Goal: Task Accomplishment & Management: Use online tool/utility

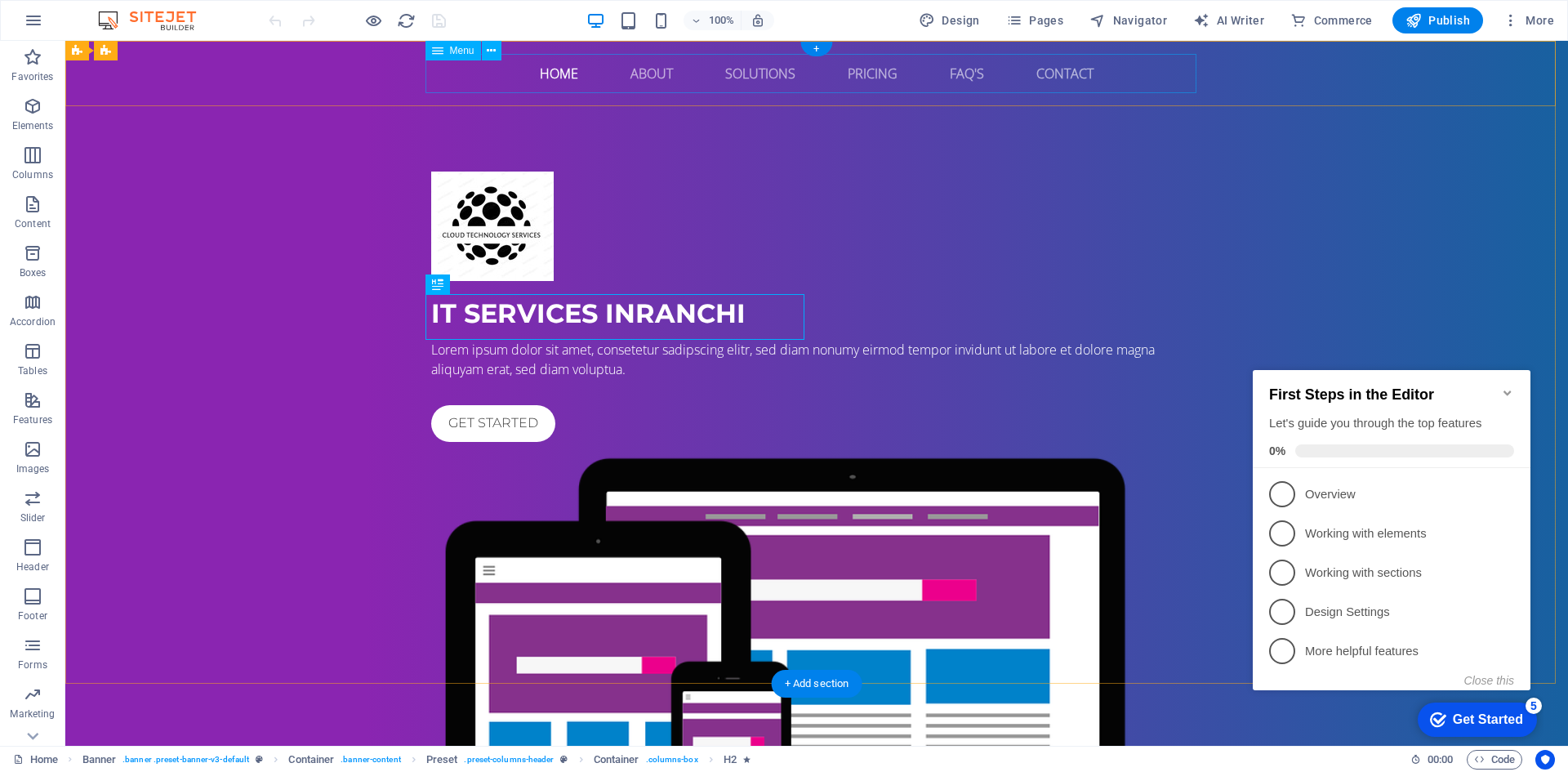
click at [559, 74] on nav "Home About Solutions Pricing FAQ's Contact" at bounding box center [816, 74] width 771 height 39
click at [454, 46] on span "Menu" at bounding box center [462, 50] width 24 height 10
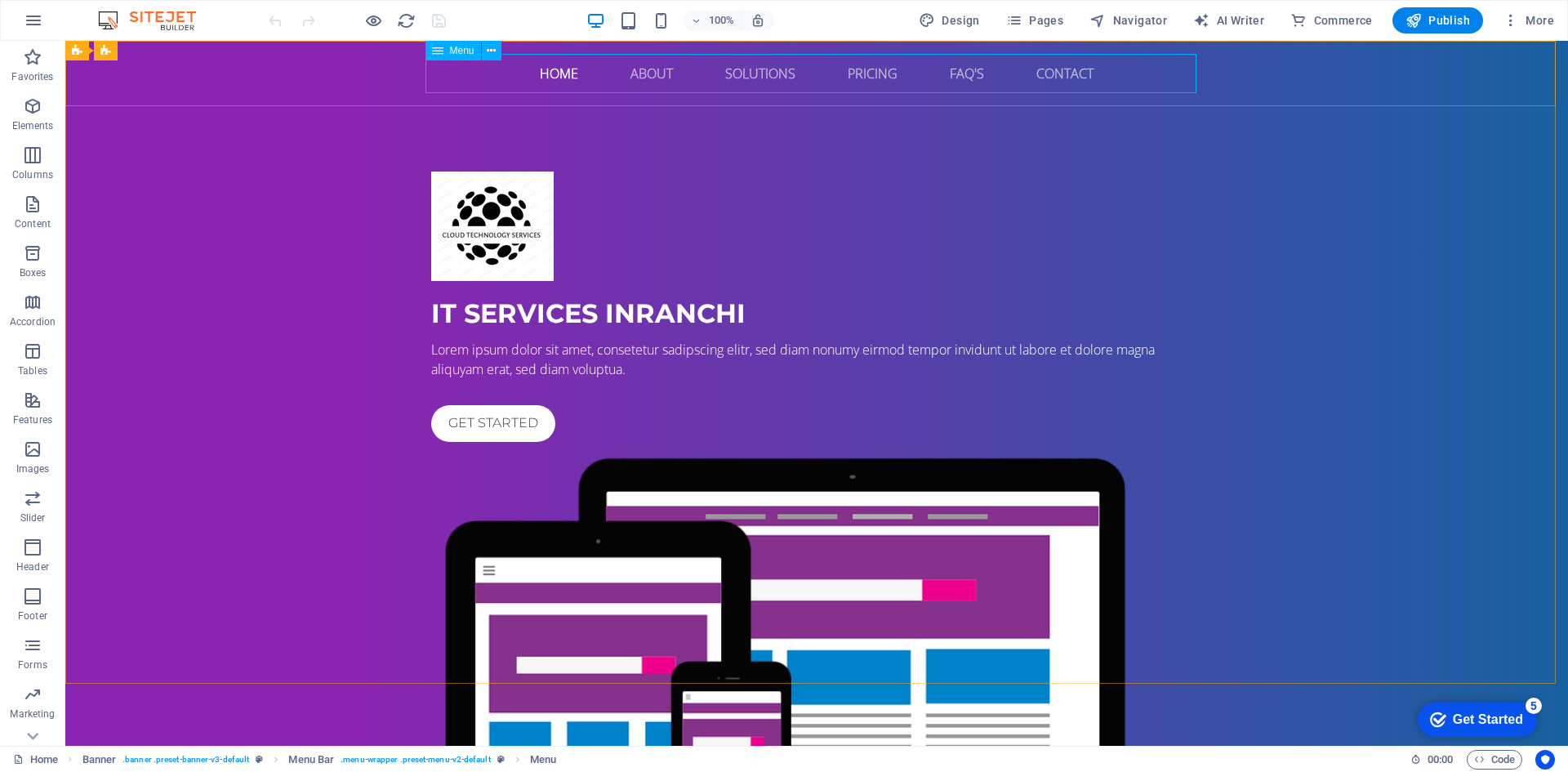
click at [457, 51] on span "Menu" at bounding box center [462, 50] width 24 height 10
click at [556, 73] on nav "Home About Solutions Pricing FAQ's Contact" at bounding box center [816, 74] width 771 height 39
click at [495, 53] on icon at bounding box center [491, 52] width 9 height 18
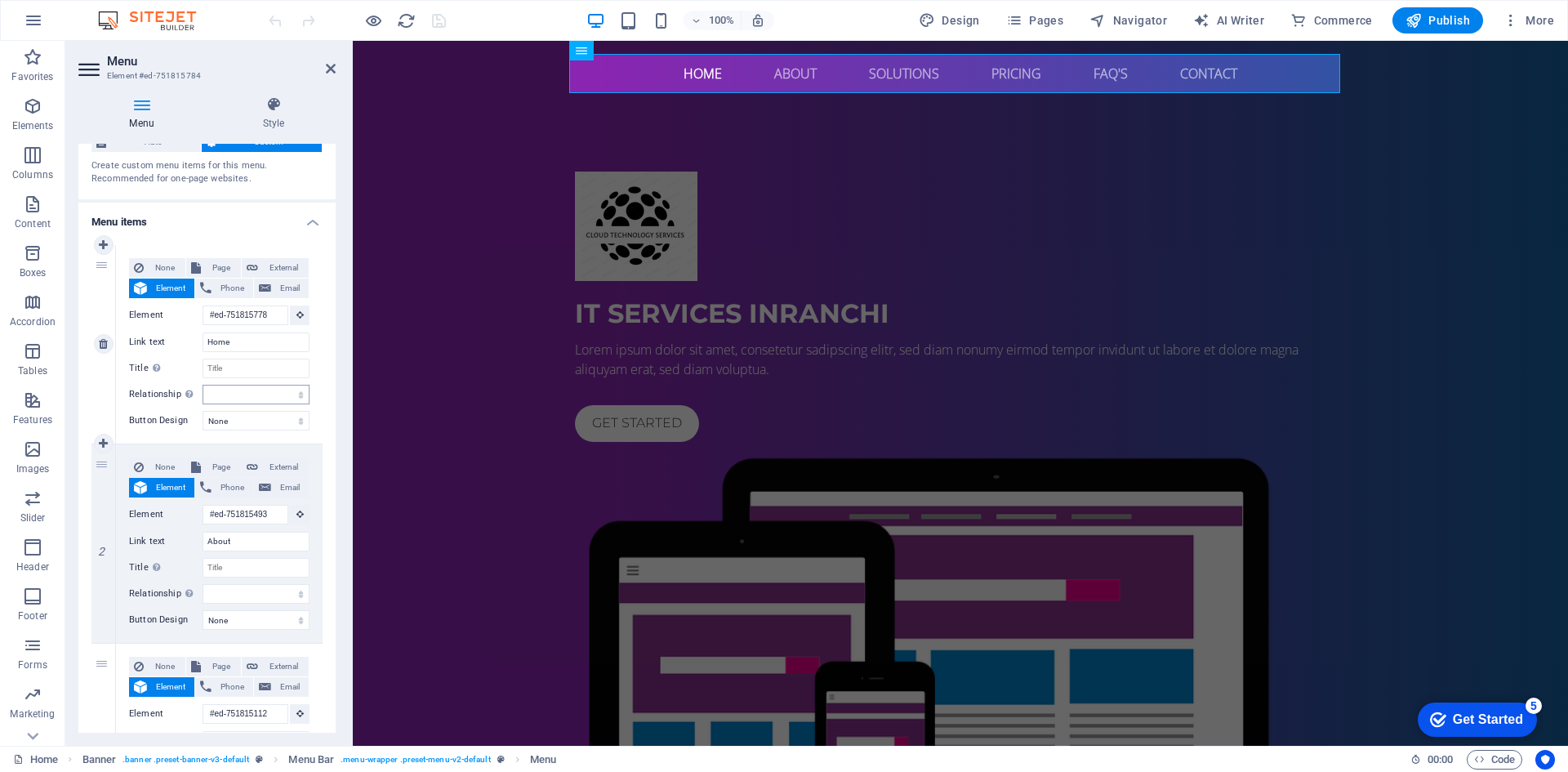
scroll to position [81, 0]
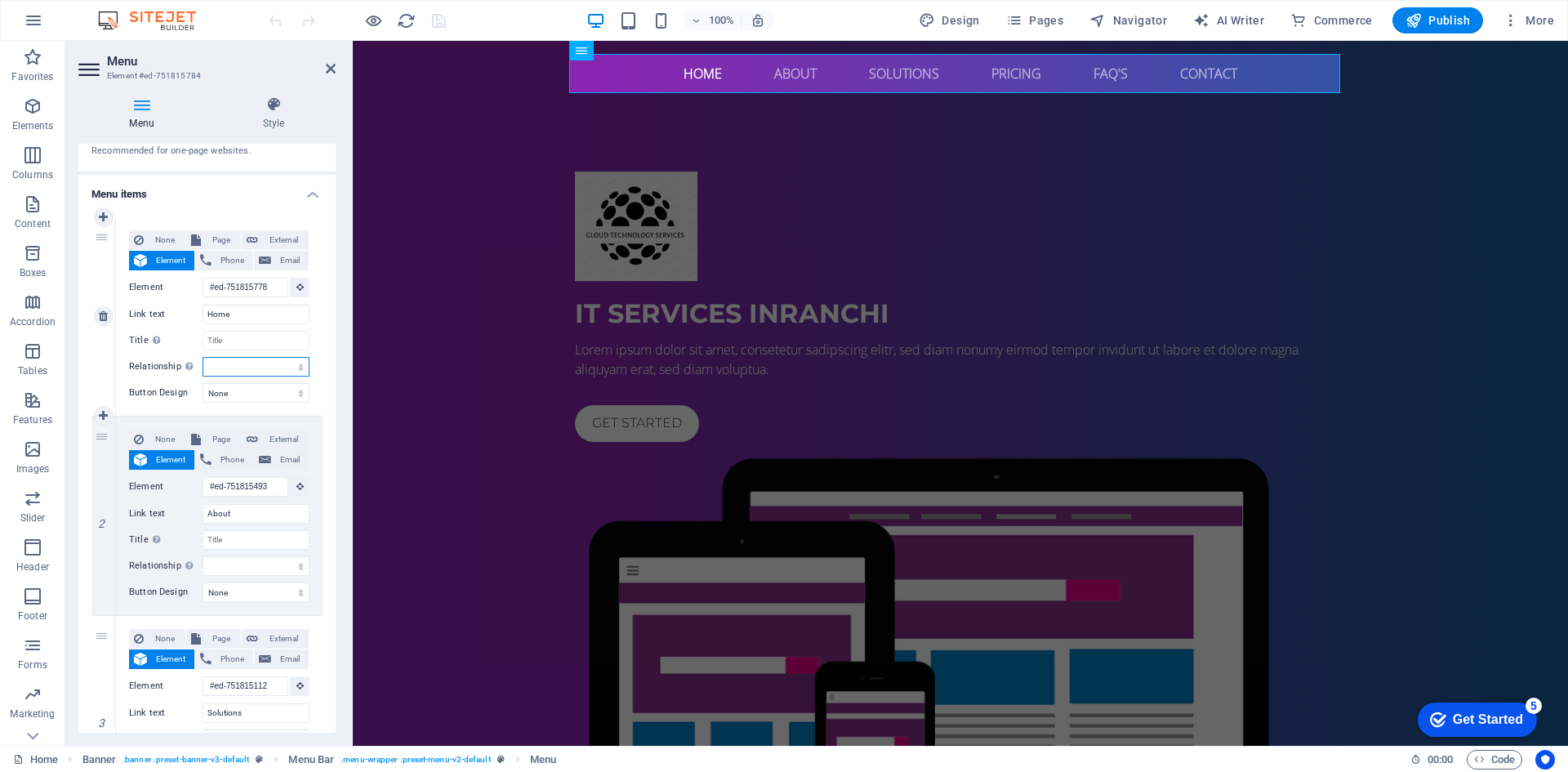
click at [242, 369] on select "alternate author bookmark external help license next nofollow noreferrer noopen…" at bounding box center [256, 367] width 107 height 19
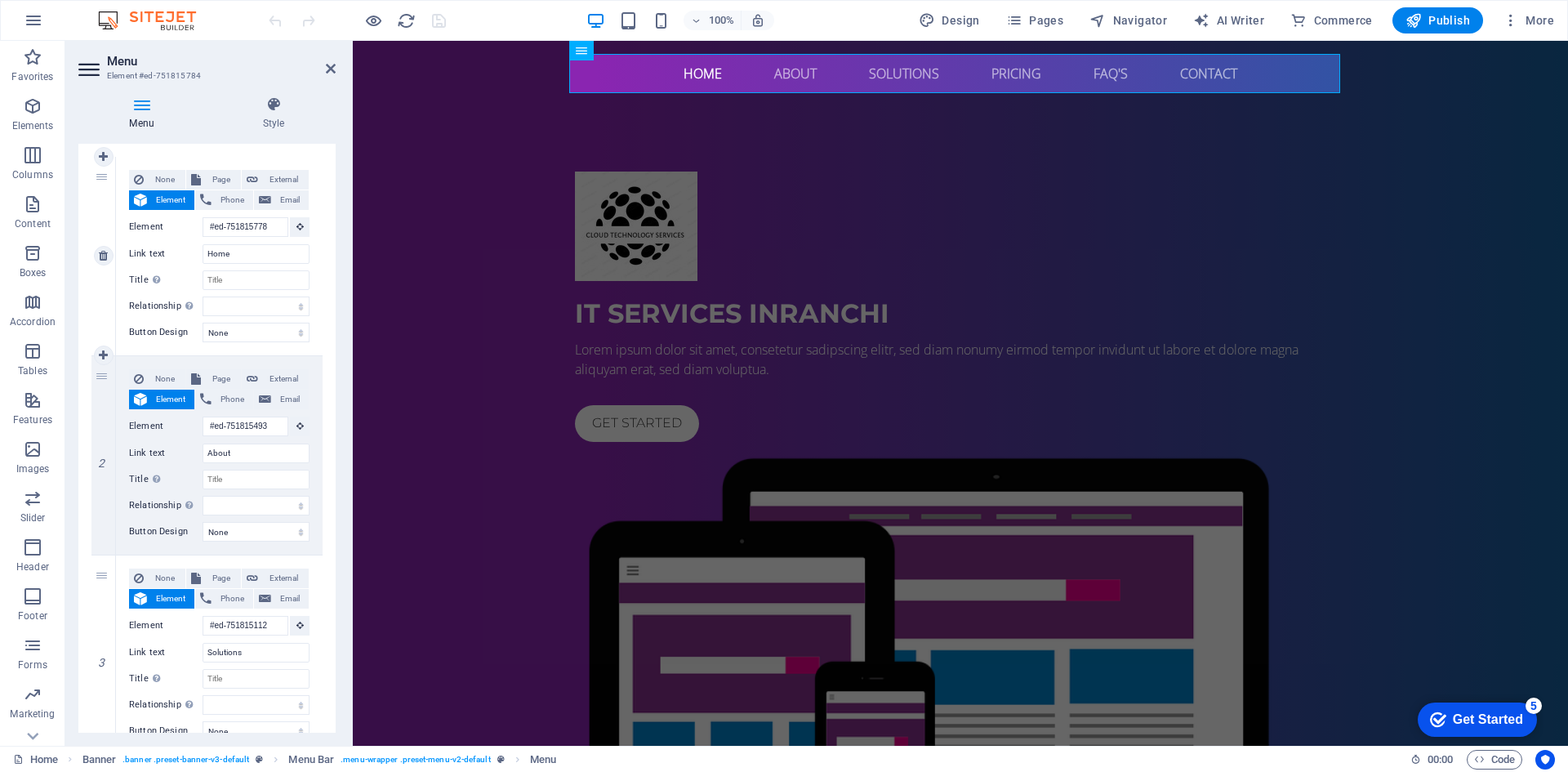
scroll to position [164, 0]
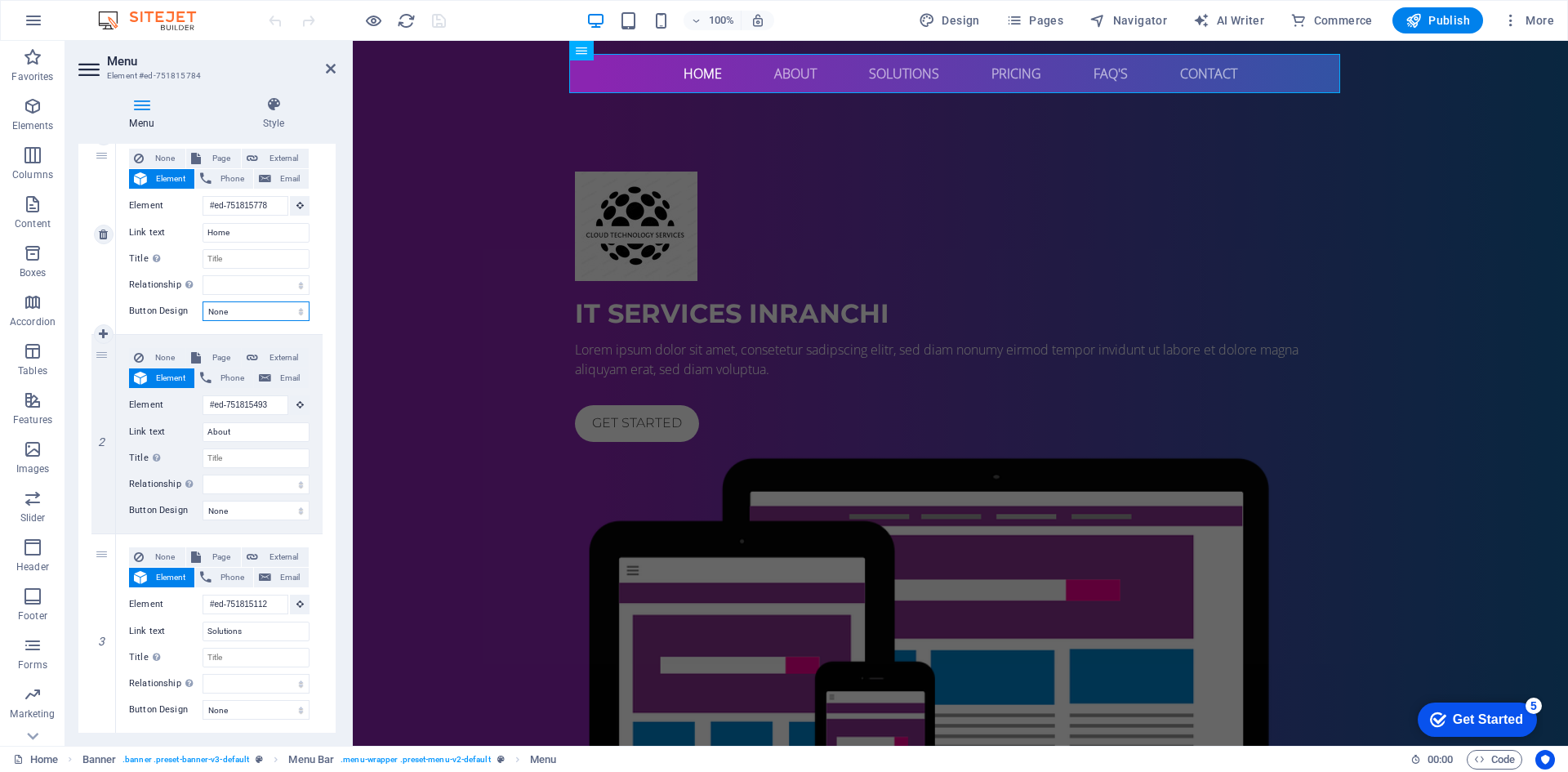
click at [234, 311] on select "None Default Primary Secondary" at bounding box center [256, 311] width 107 height 19
select select "primary"
click at [202, 301] on select "None Default Primary Secondary" at bounding box center [256, 311] width 107 height 19
select select
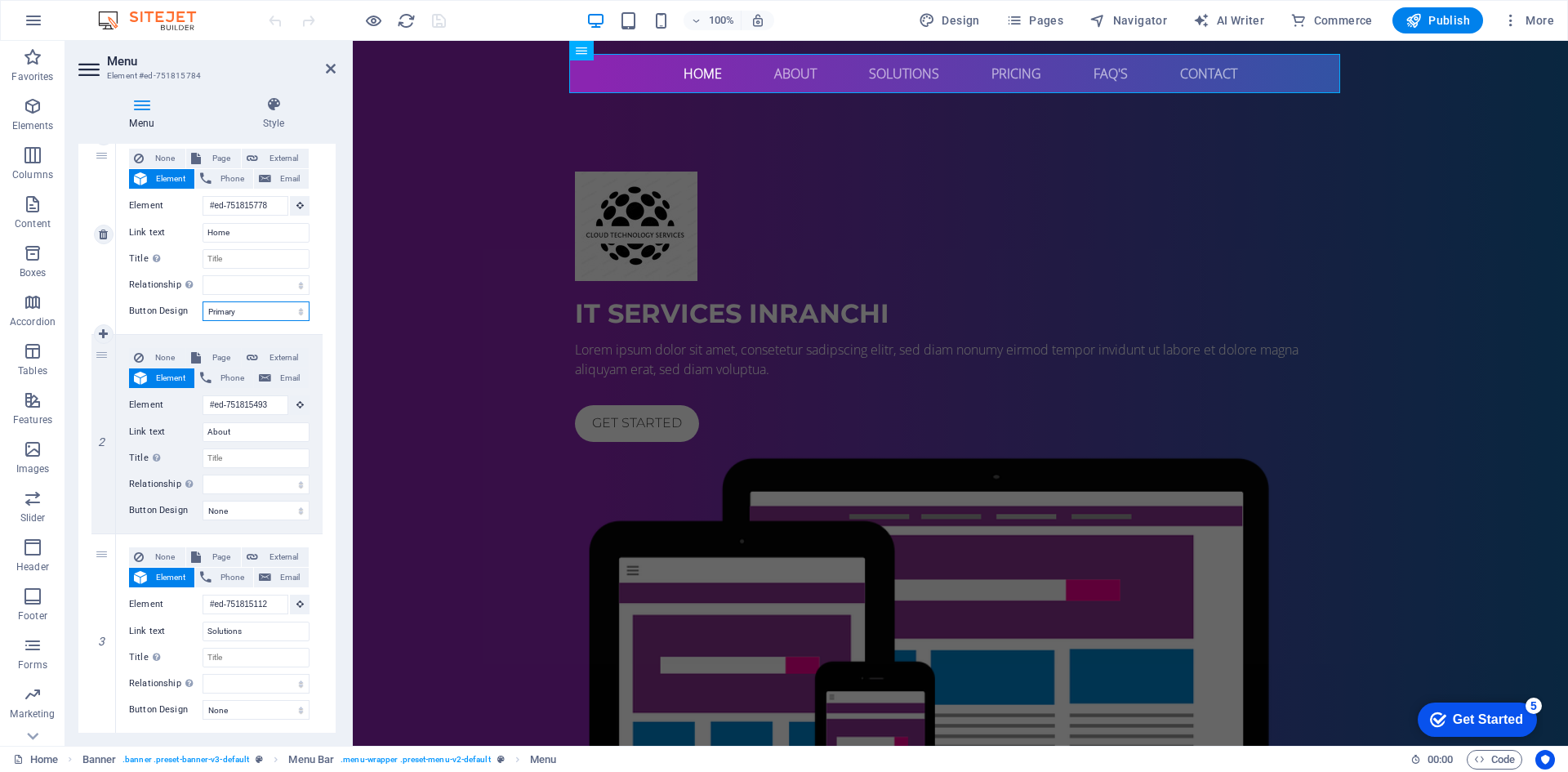
select select
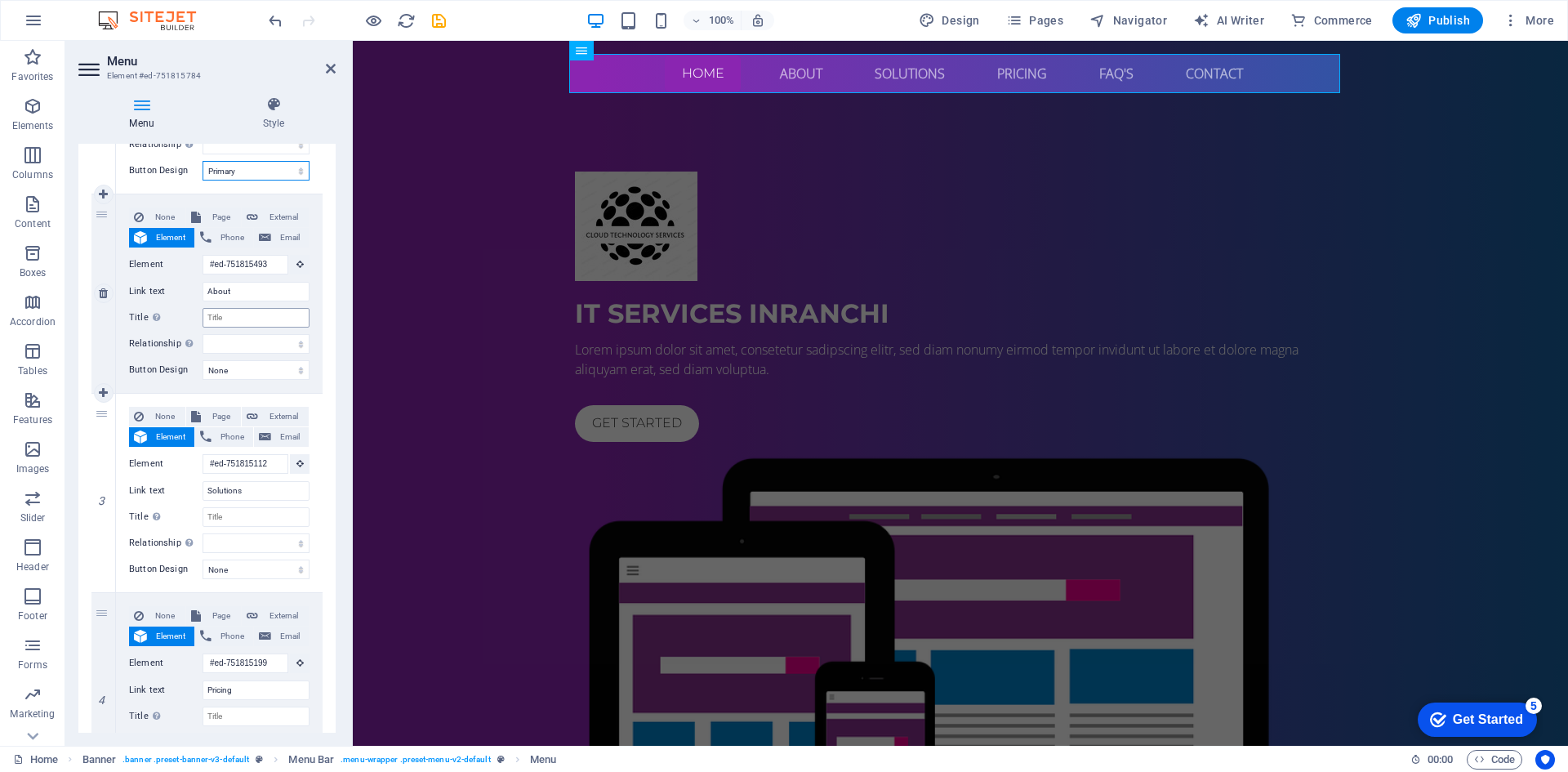
scroll to position [326, 0]
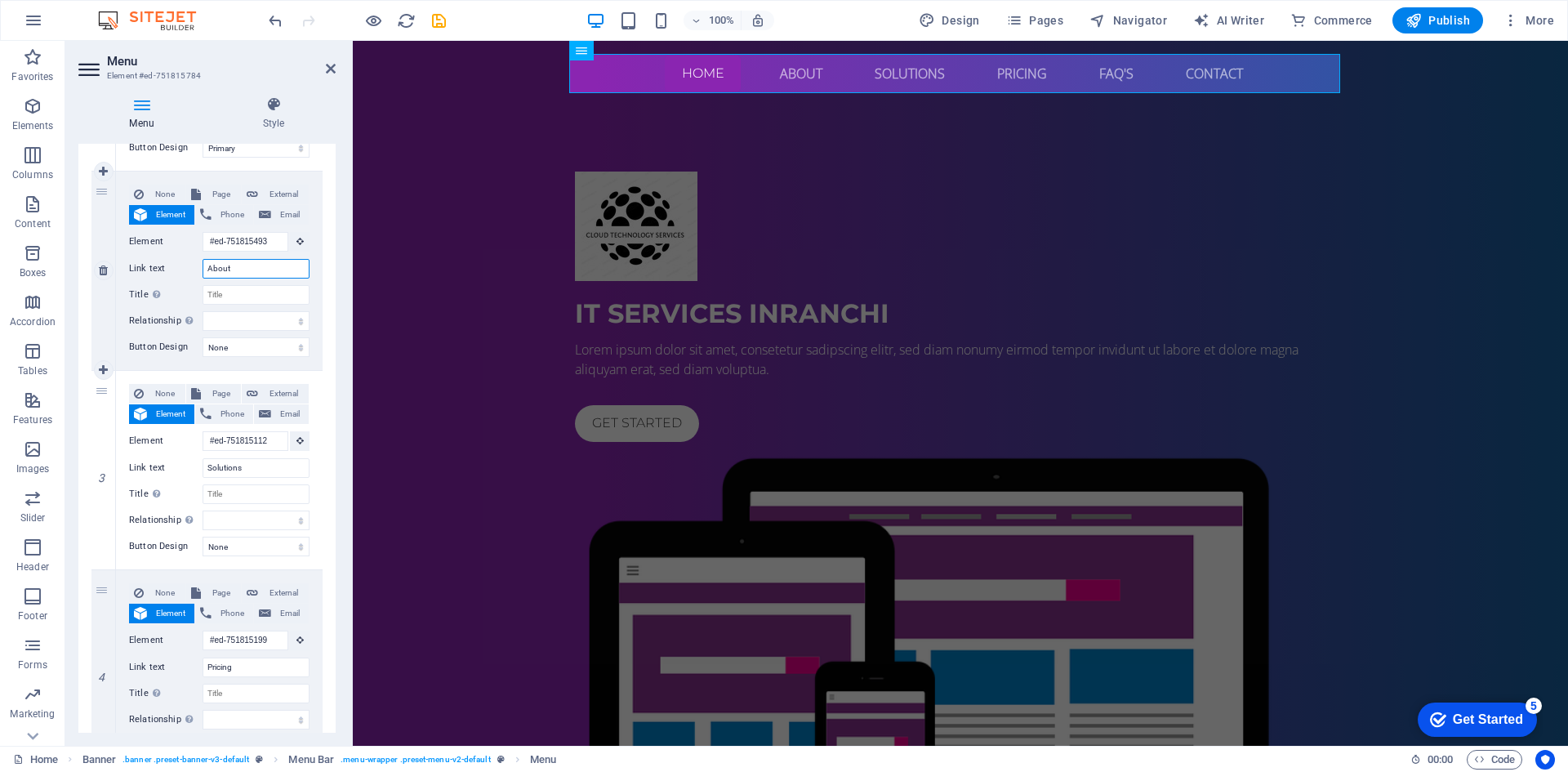
click at [238, 275] on input "About" at bounding box center [256, 269] width 107 height 19
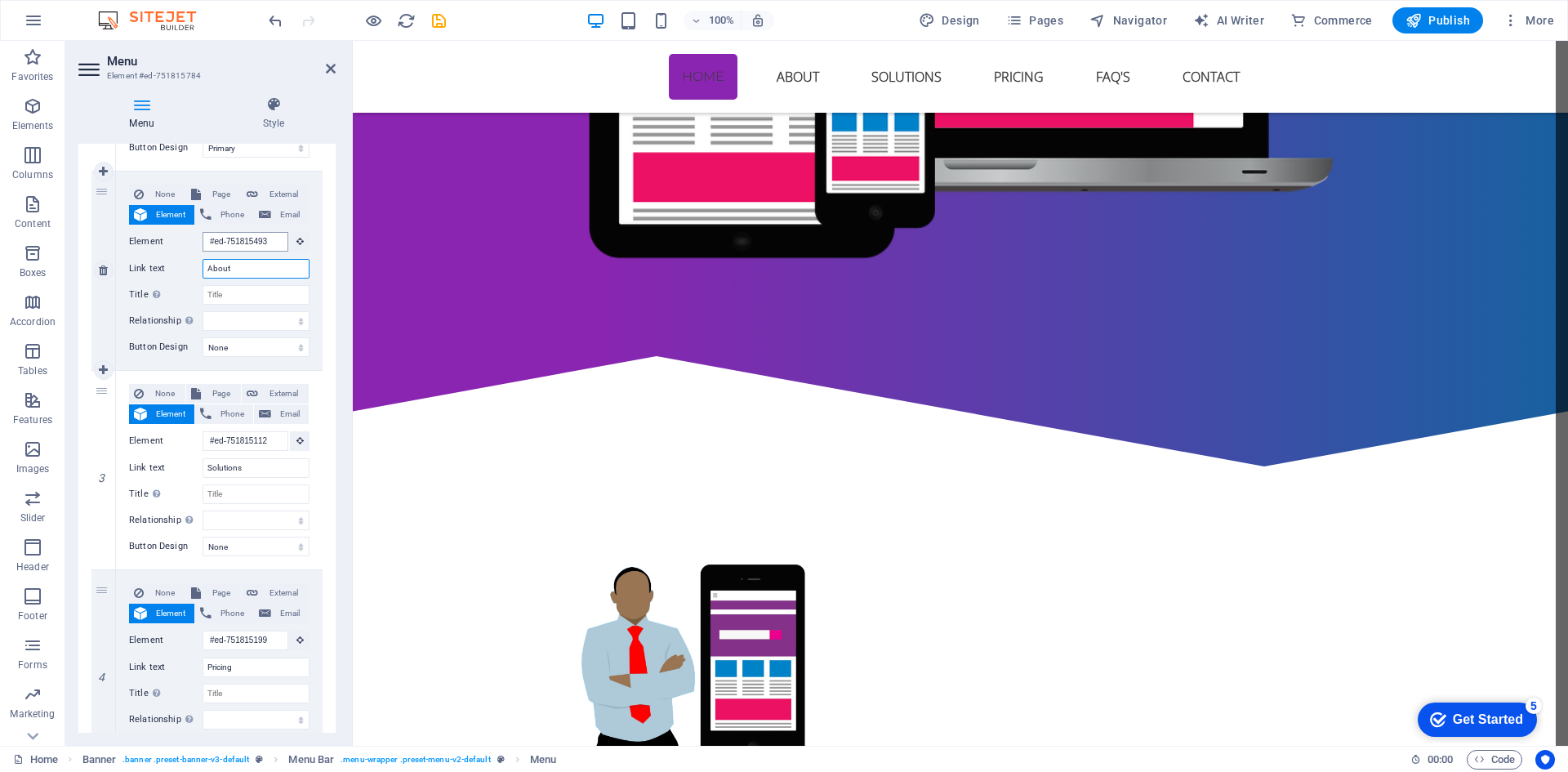
scroll to position [669, 0]
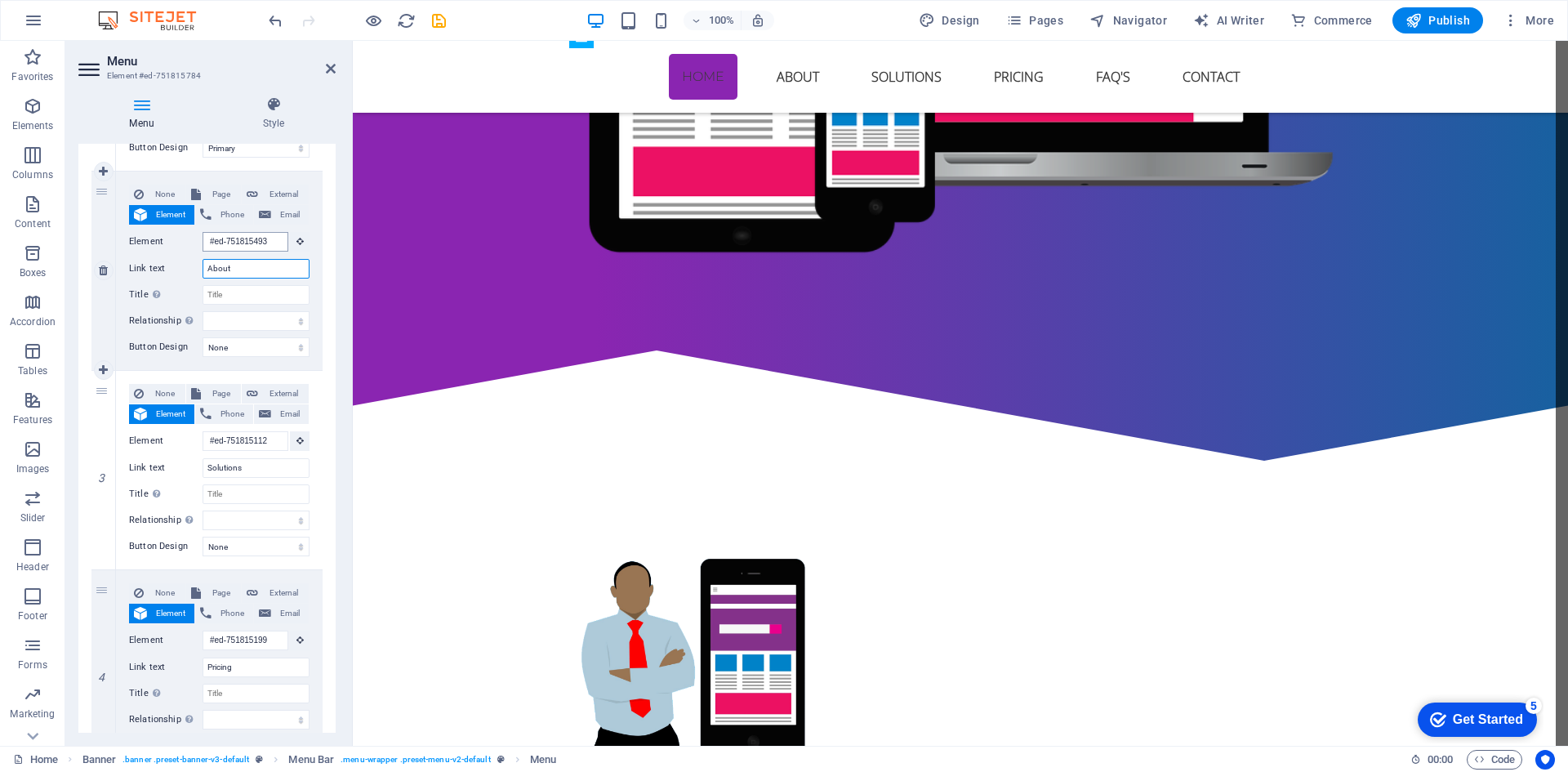
type input "About"
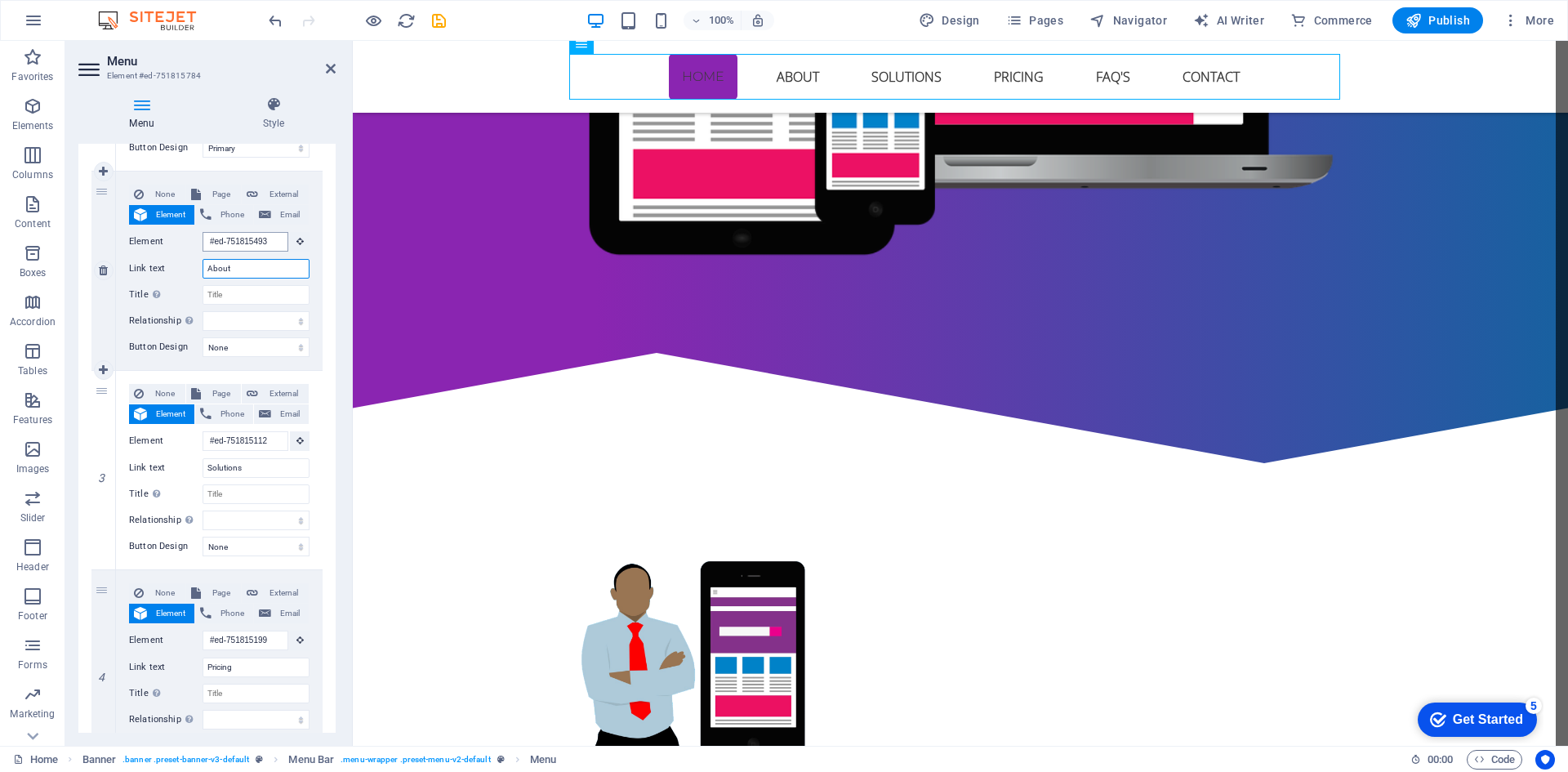
select select
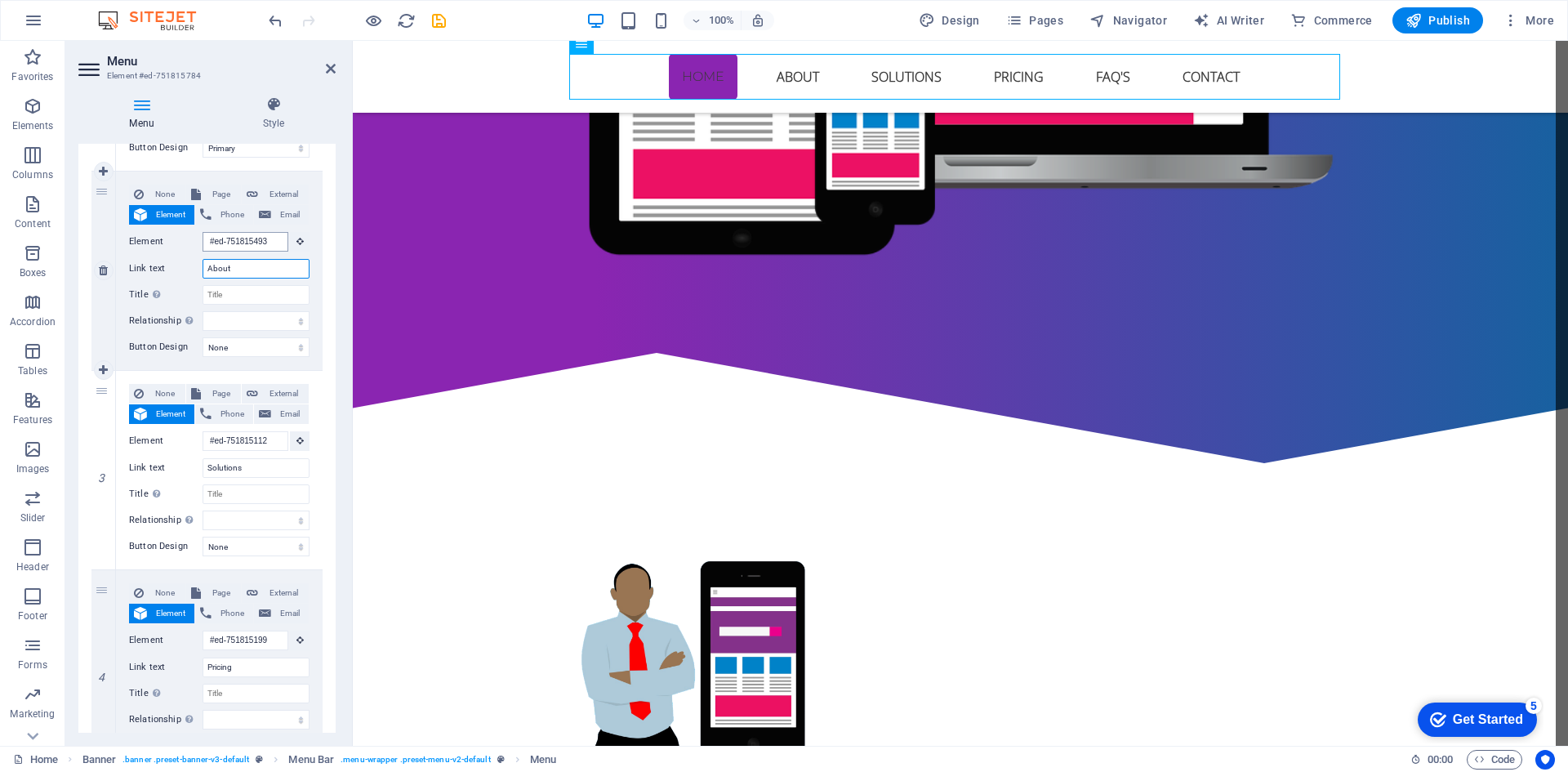
select select
type input "About US"
select select
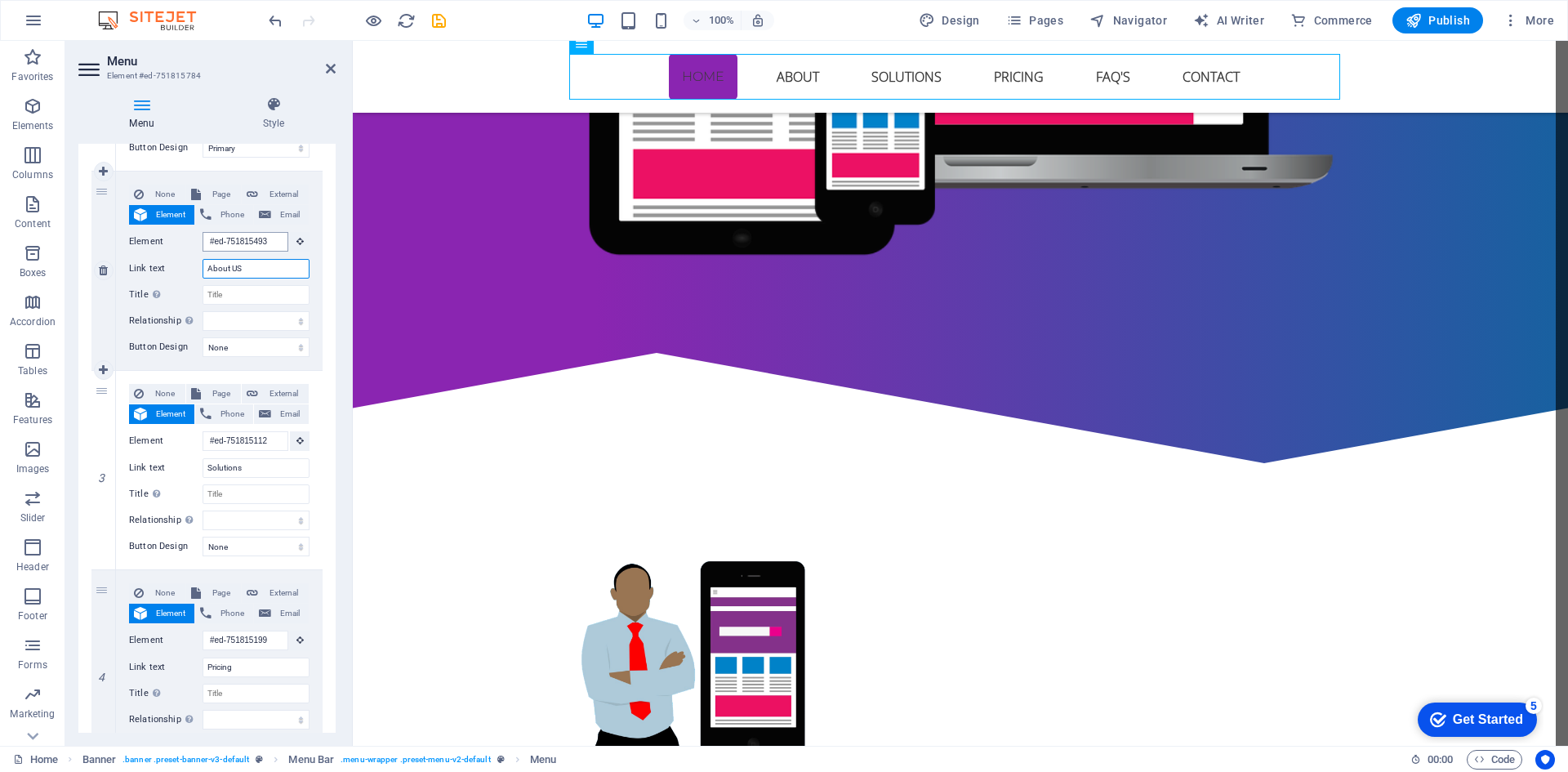
select select
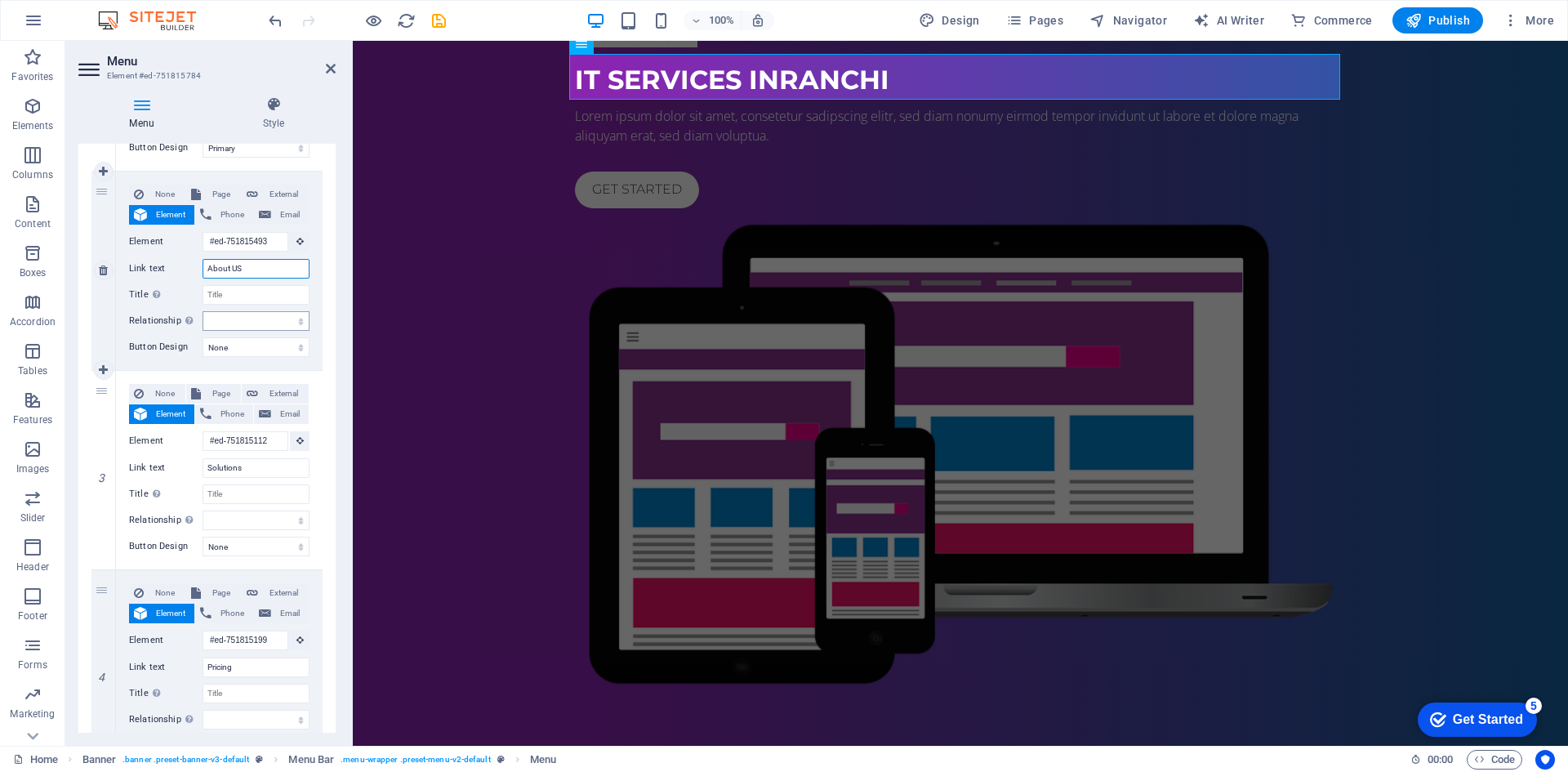
scroll to position [0, 0]
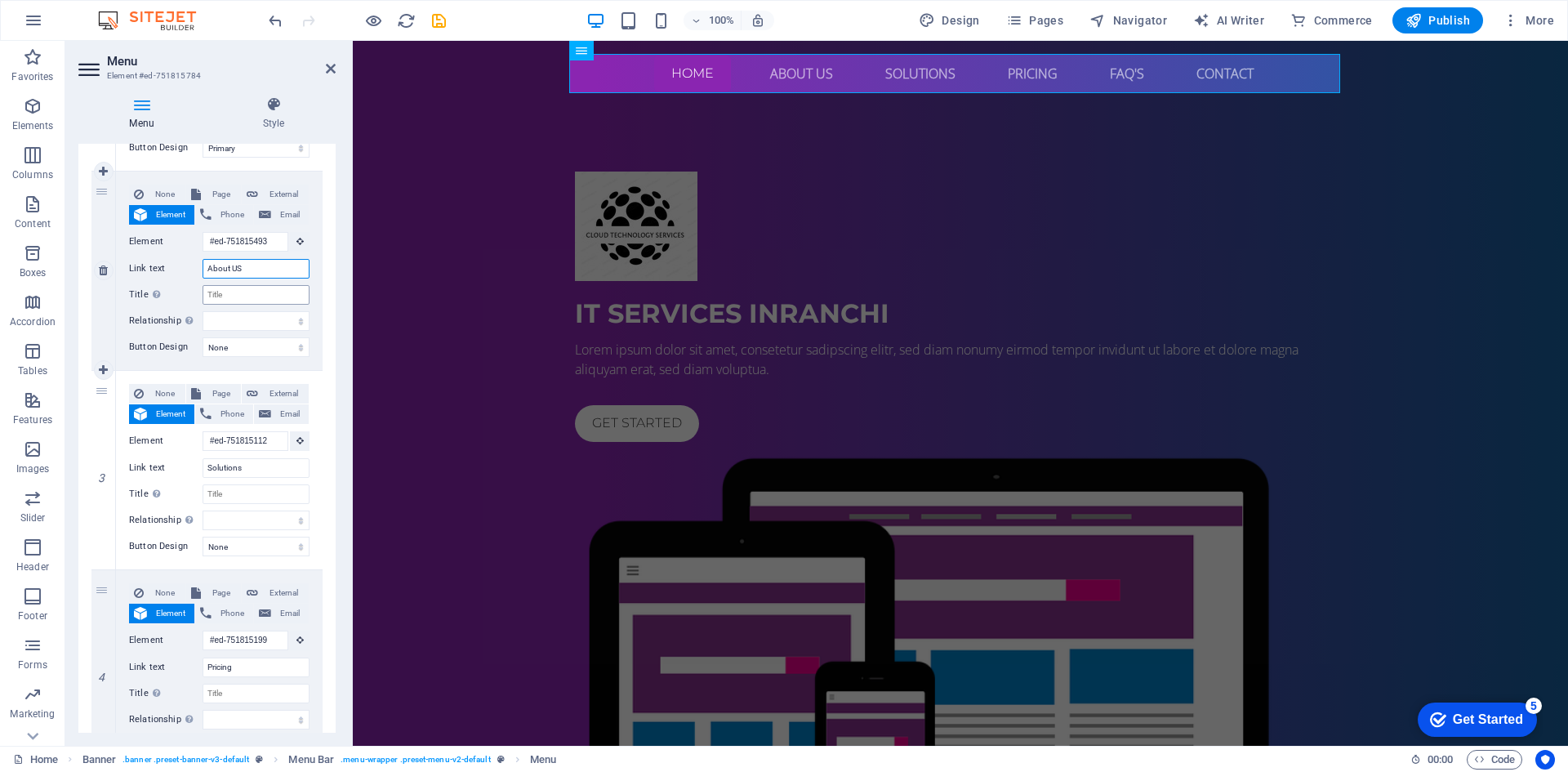
type input "About US"
click at [236, 295] on input "Title Additional link description, should not be the same as the link text. The…" at bounding box center [256, 295] width 107 height 19
click at [242, 351] on select "None Default Primary Secondary" at bounding box center [256, 347] width 107 height 19
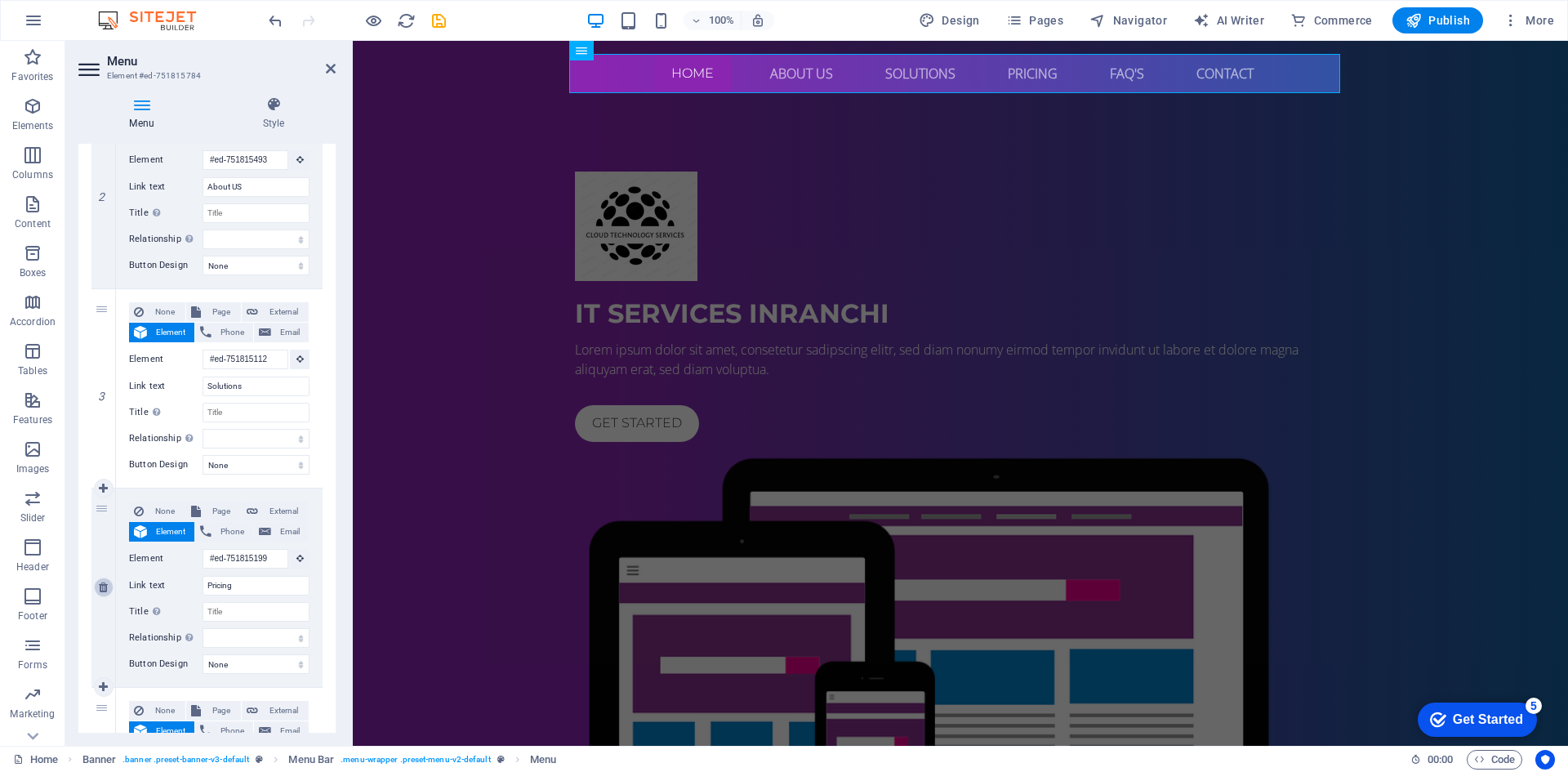
click at [105, 591] on icon at bounding box center [103, 586] width 9 height 11
select select
type input "#ed-751815406"
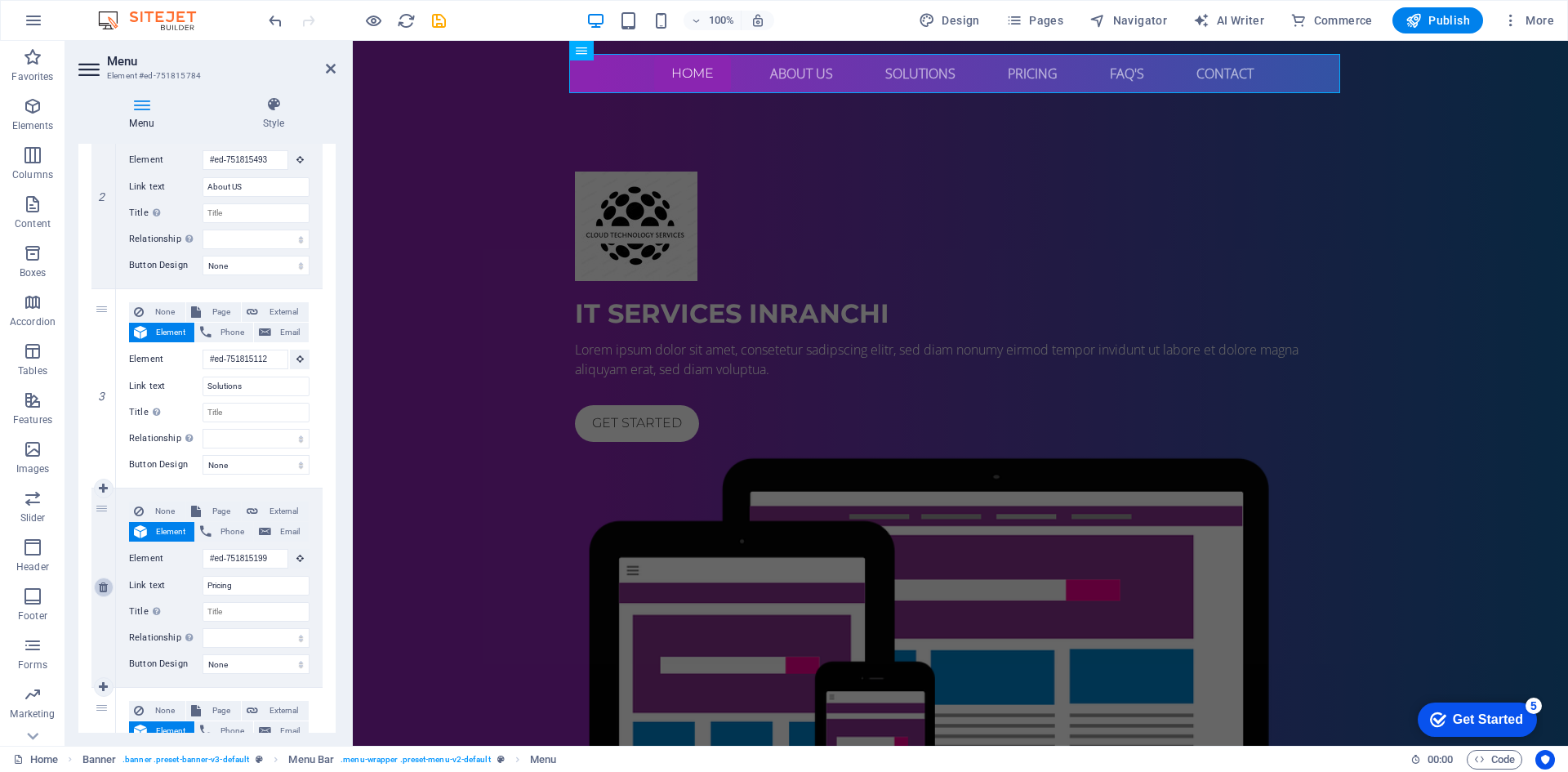
type input "FAQ's"
select select
type input "#ed-751815673"
type input "Contact"
select select
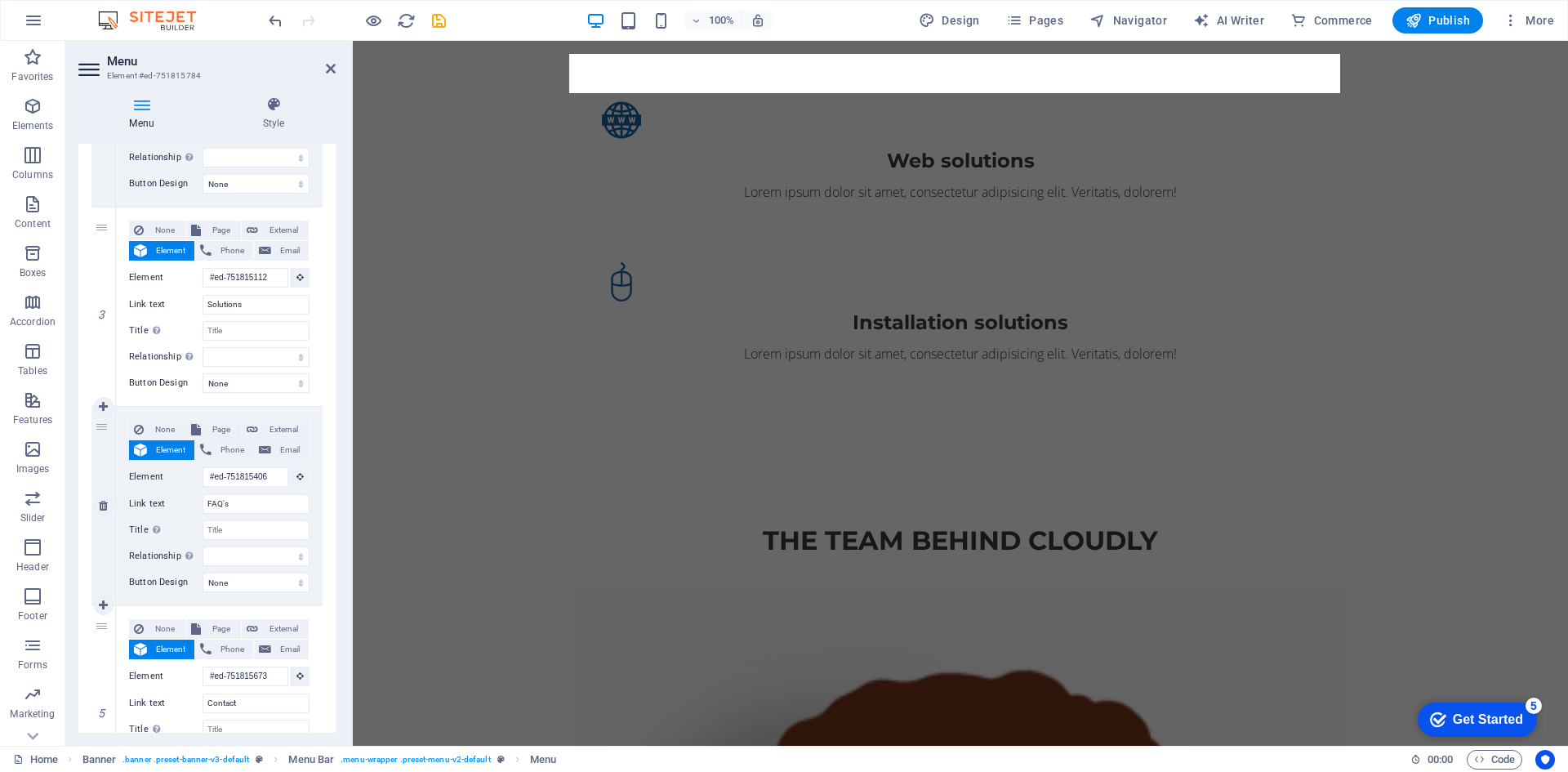
scroll to position [0, 0]
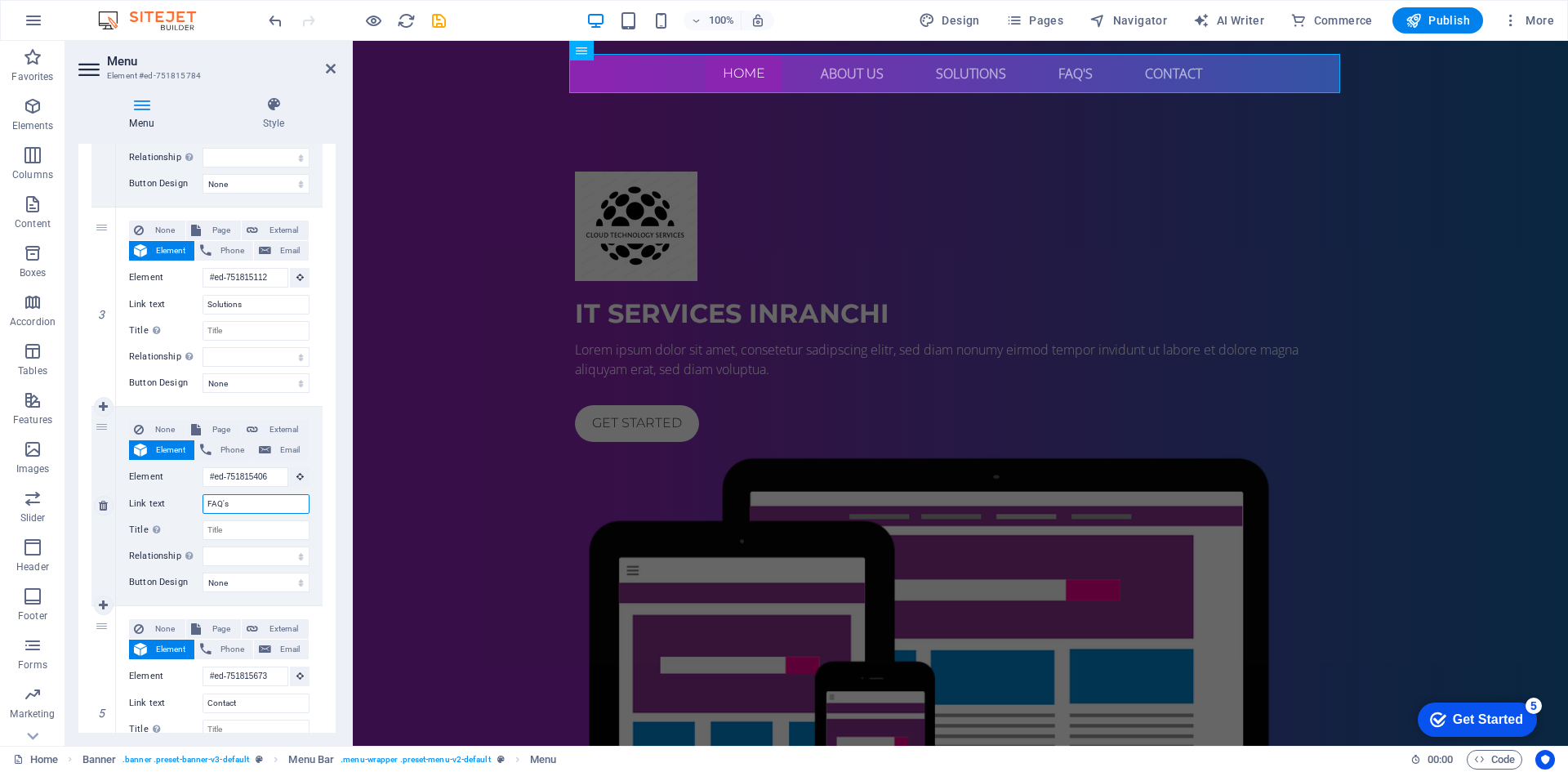
click at [256, 506] on input "FAQ's" at bounding box center [256, 504] width 107 height 19
type input "F"
select select
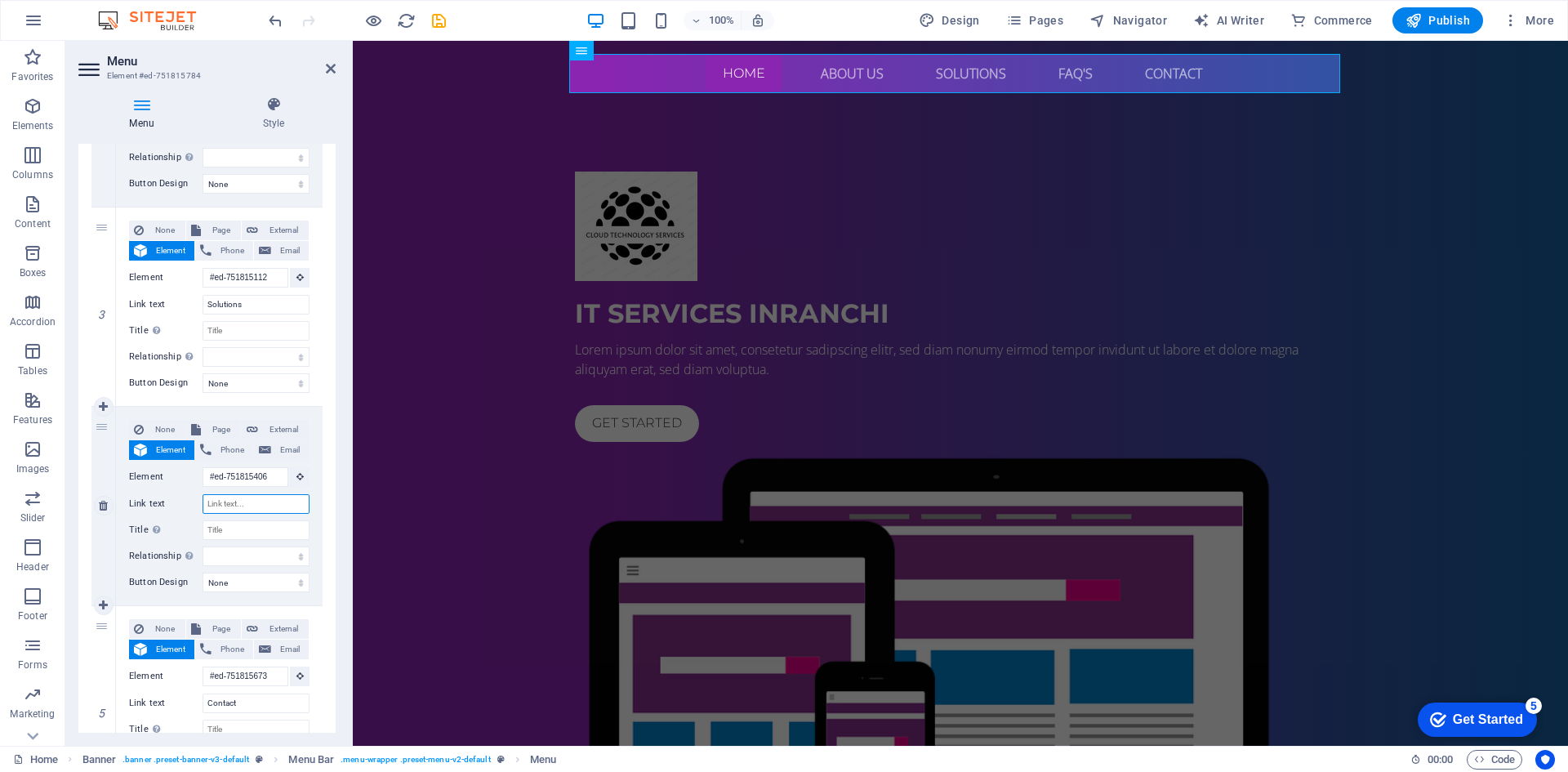
select select
type input "Tr"
select select
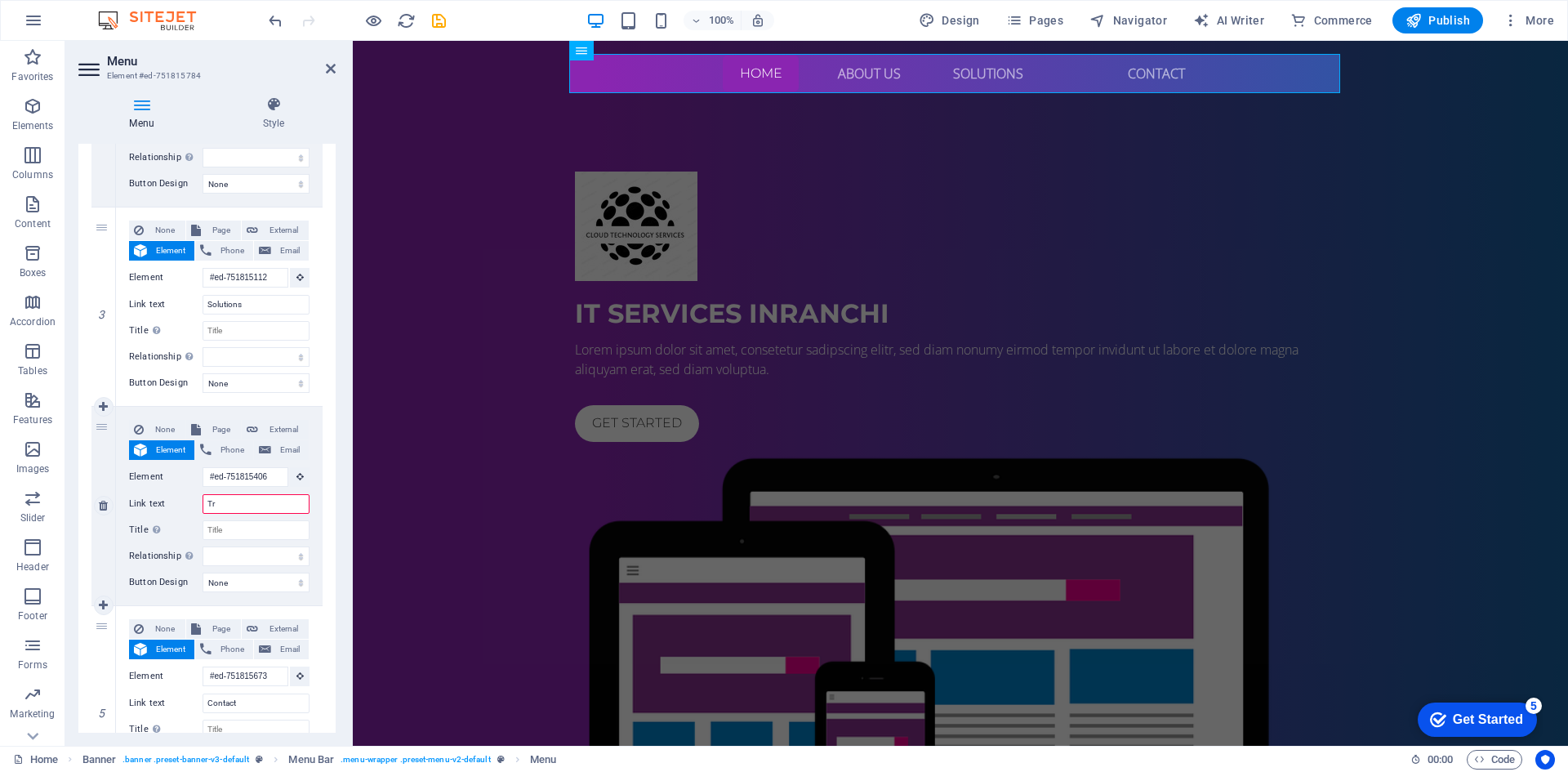
select select
type input "Training"
select select
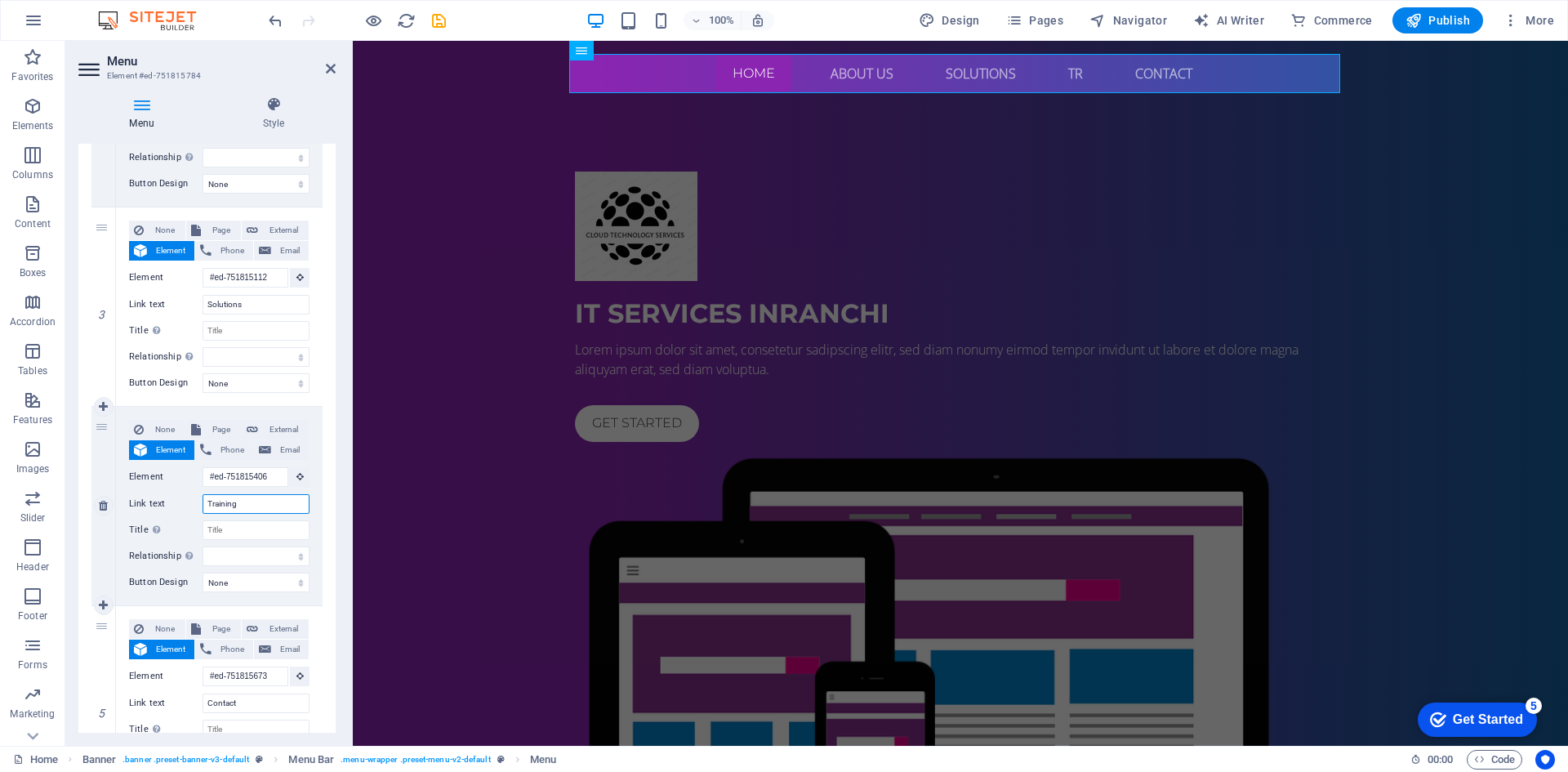
select select
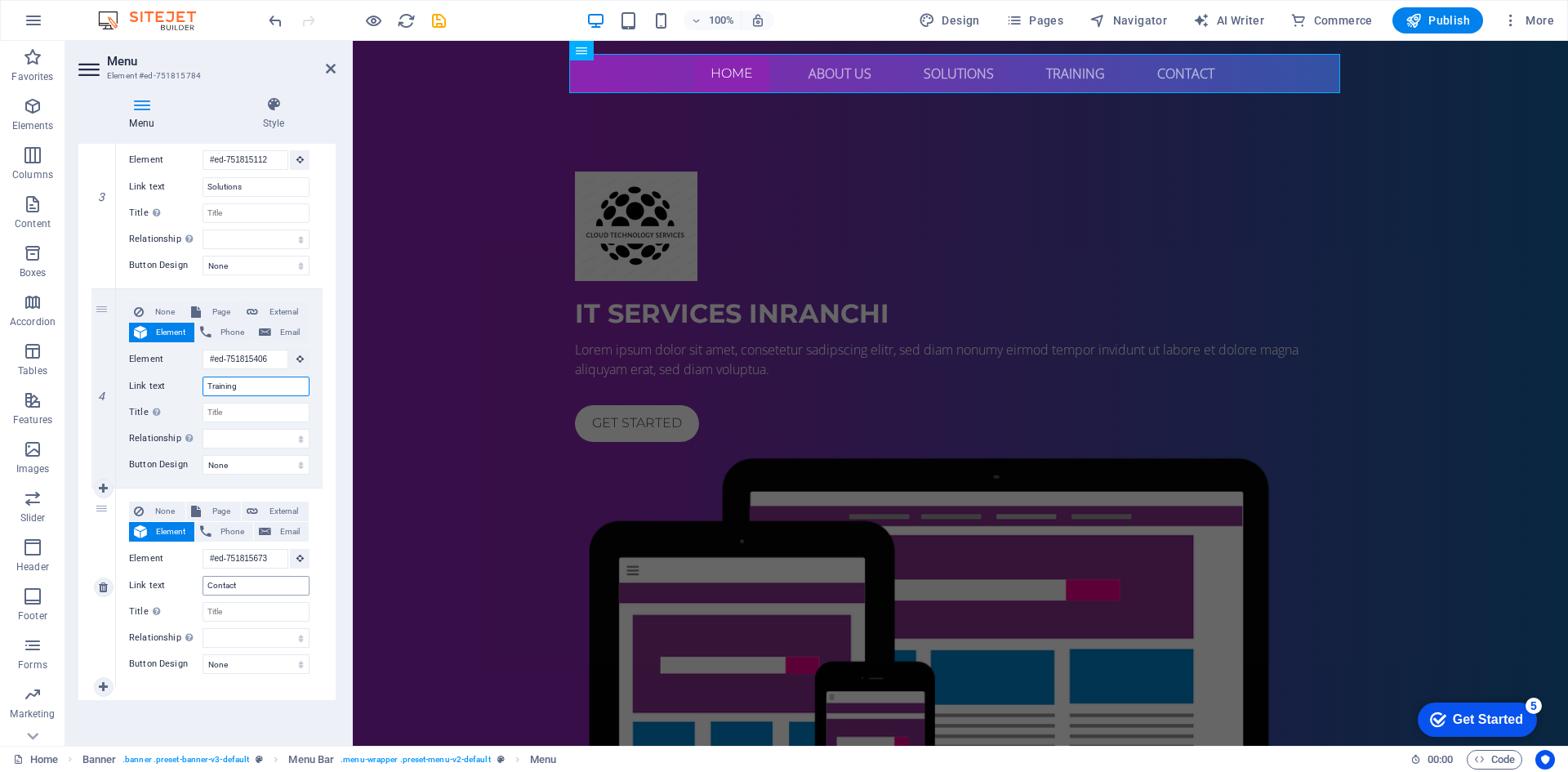
type input "Training"
click at [257, 586] on input "Contact" at bounding box center [256, 586] width 107 height 19
type input "Contact"
select select
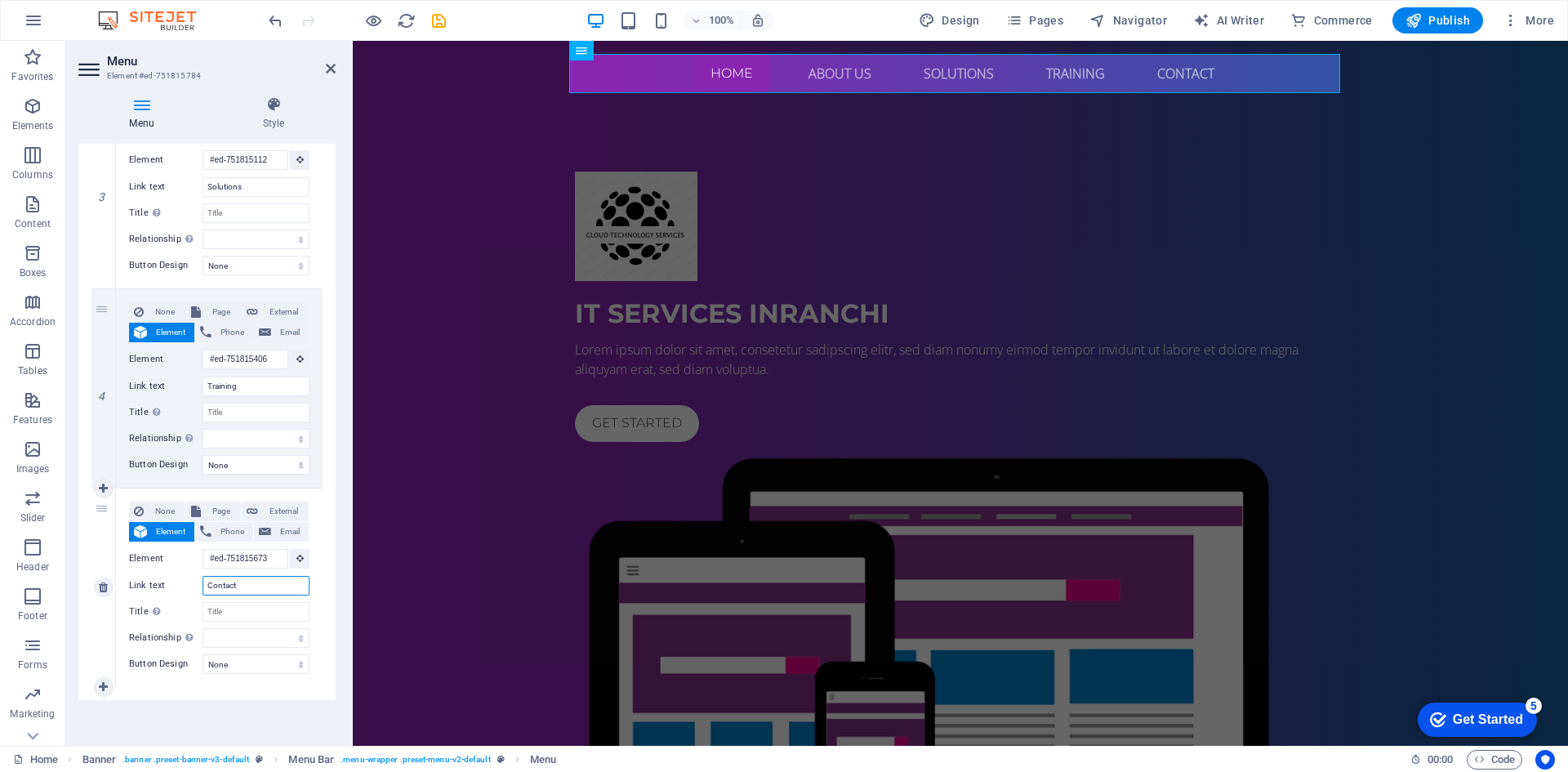
select select
type input "Contact Us"
select select
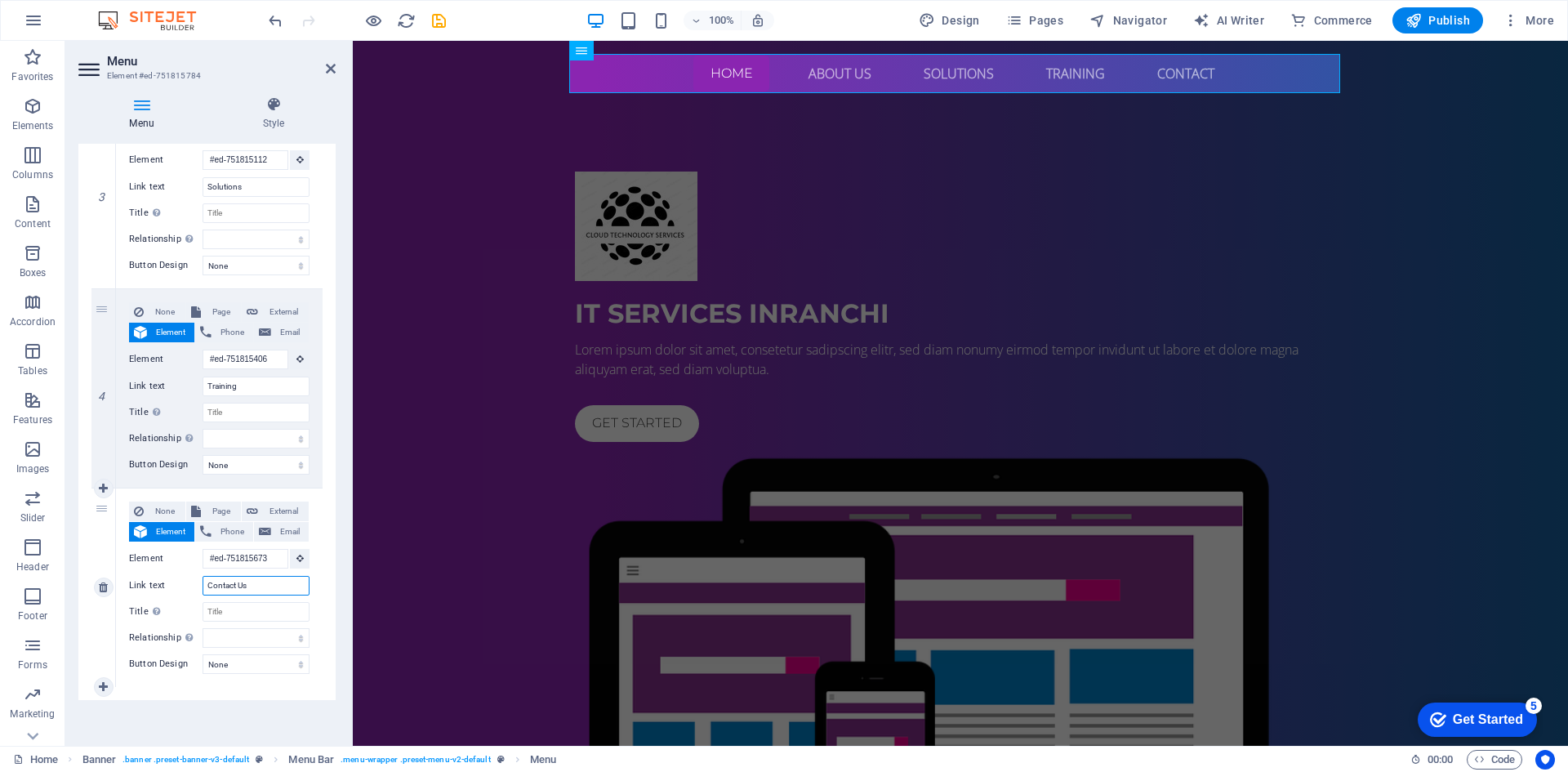
select select
type input "Contact Us"
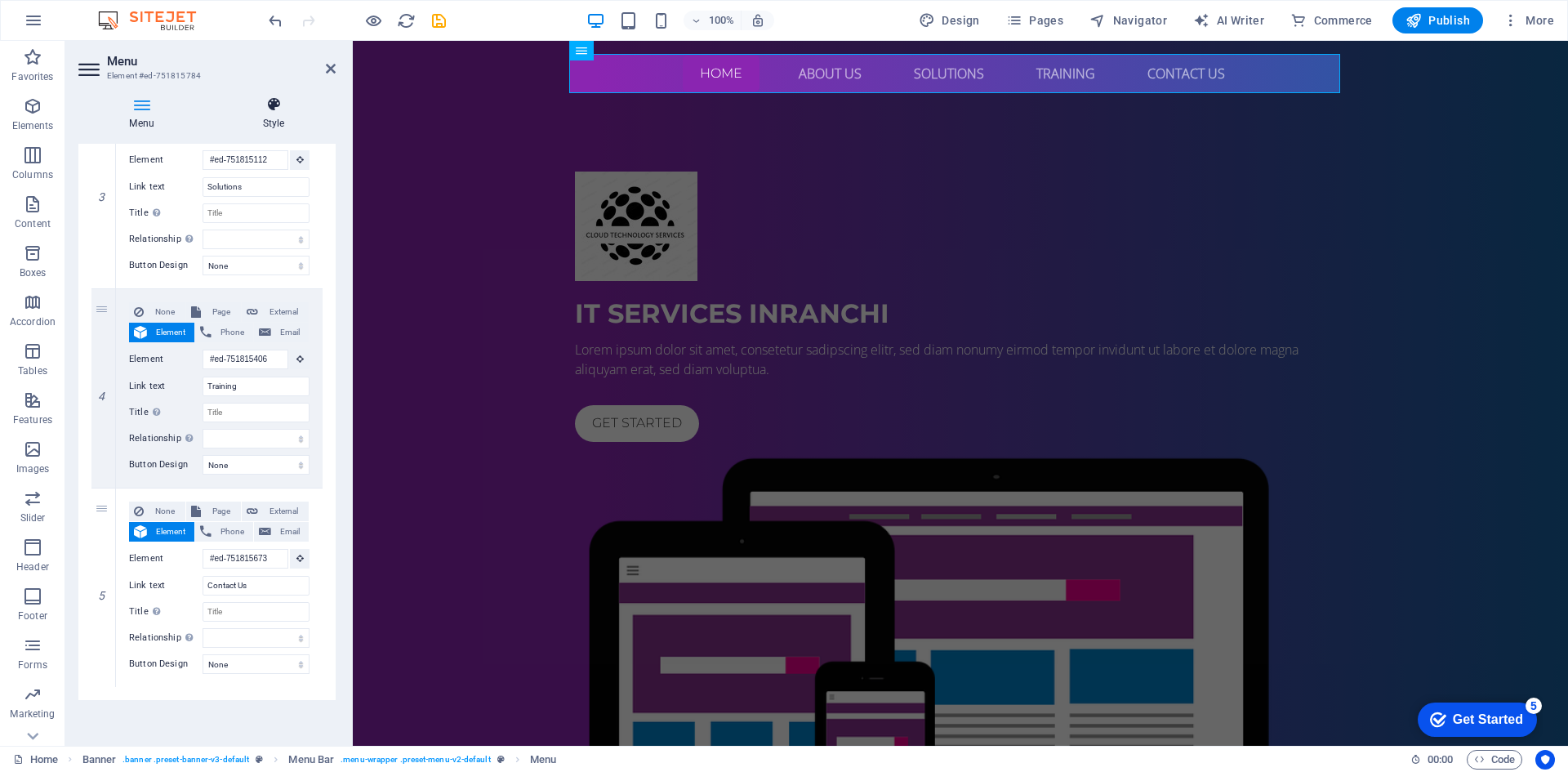
click at [276, 113] on h4 "Style" at bounding box center [274, 113] width 124 height 34
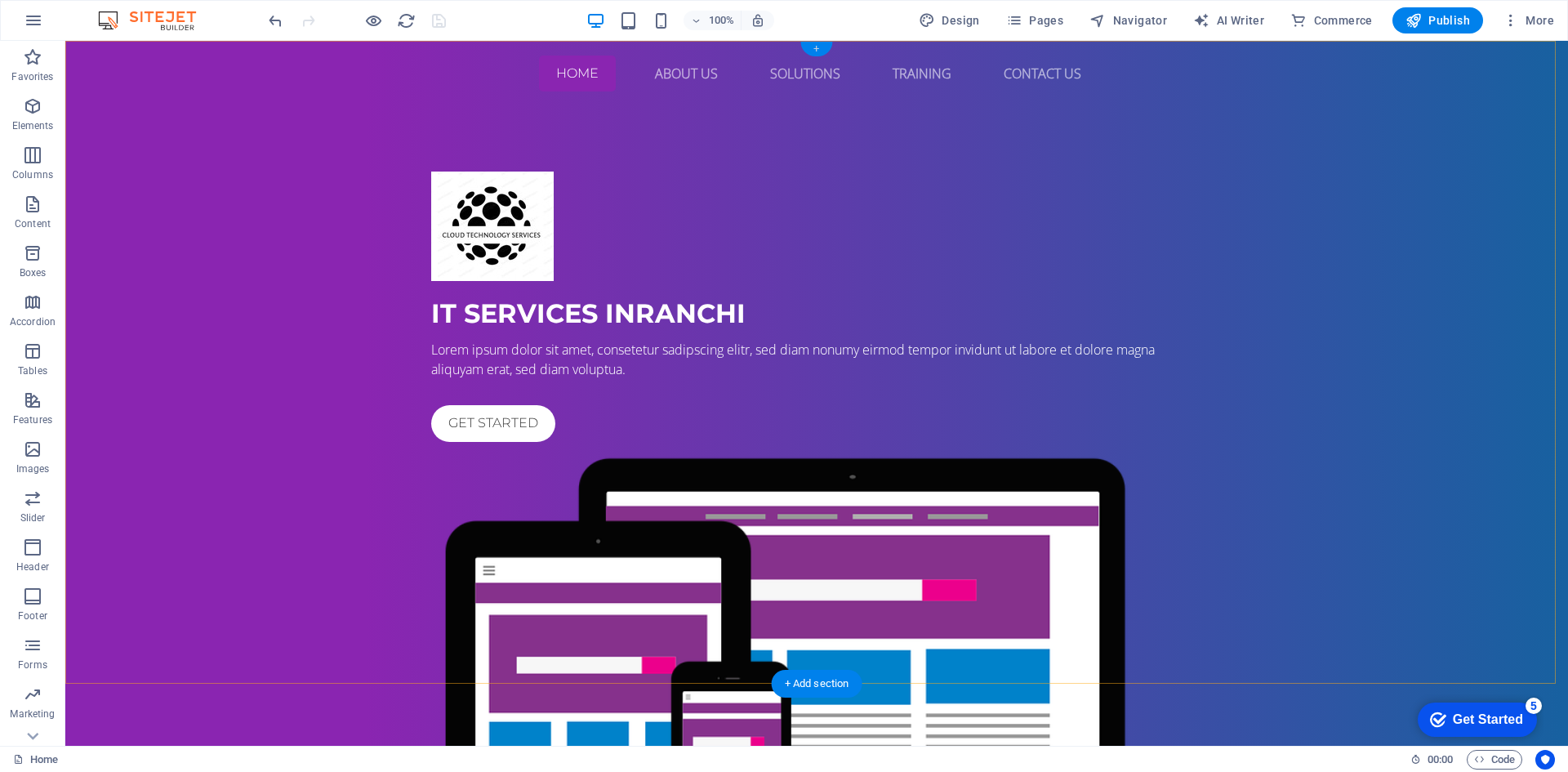
click at [816, 47] on div "+" at bounding box center [816, 49] width 32 height 15
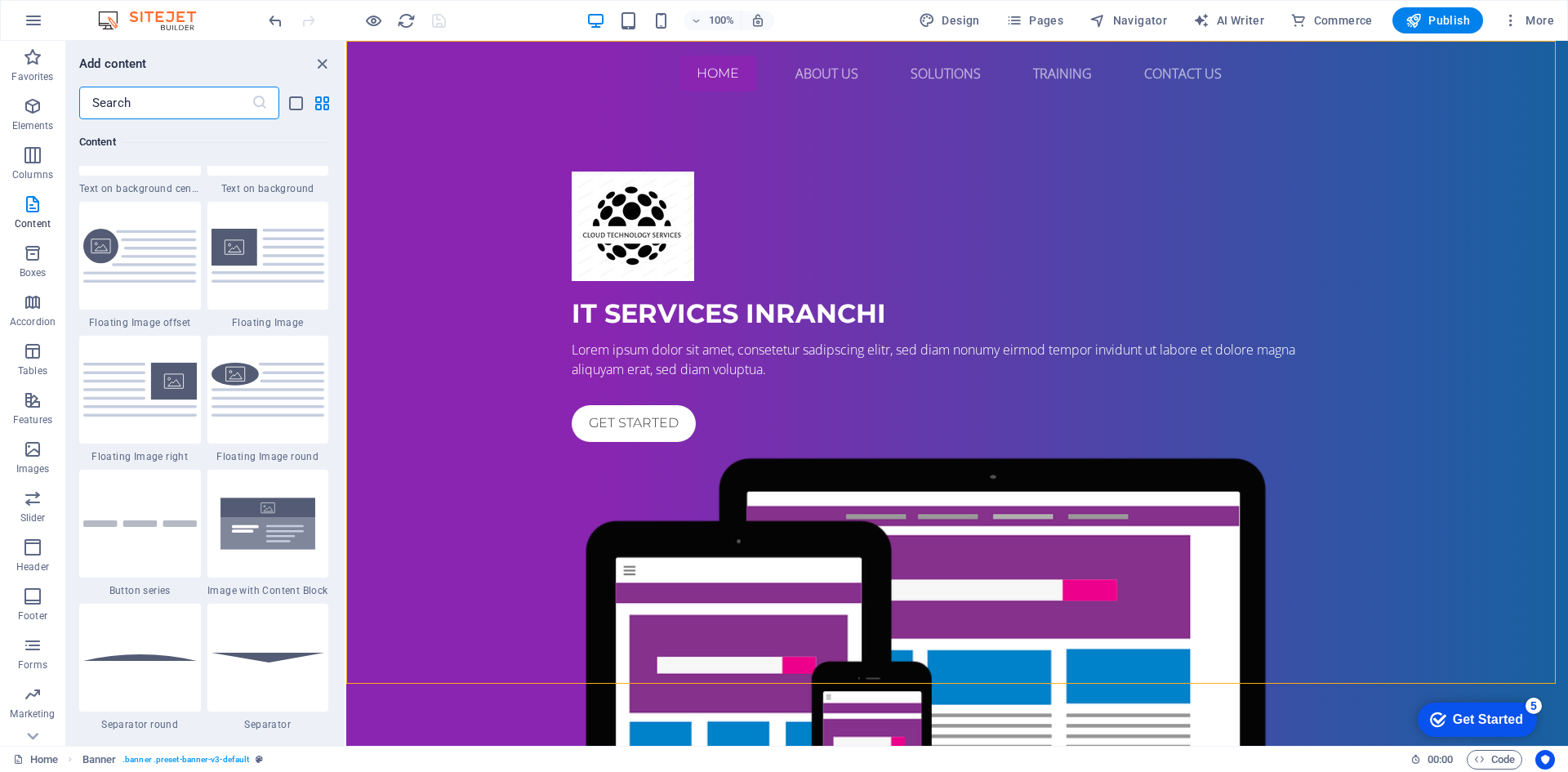
scroll to position [3512, 0]
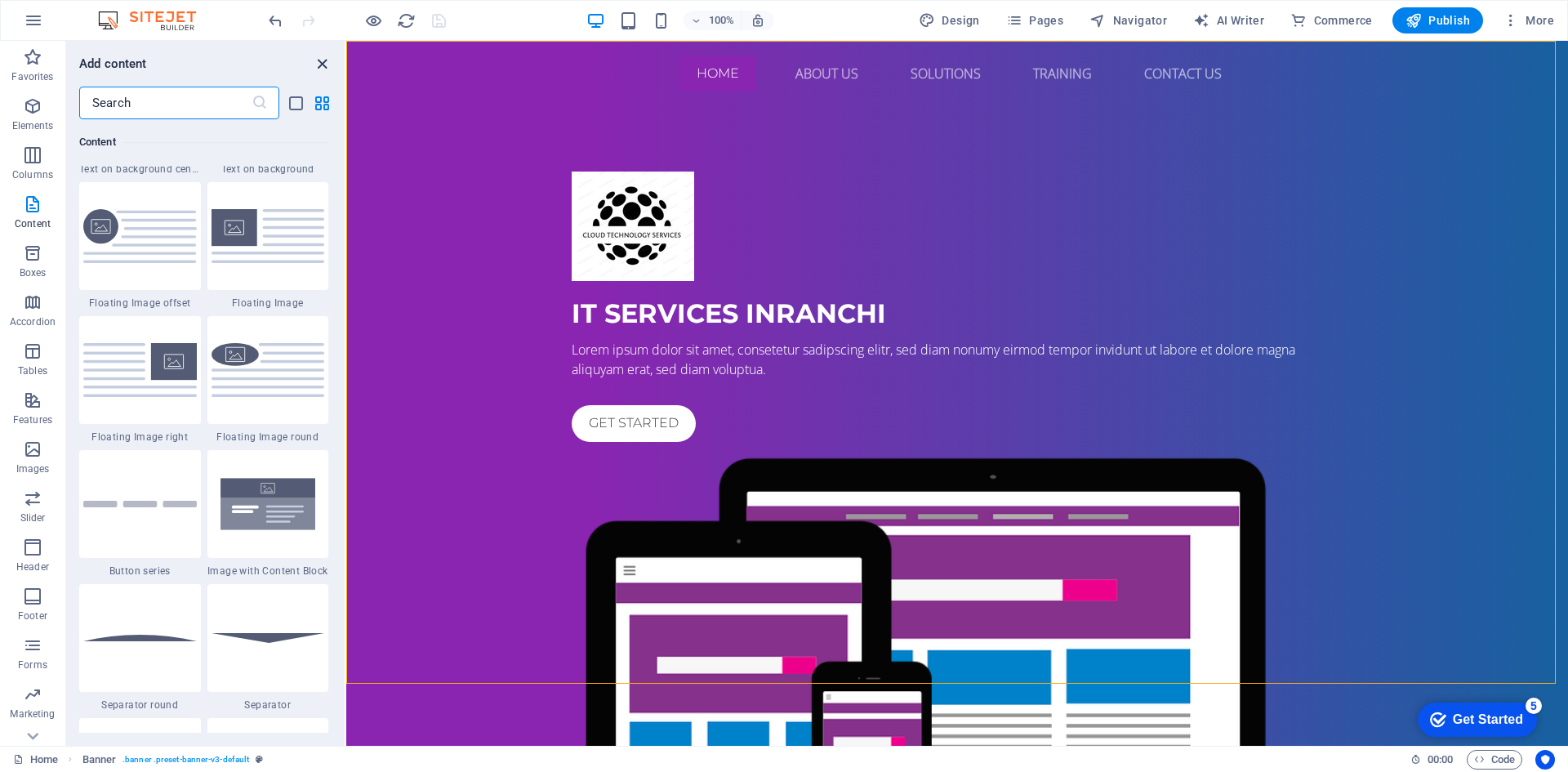
click at [319, 68] on icon "close panel" at bounding box center [321, 64] width 18 height 18
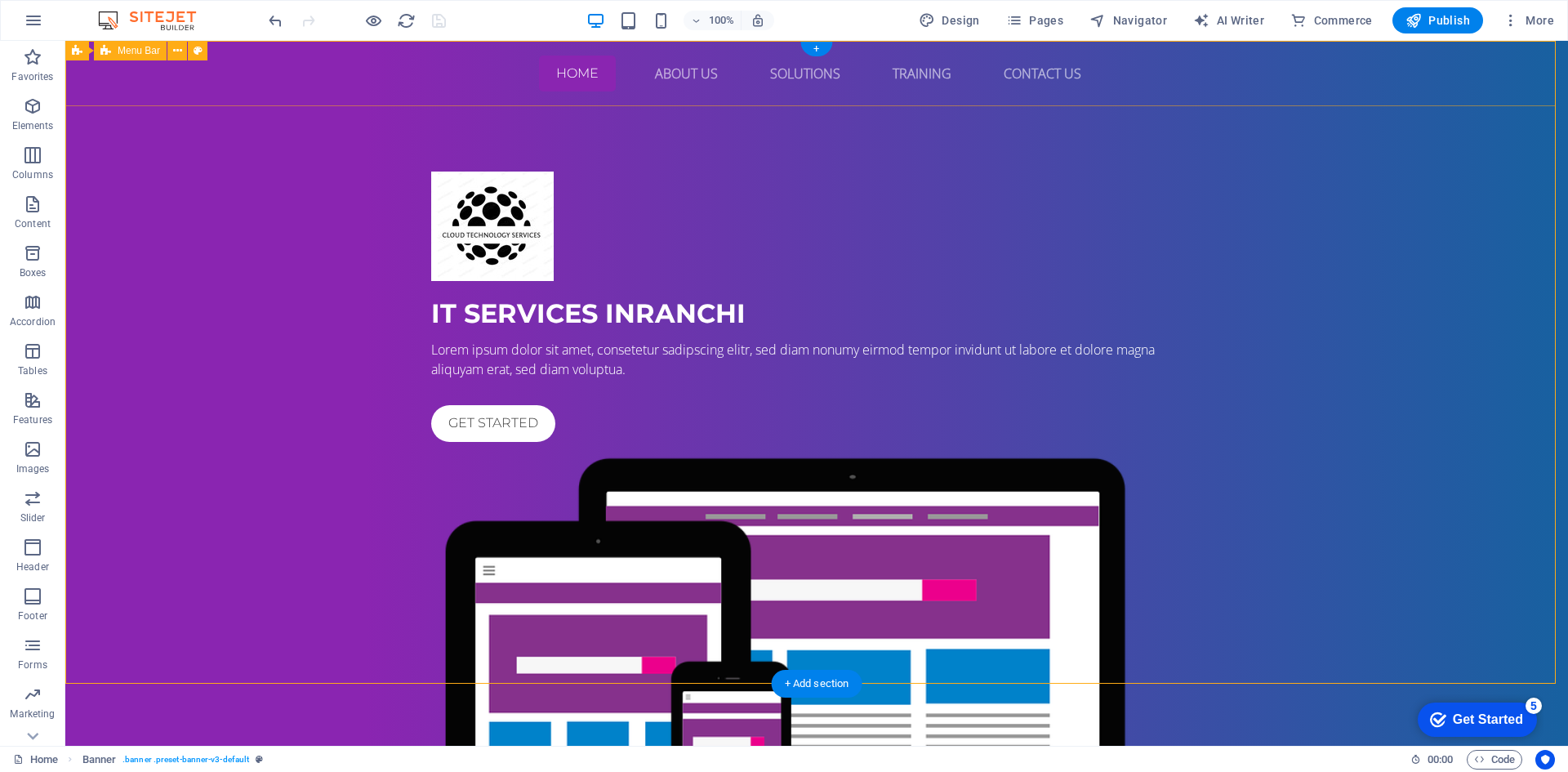
click at [219, 67] on div "Home About US Solutions Training Contact Us" at bounding box center [816, 74] width 1502 height 66
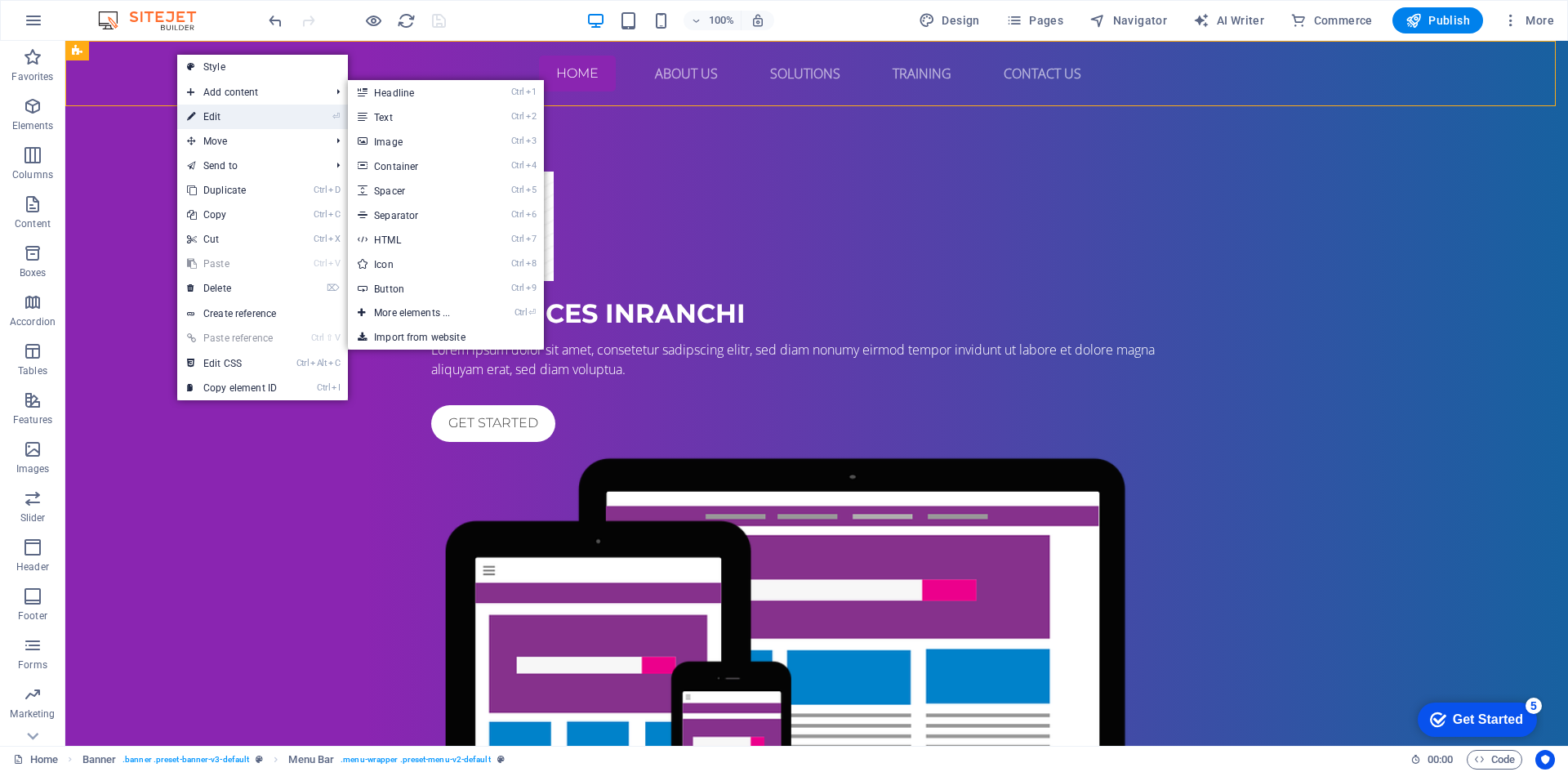
click at [192, 114] on icon at bounding box center [191, 116] width 8 height 25
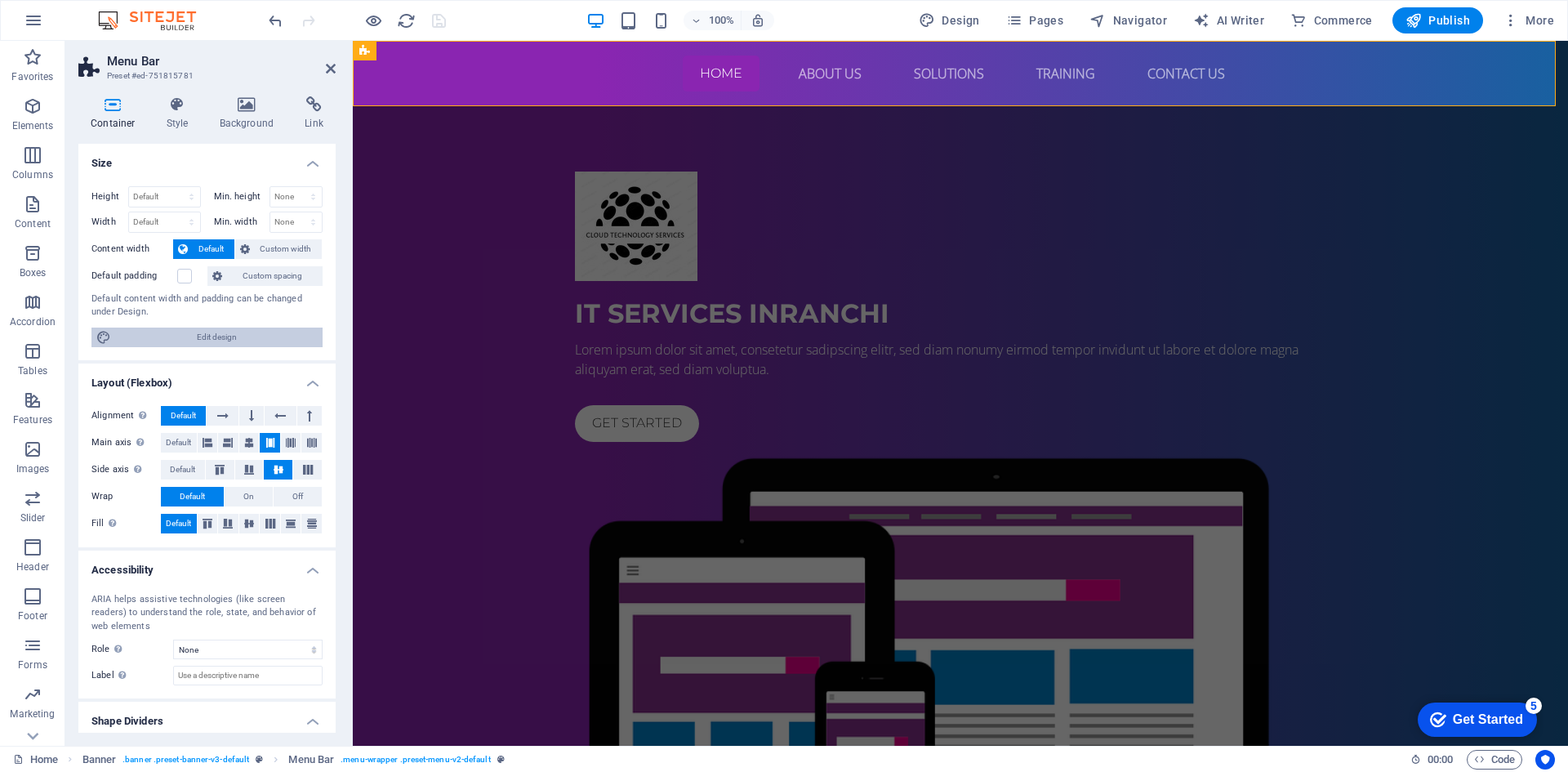
scroll to position [44, 0]
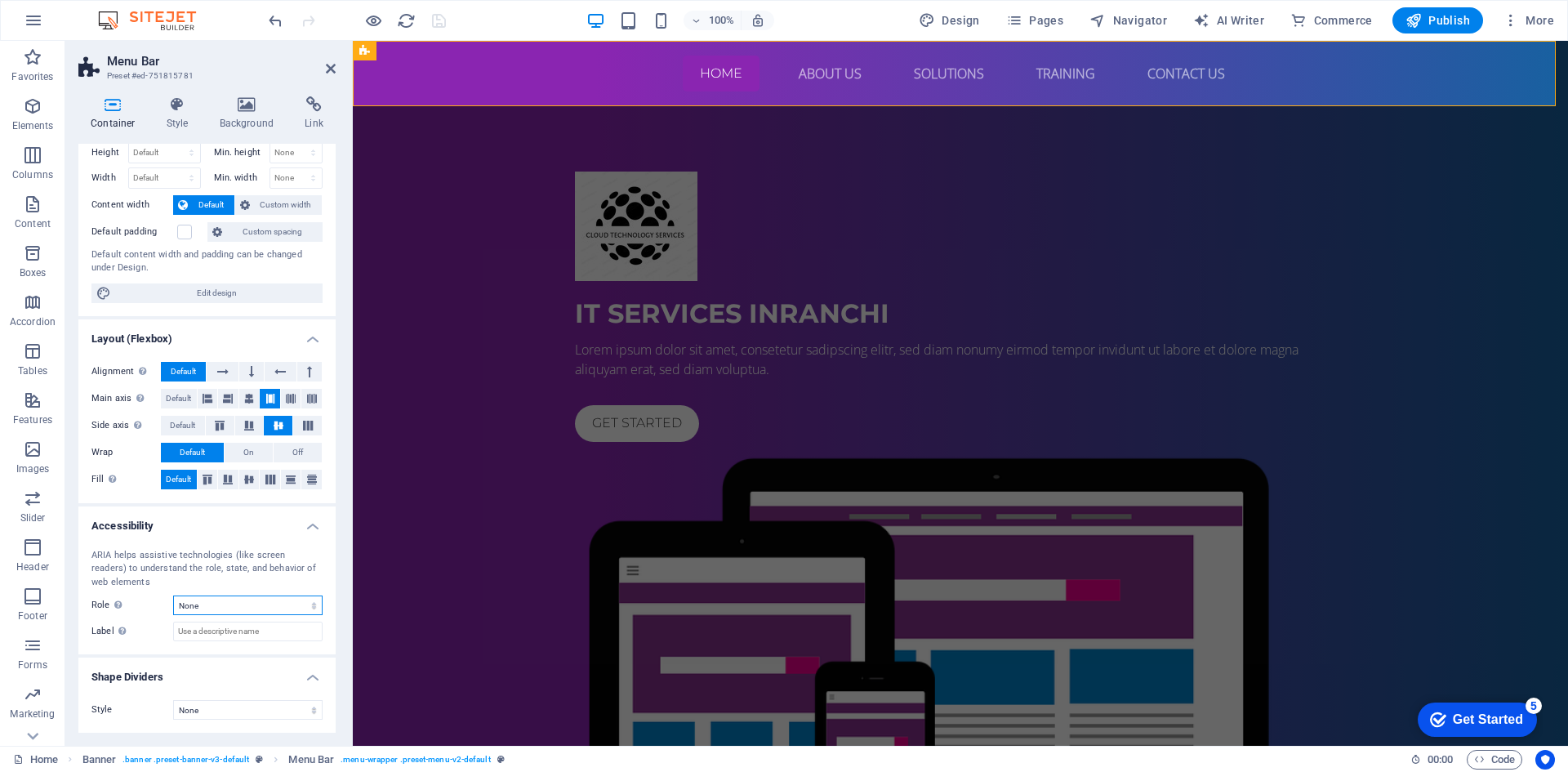
click at [214, 609] on select "None Alert Article Banner Comment Complementary Dialog Footer Header Marquee Pr…" at bounding box center [248, 605] width 150 height 19
click at [156, 633] on label "Label Use the ARIA label to provide a clear and descriptive name for elements t…" at bounding box center [132, 631] width 81 height 19
click at [173, 633] on input "Label Use the ARIA label to provide a clear and descriptive name for elements t…" at bounding box center [248, 631] width 150 height 19
click at [172, 117] on h4 "Style" at bounding box center [180, 113] width 53 height 34
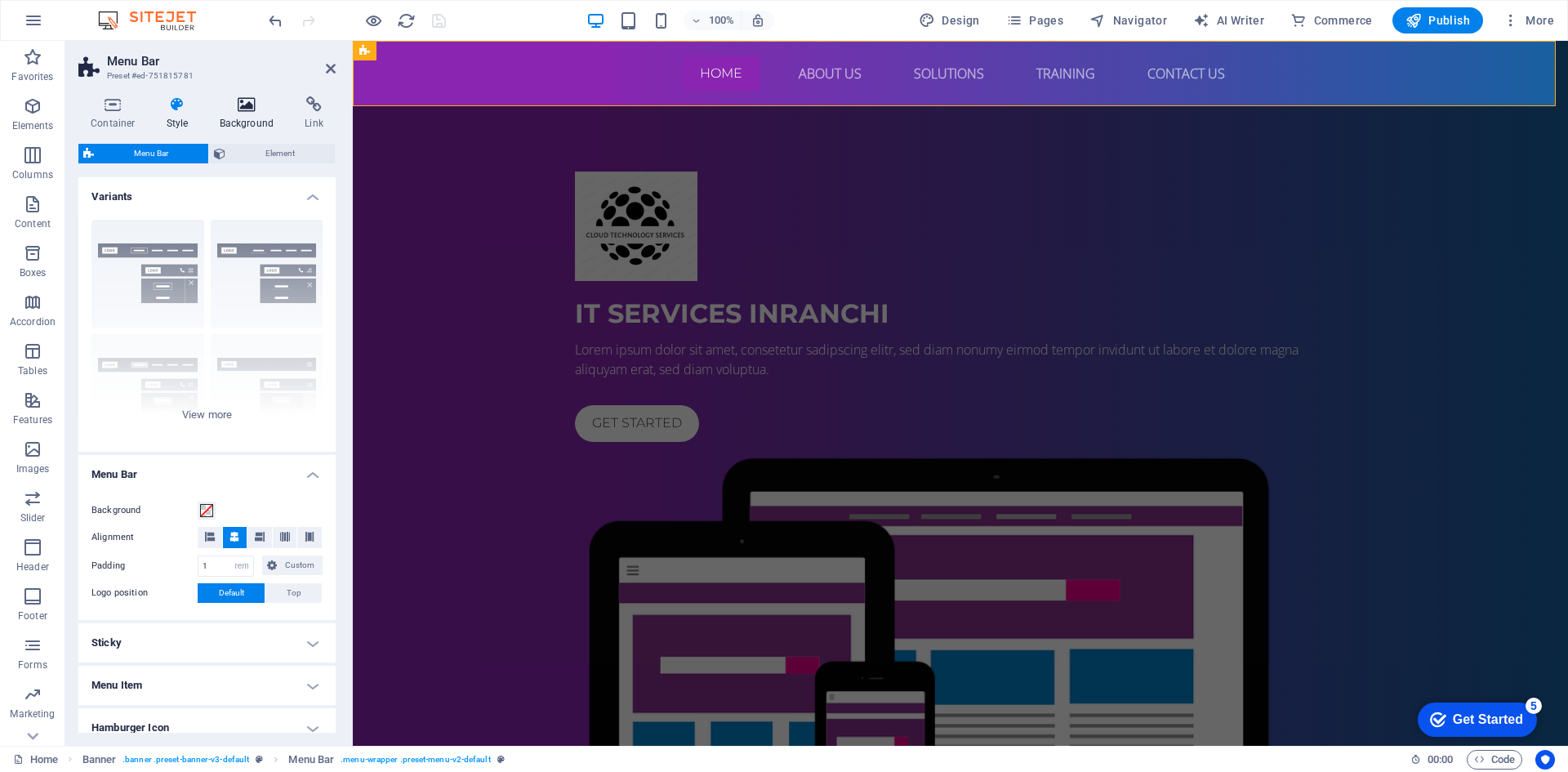
click at [238, 116] on h4 "Background" at bounding box center [250, 113] width 86 height 34
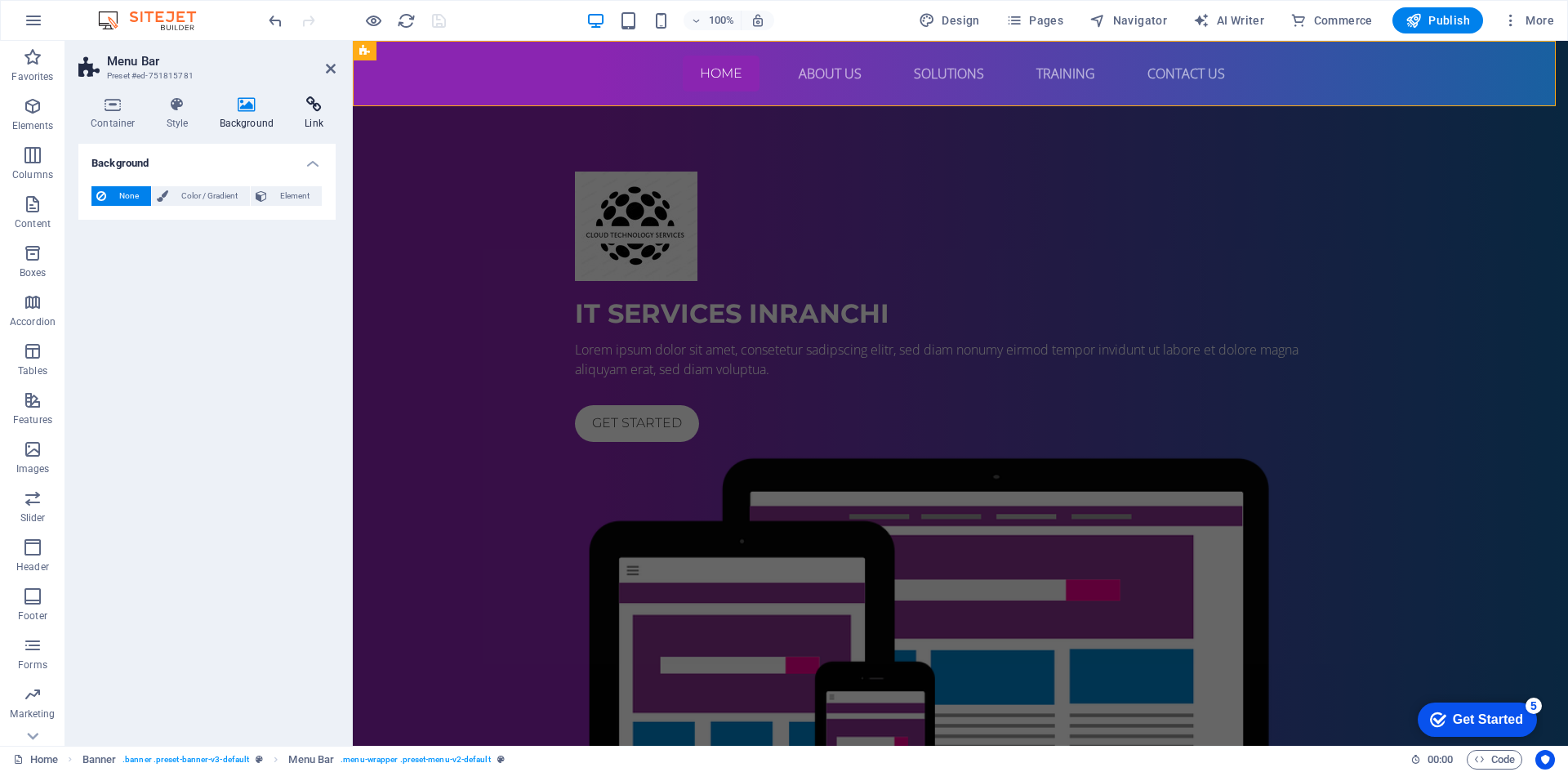
click at [308, 111] on icon at bounding box center [313, 104] width 43 height 17
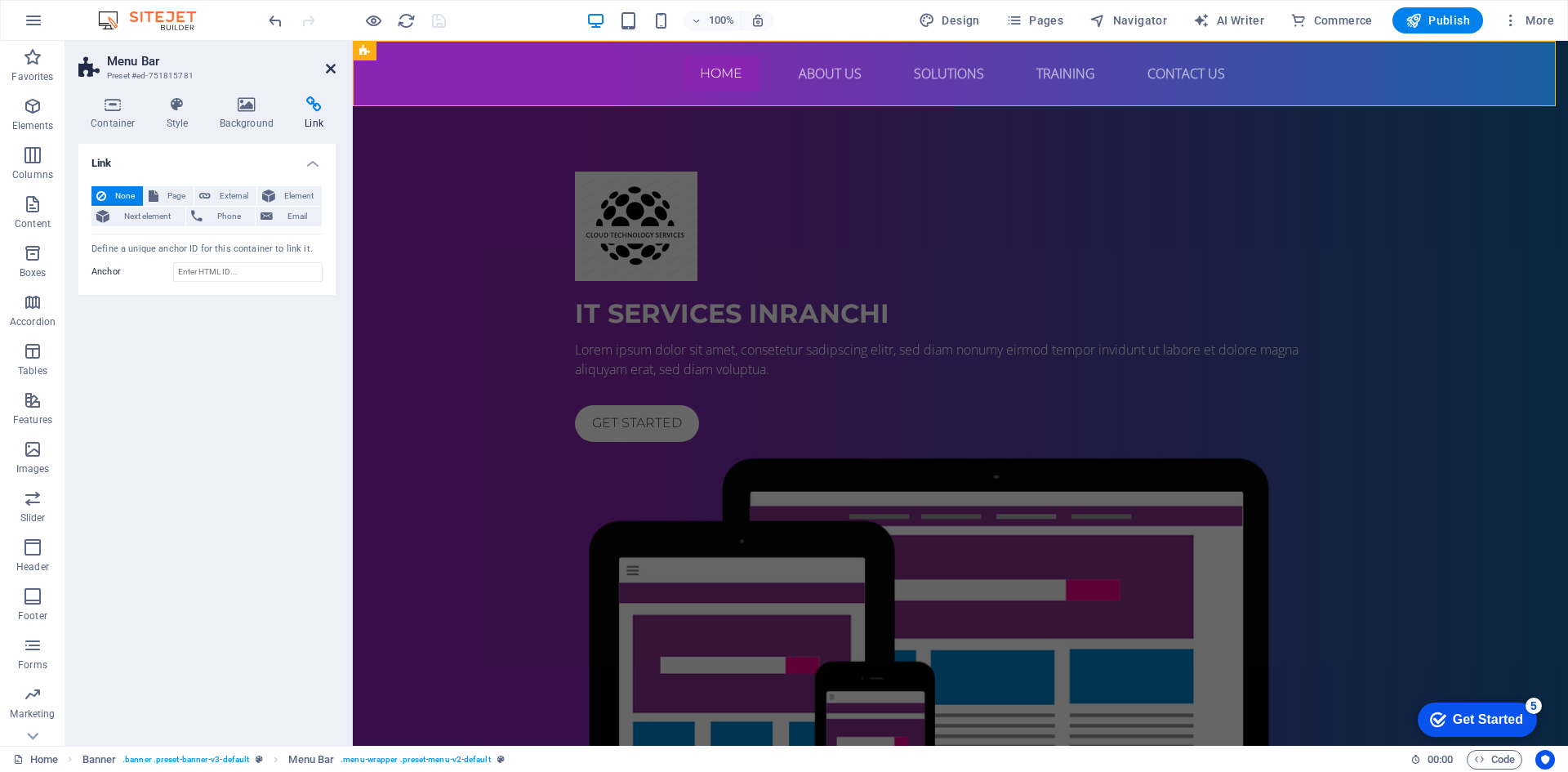
click at [328, 75] on link at bounding box center [330, 69] width 10 height 14
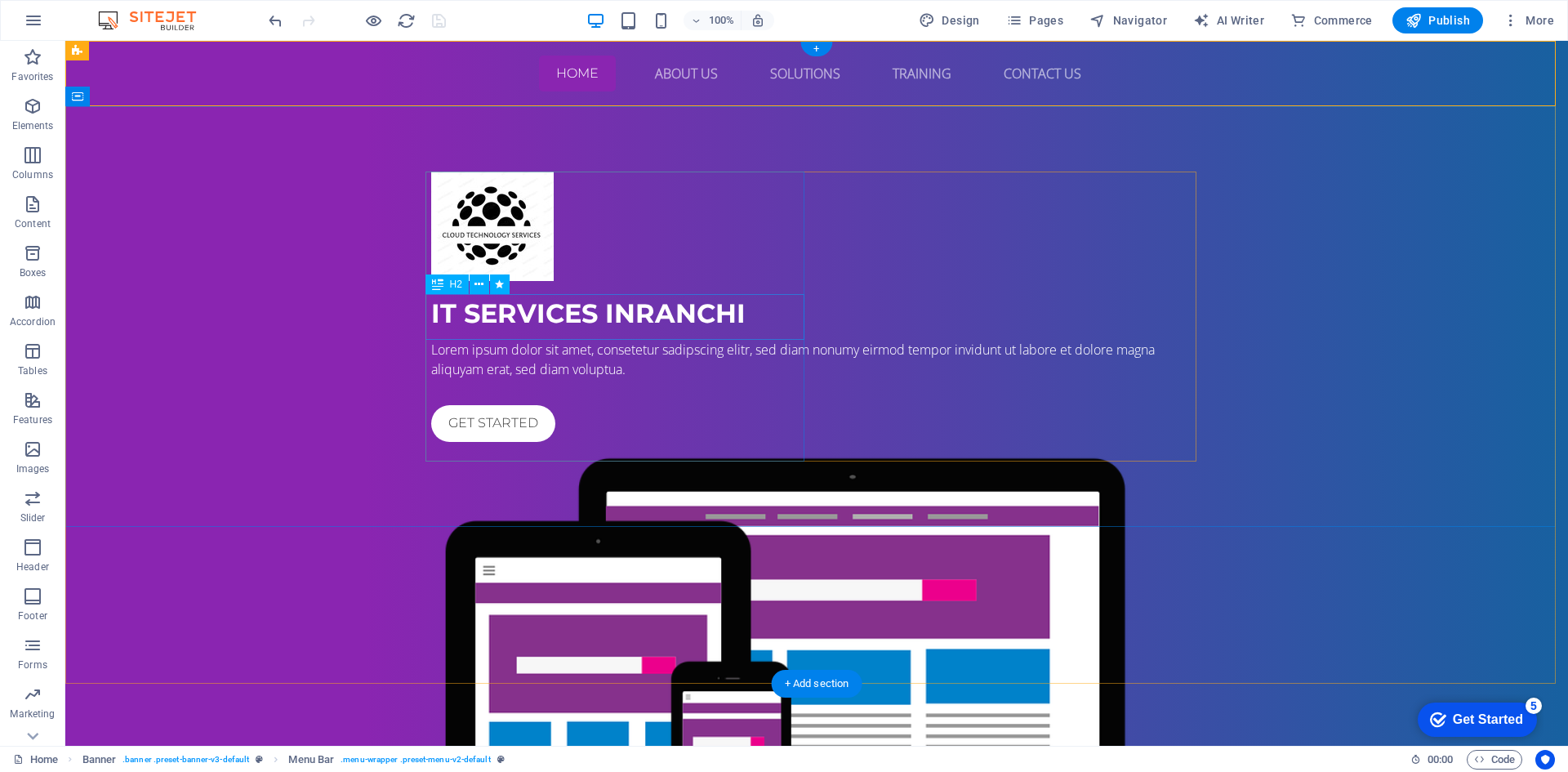
click at [491, 317] on div "IT Services in [GEOGRAPHIC_DATA]" at bounding box center [816, 313] width 771 height 39
click at [732, 321] on div "IT Services in [GEOGRAPHIC_DATA]" at bounding box center [816, 313] width 771 height 39
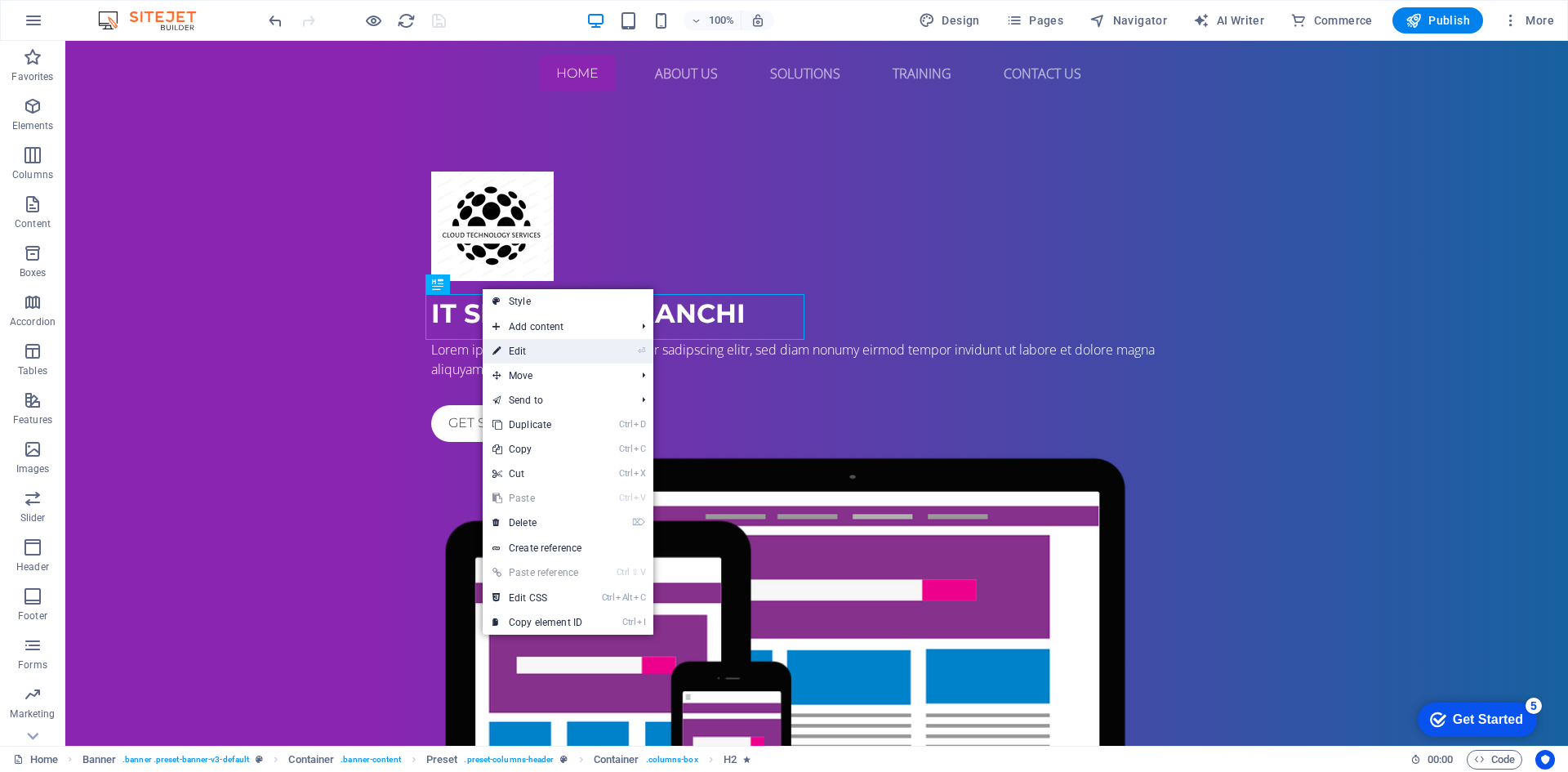
click at [525, 347] on link "⏎ Edit" at bounding box center [537, 351] width 109 height 25
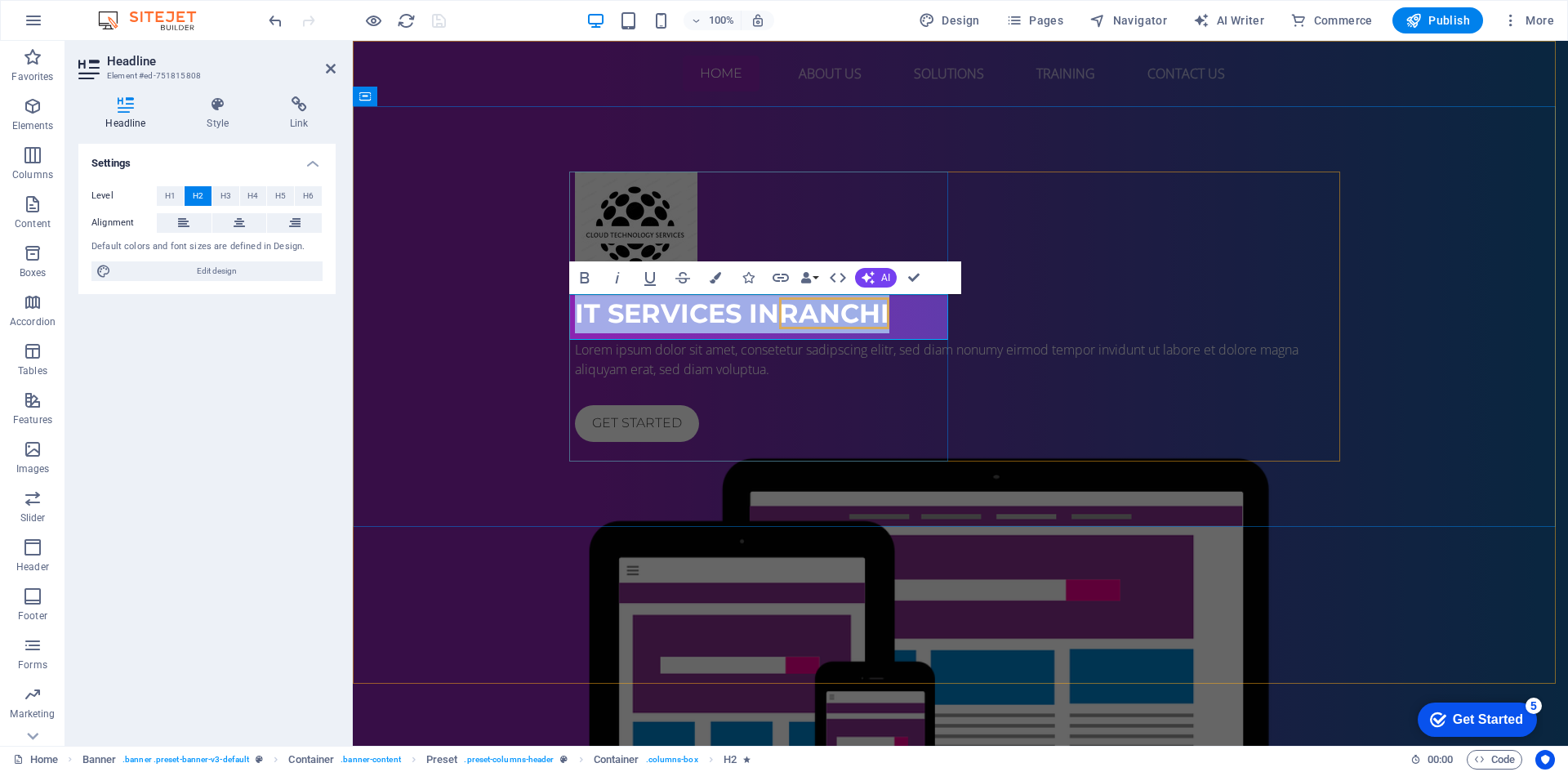
click at [882, 319] on span "Ranchi" at bounding box center [834, 313] width 110 height 32
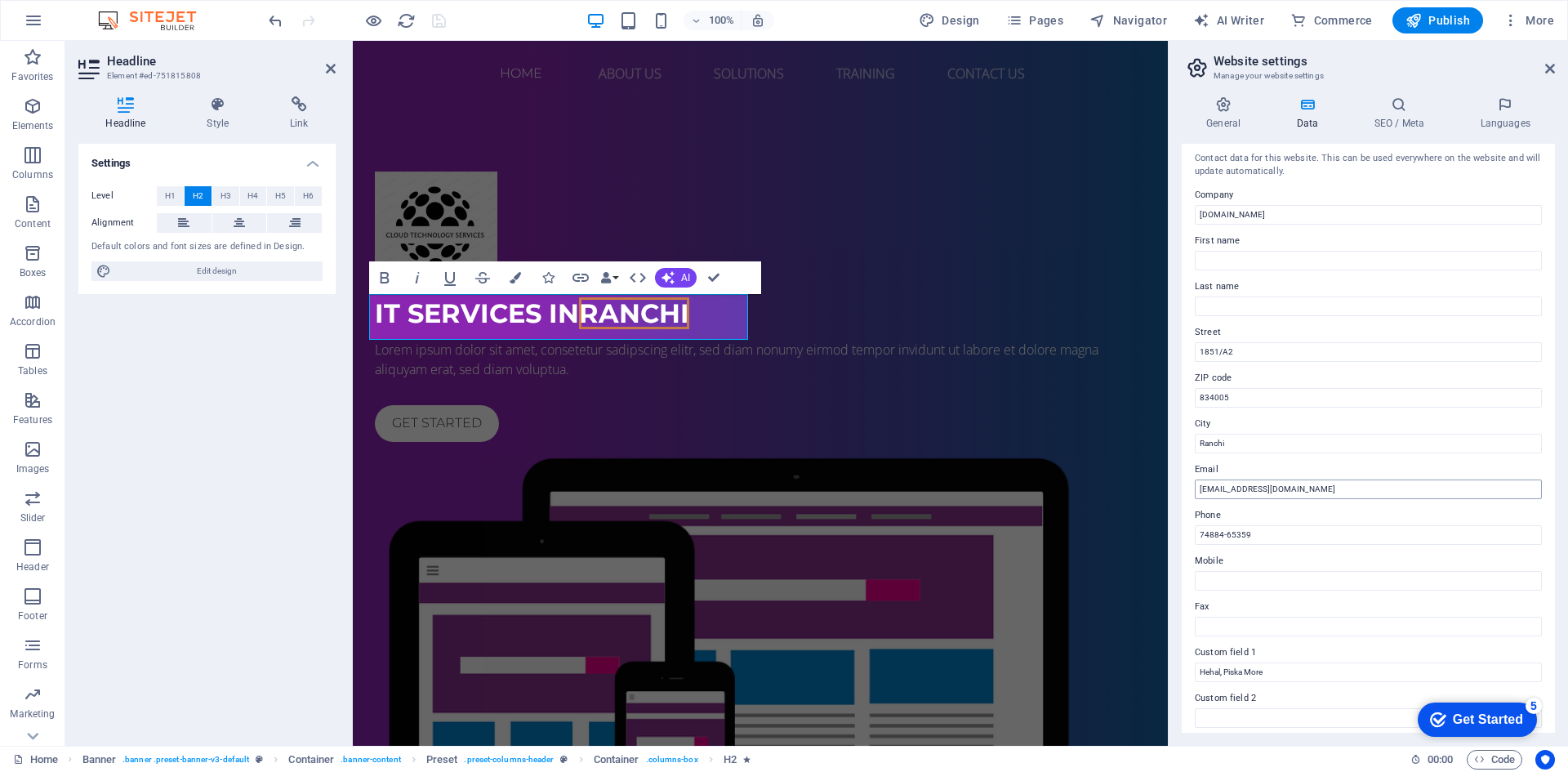
scroll to position [0, 0]
click at [1220, 124] on h4 "General" at bounding box center [1226, 113] width 90 height 34
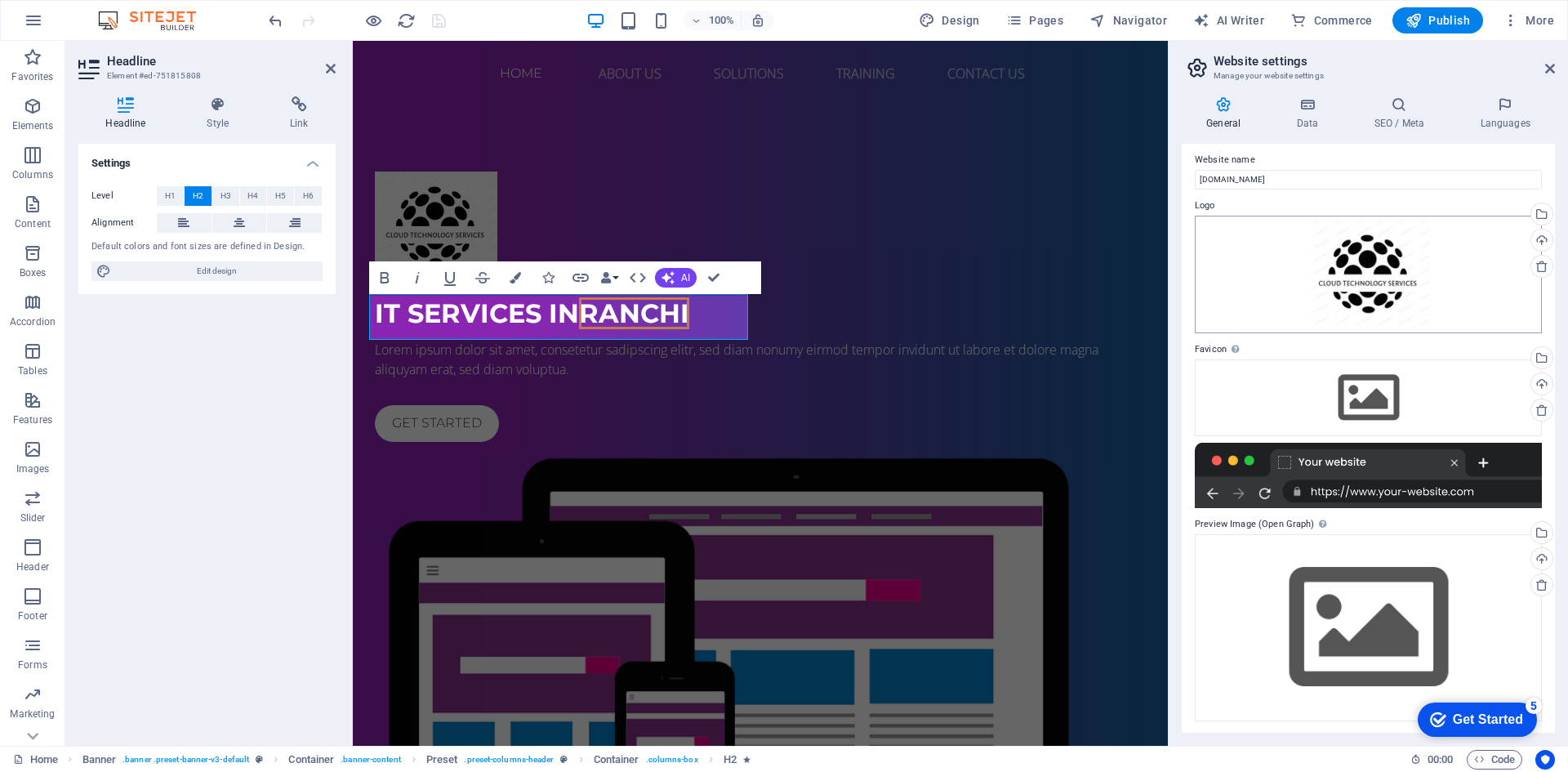
scroll to position [8, 0]
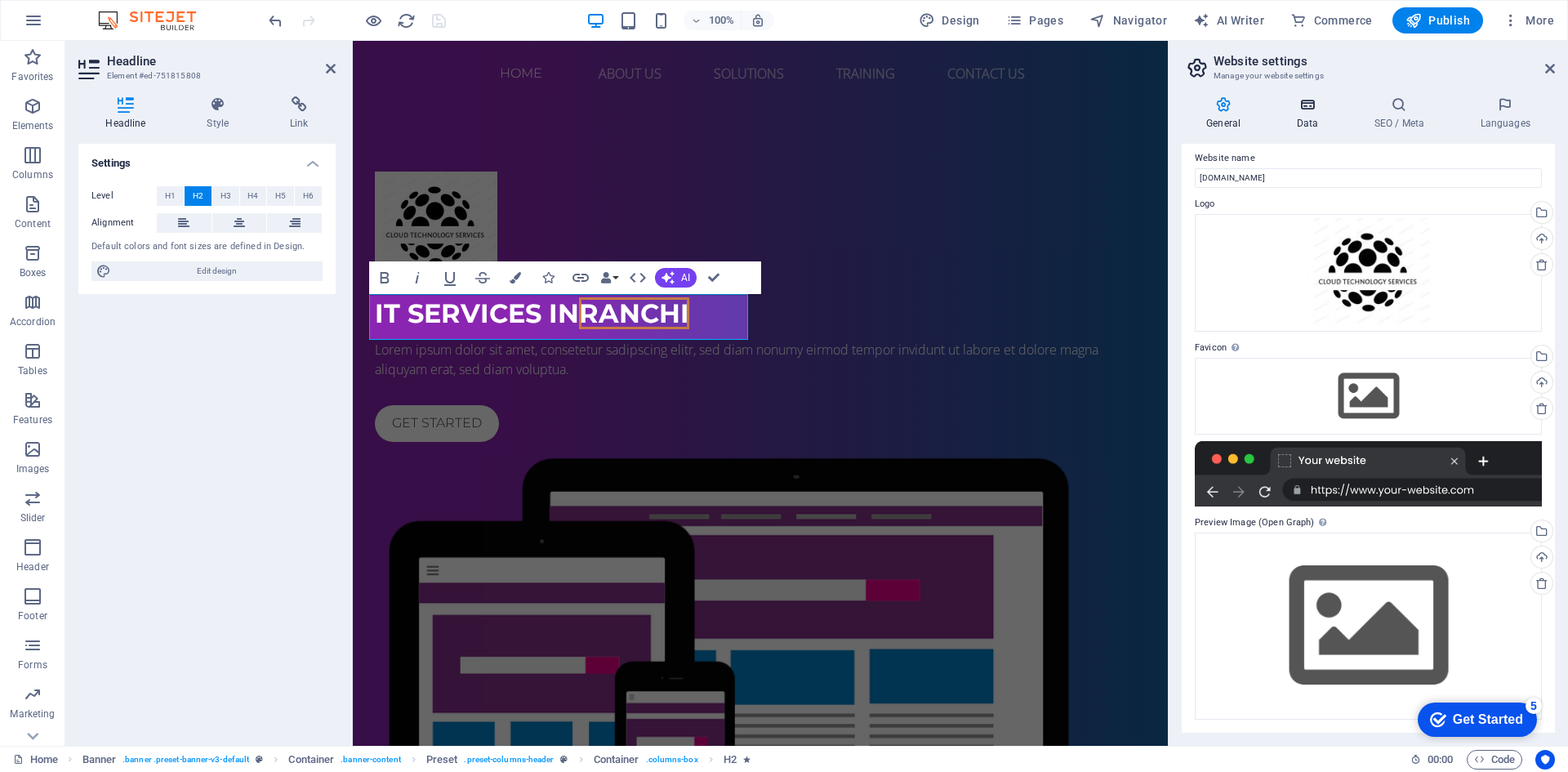
click at [1307, 121] on h4 "Data" at bounding box center [1310, 113] width 78 height 34
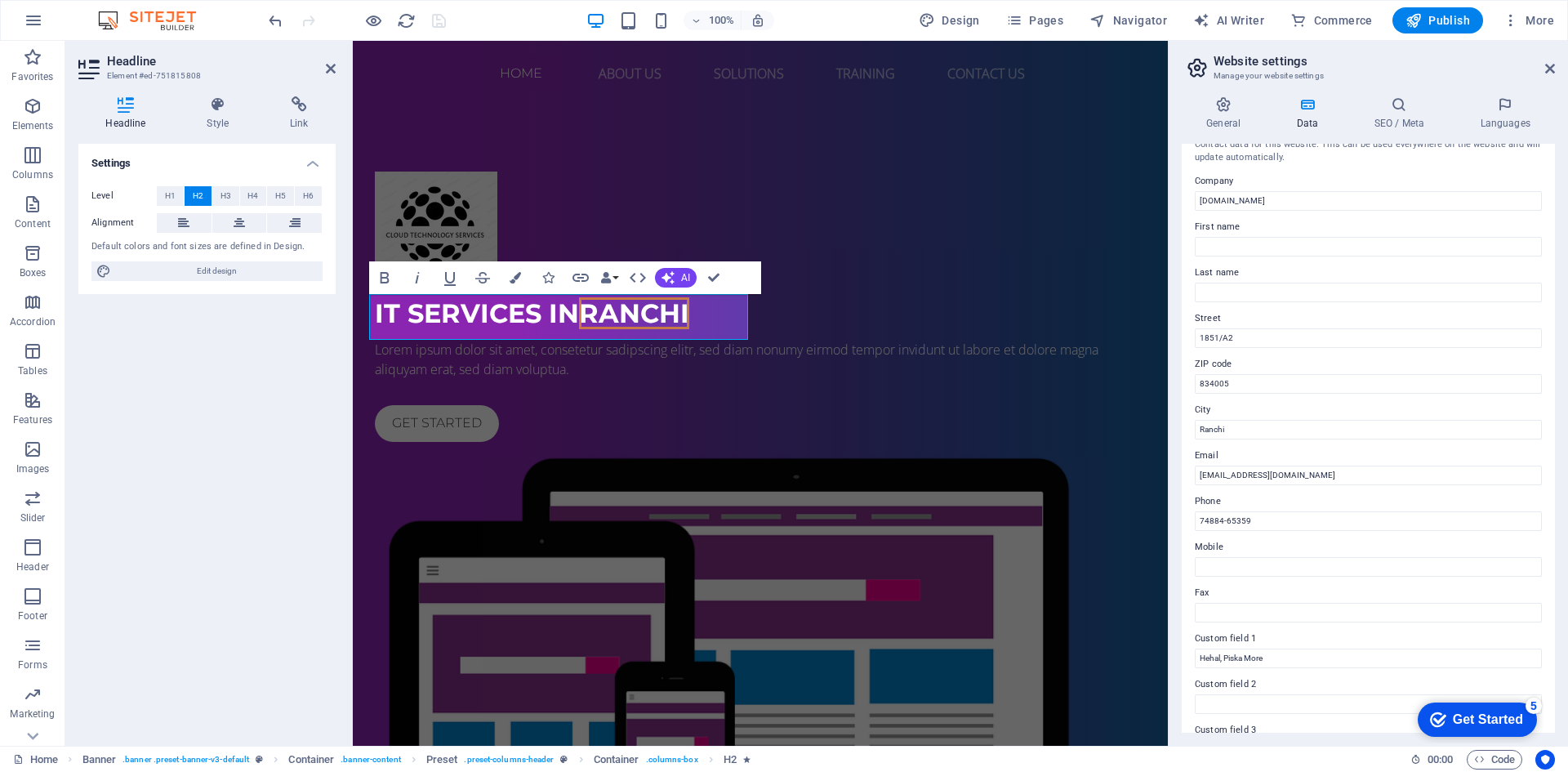
scroll to position [0, 0]
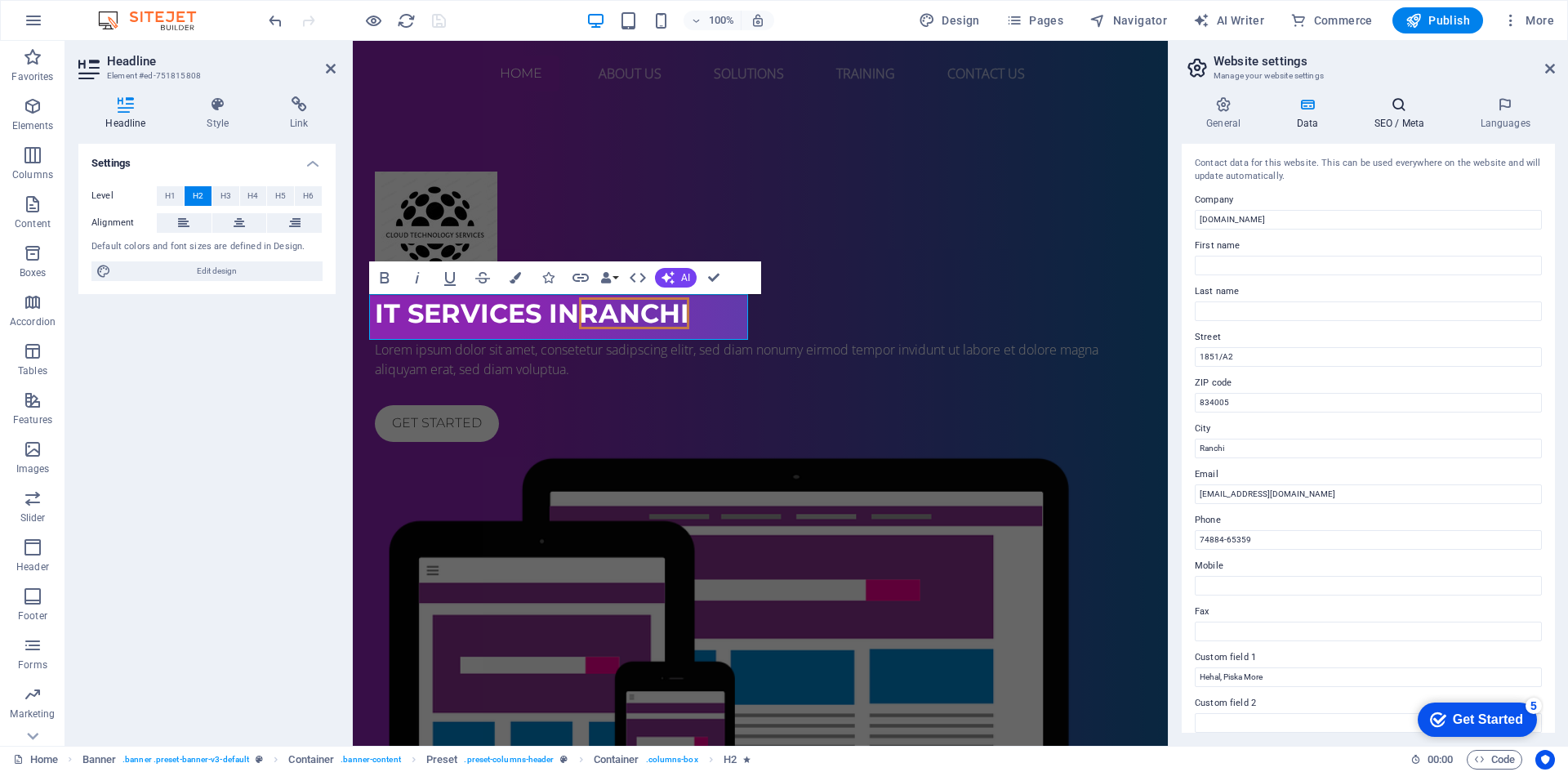
click at [1409, 102] on icon at bounding box center [1399, 104] width 100 height 17
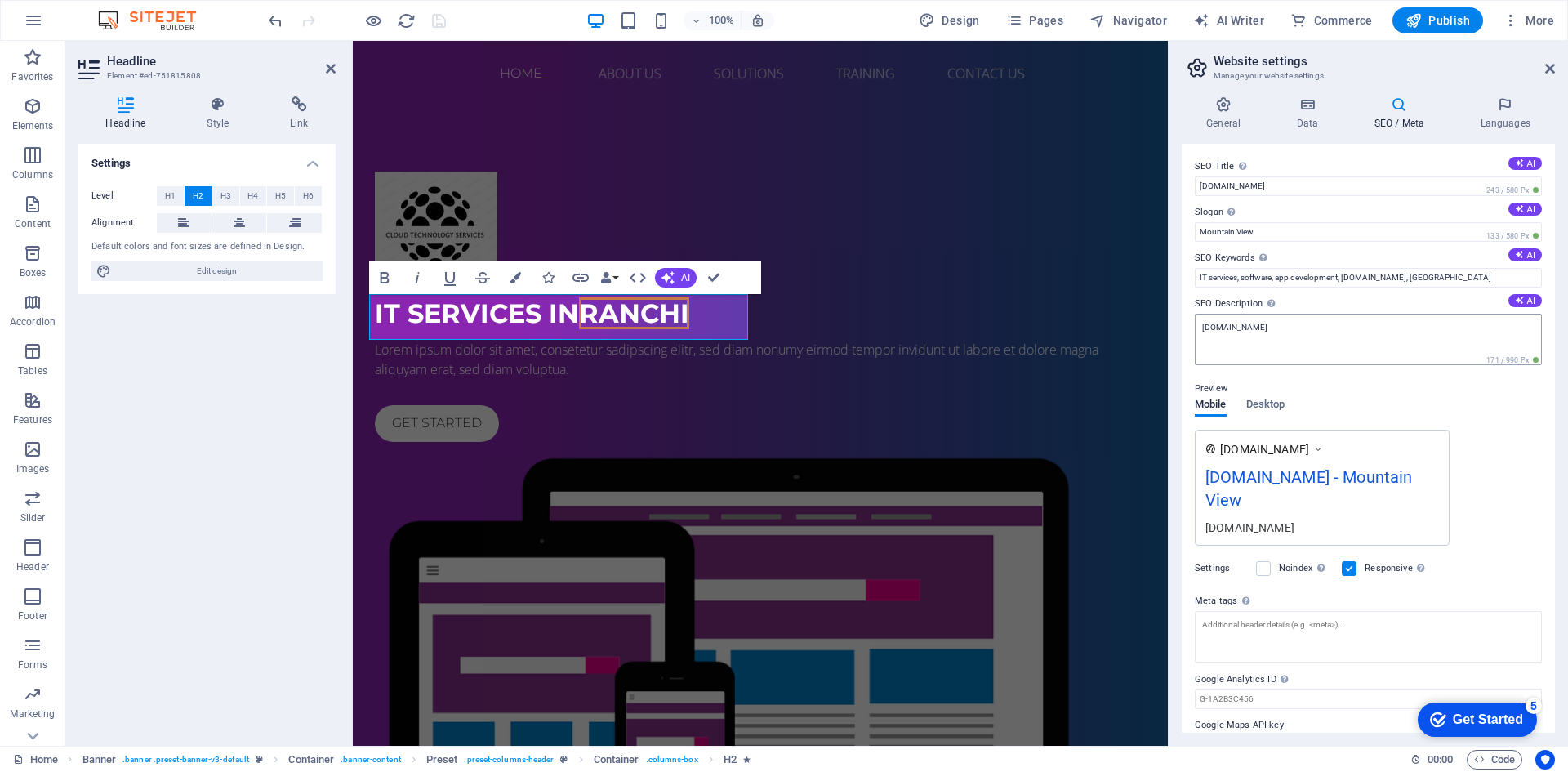
scroll to position [35, 0]
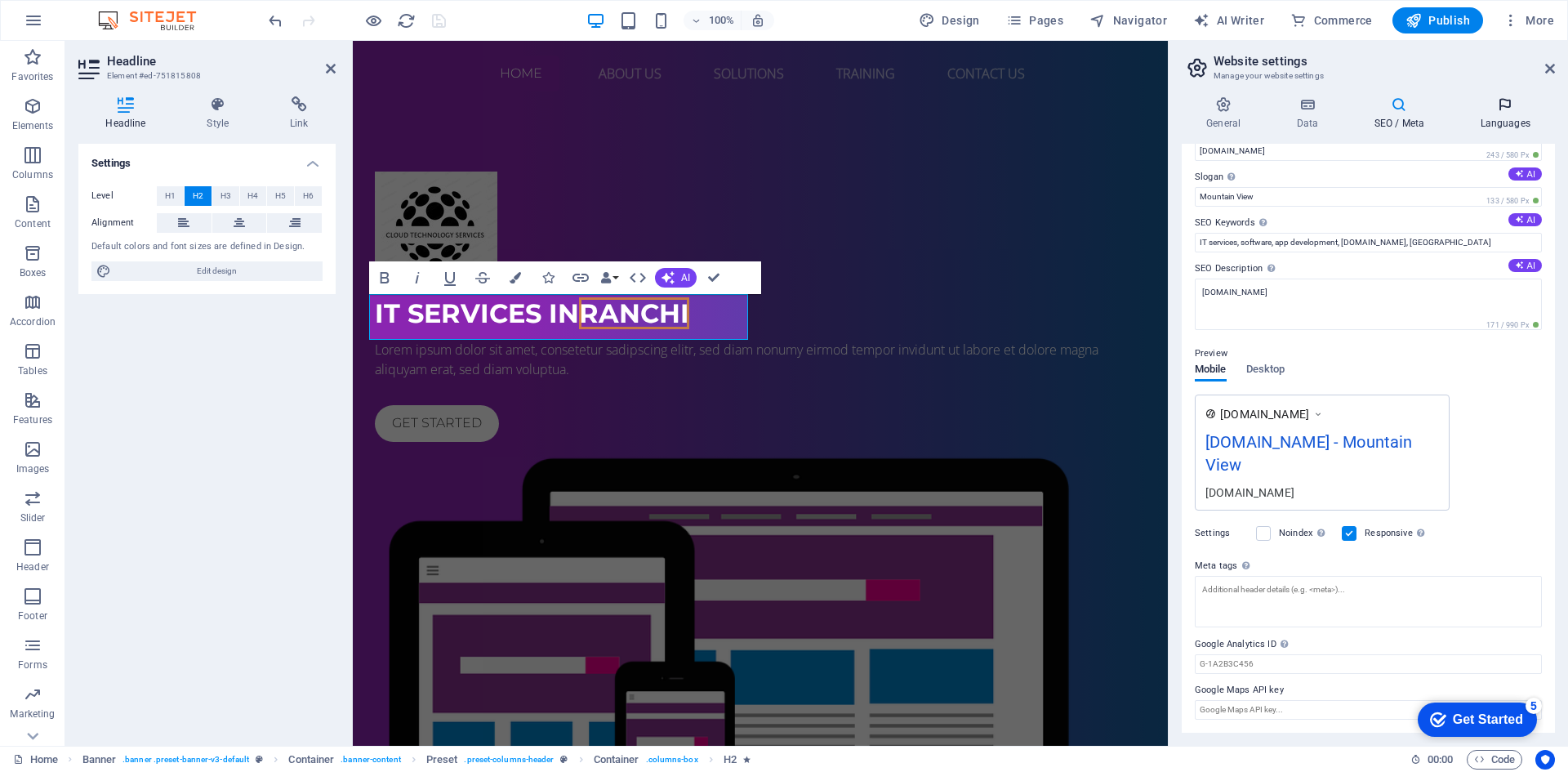
click at [1490, 118] on h4 "Languages" at bounding box center [1505, 113] width 100 height 34
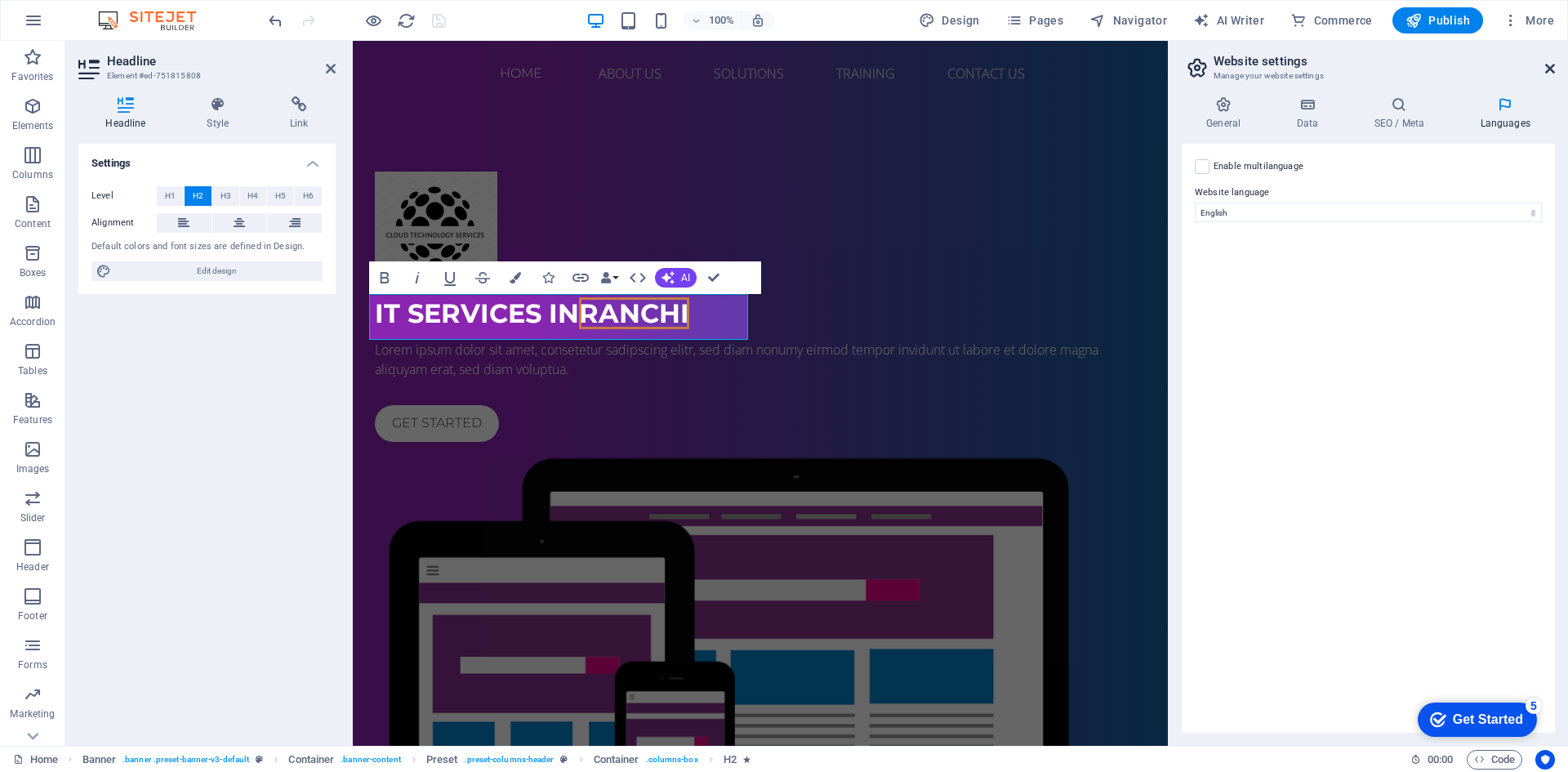
click at [1546, 74] on icon at bounding box center [1550, 68] width 10 height 13
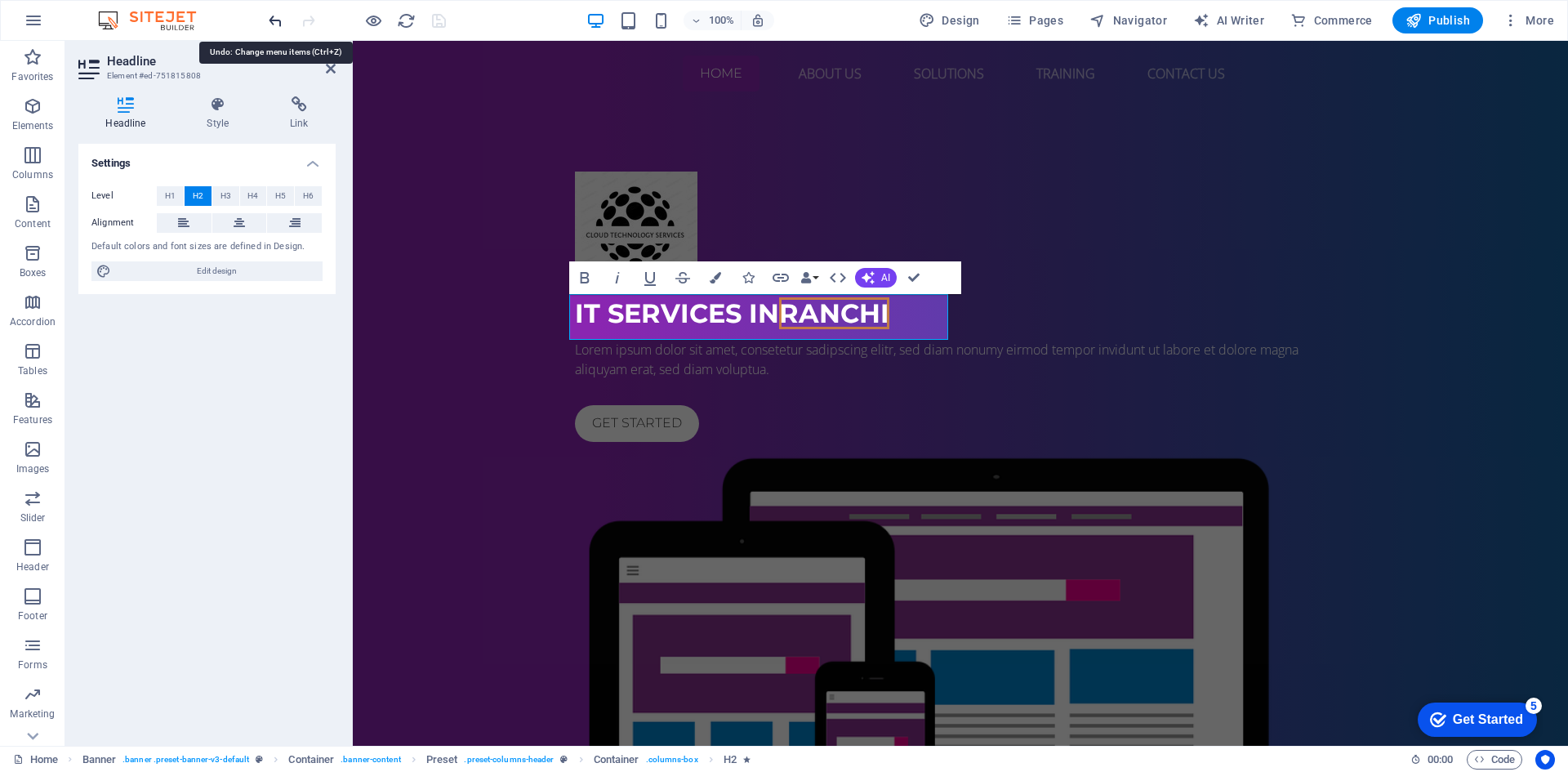
click at [438, 23] on icon "save" at bounding box center [438, 20] width 18 height 18
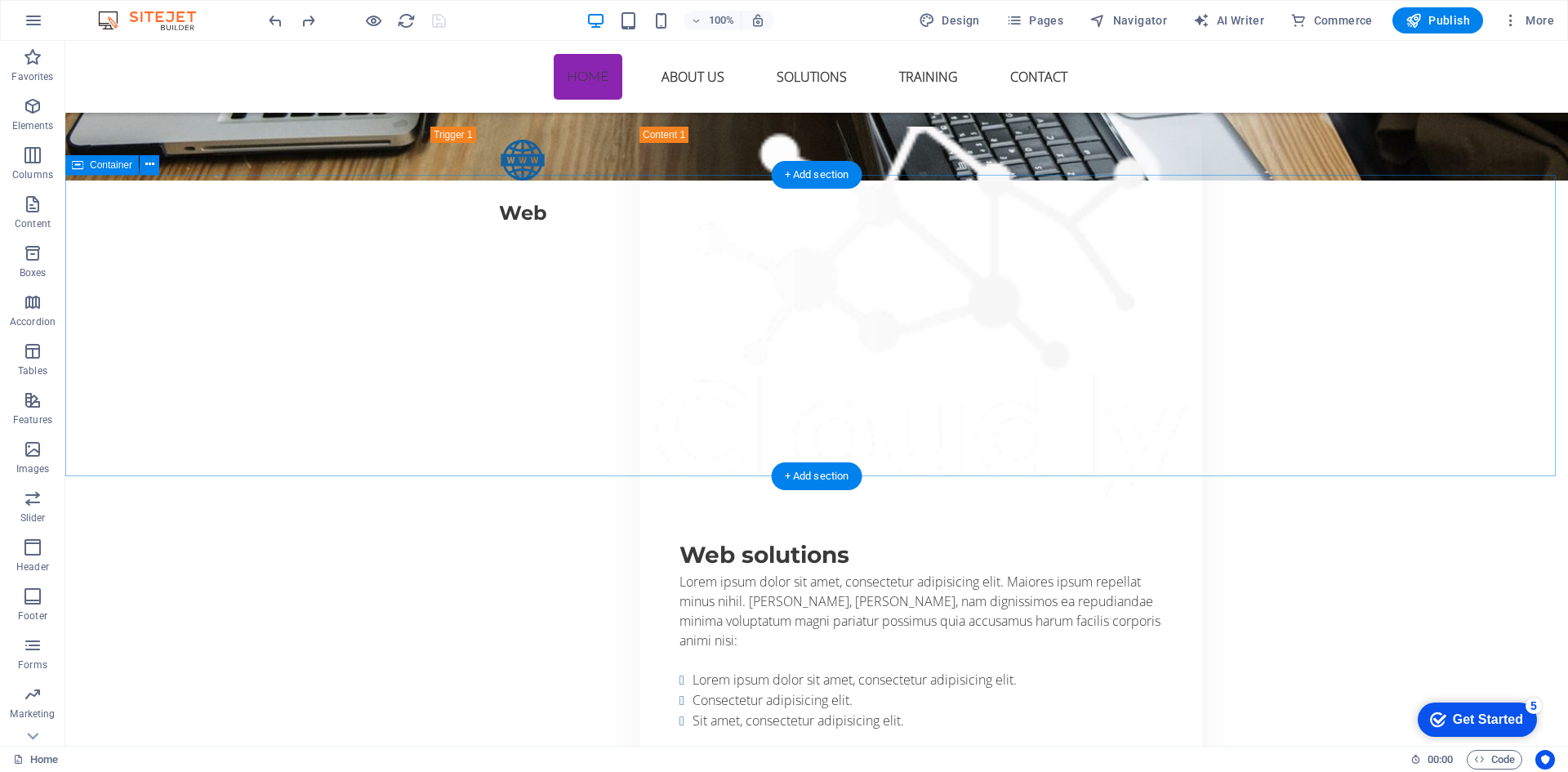
scroll to position [6133, 0]
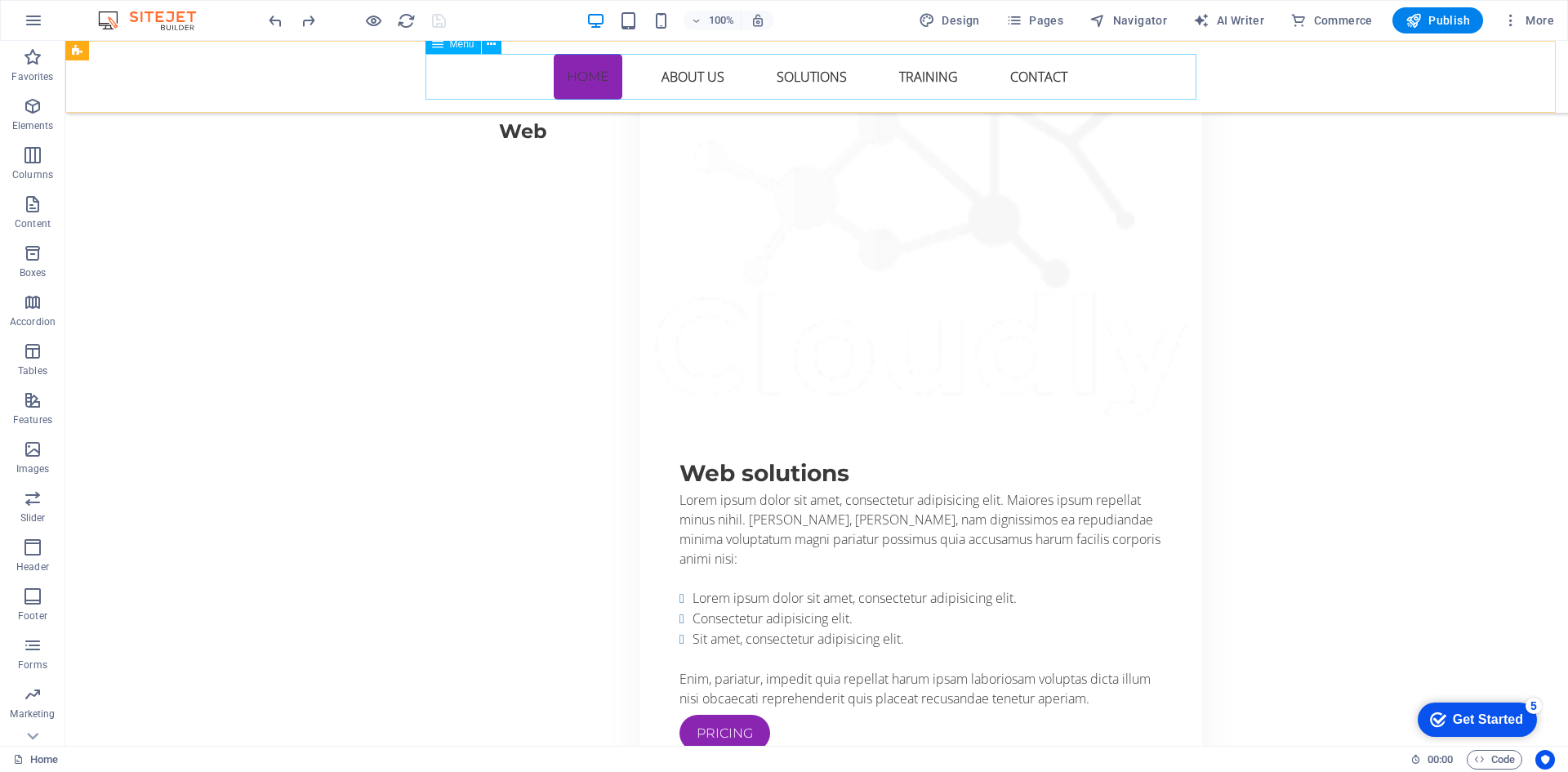
click at [685, 77] on nav "Home About US Solutions Training Contact" at bounding box center [816, 77] width 771 height 46
click at [689, 77] on nav "Home About US Solutions Training Contact" at bounding box center [816, 77] width 771 height 46
click at [774, 77] on nav "Home About US Solutions Training Contact" at bounding box center [816, 77] width 771 height 46
click at [934, 76] on nav "Home About US Solutions Training Contact" at bounding box center [816, 77] width 771 height 46
click at [1020, 75] on nav "Home About US Solutions Training Contact" at bounding box center [816, 77] width 771 height 46
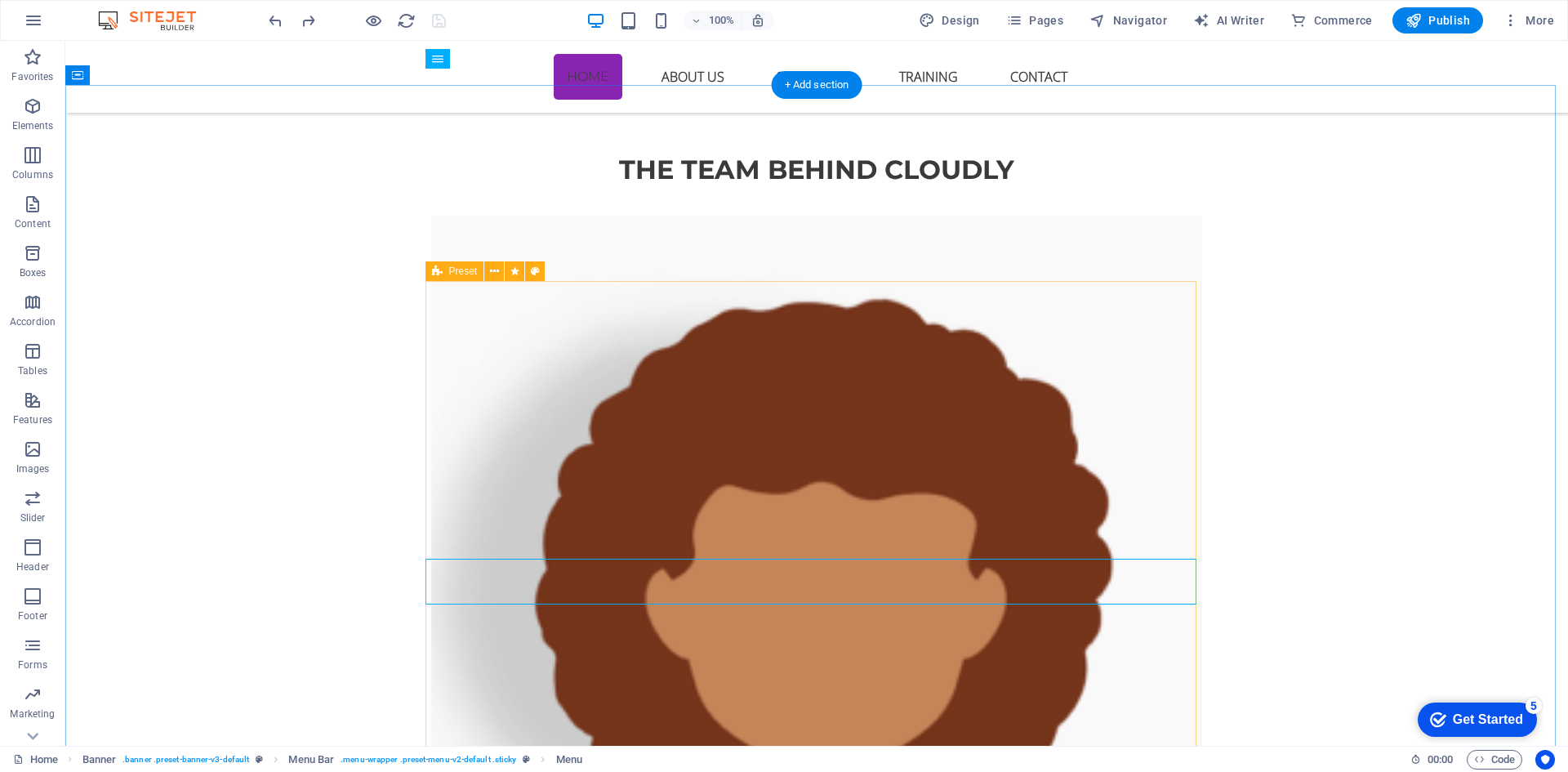
scroll to position [1722, 0]
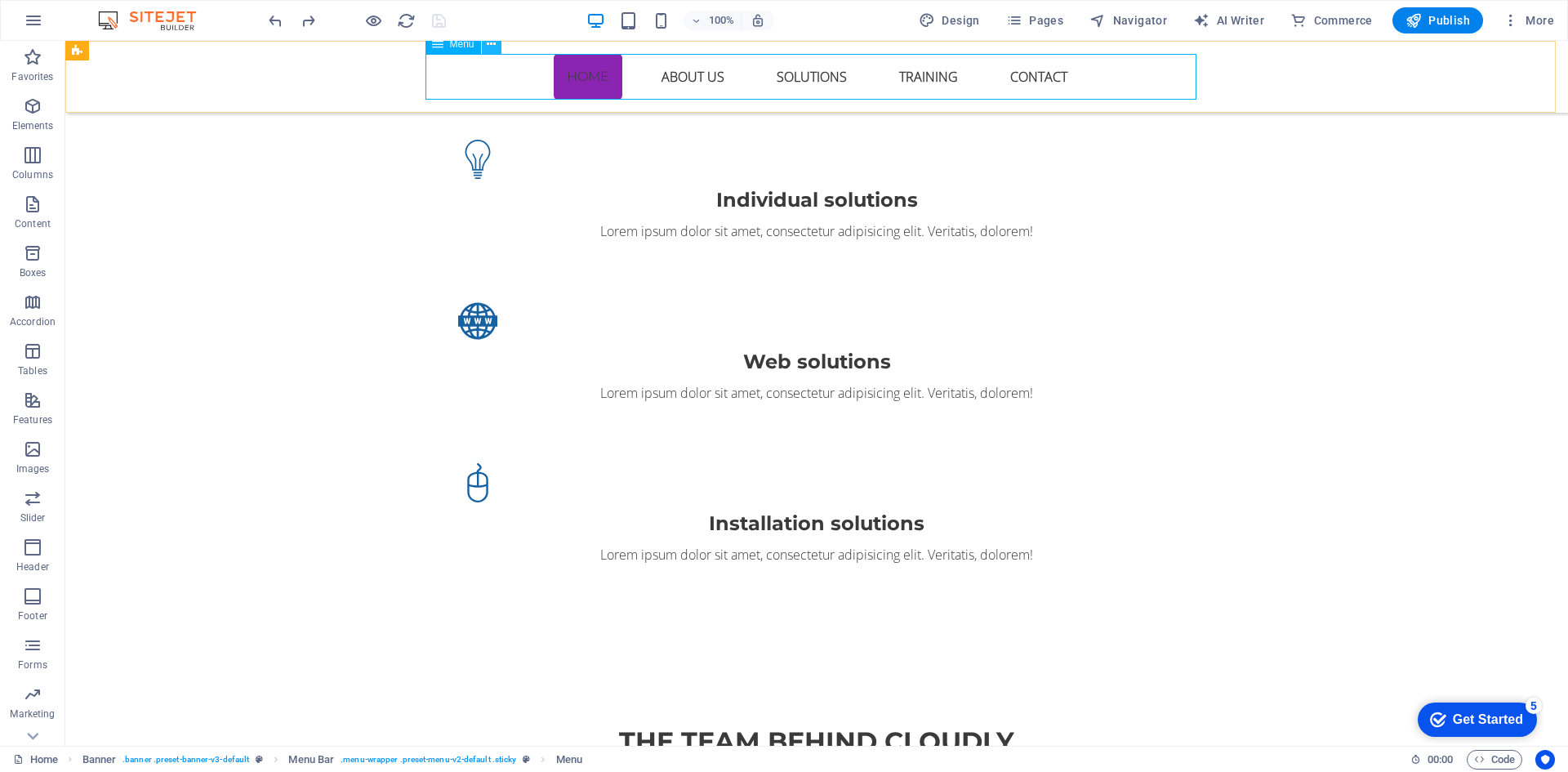
click at [489, 49] on icon at bounding box center [491, 45] width 9 height 18
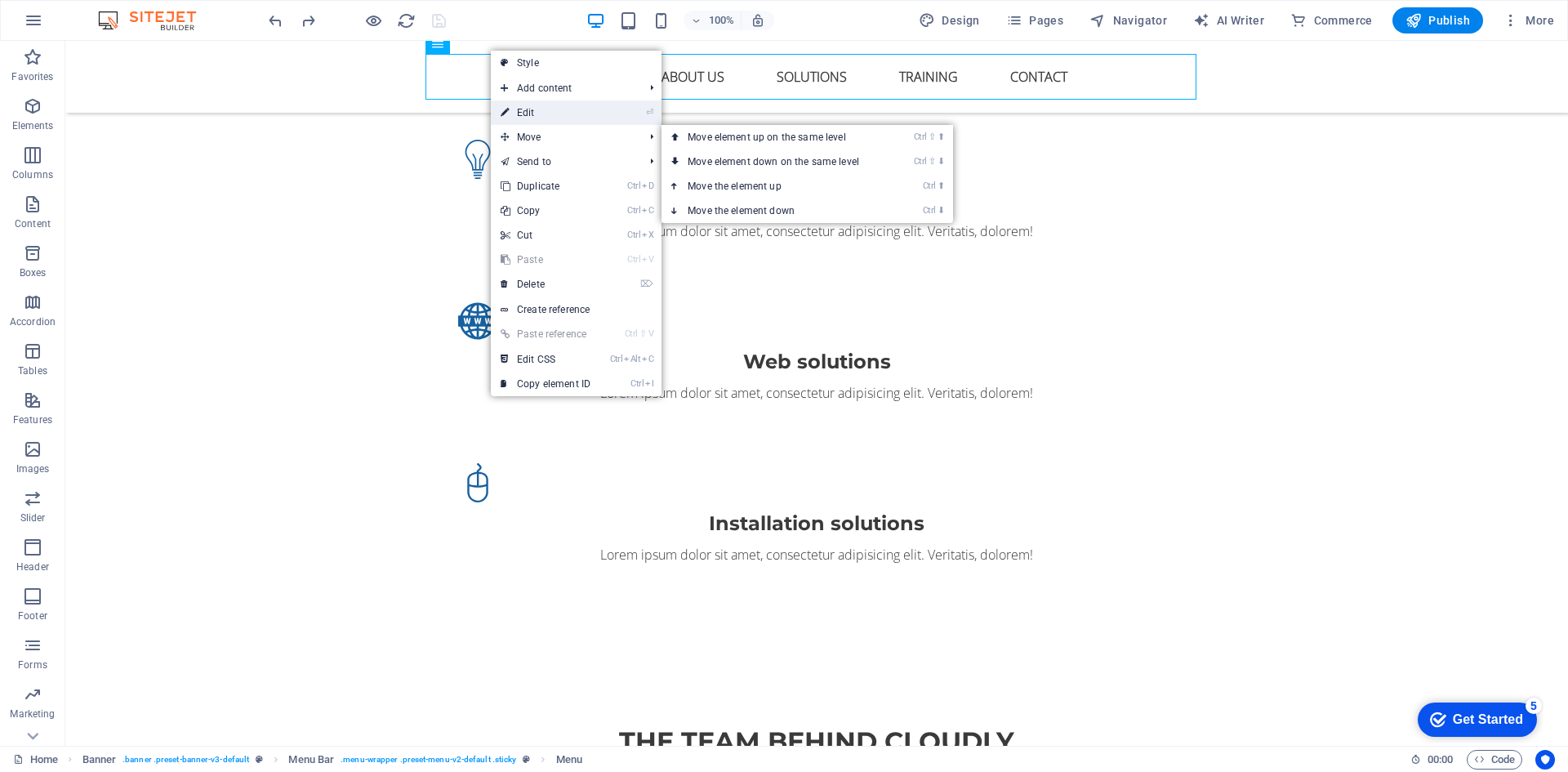
click at [528, 115] on link "⏎ Edit" at bounding box center [545, 113] width 109 height 25
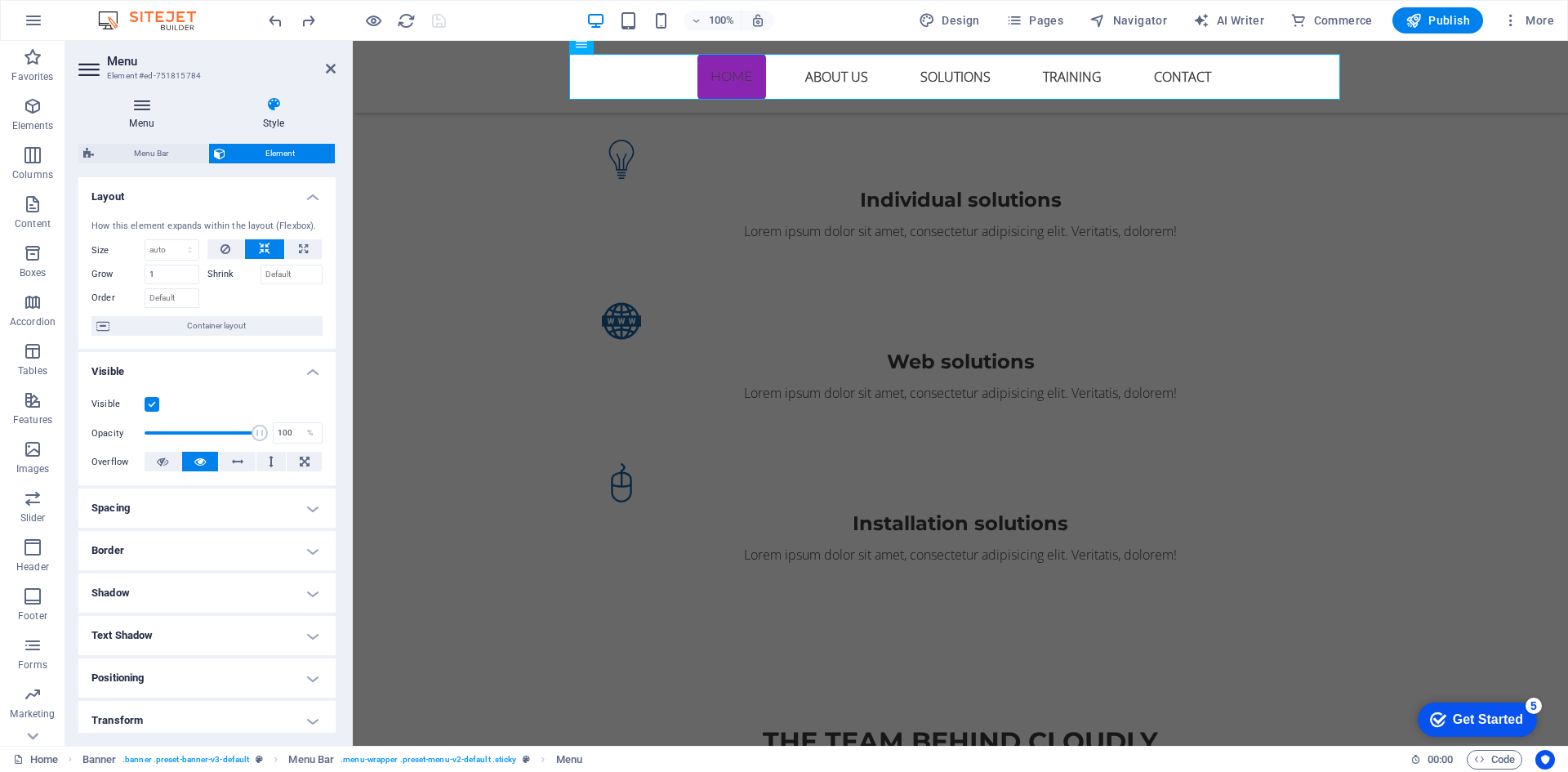
click at [148, 116] on h4 "Menu" at bounding box center [145, 113] width 133 height 34
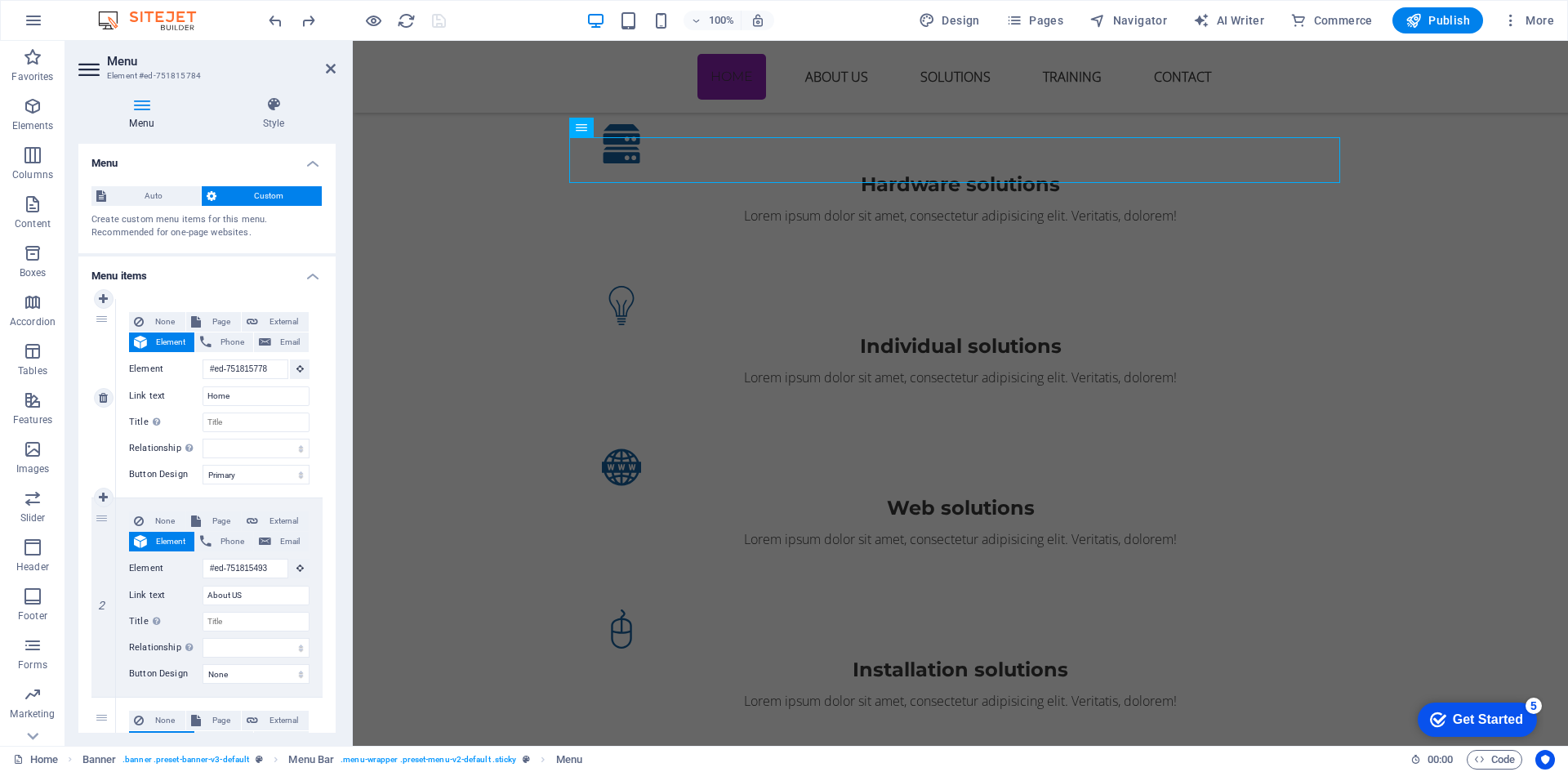
scroll to position [1650, 0]
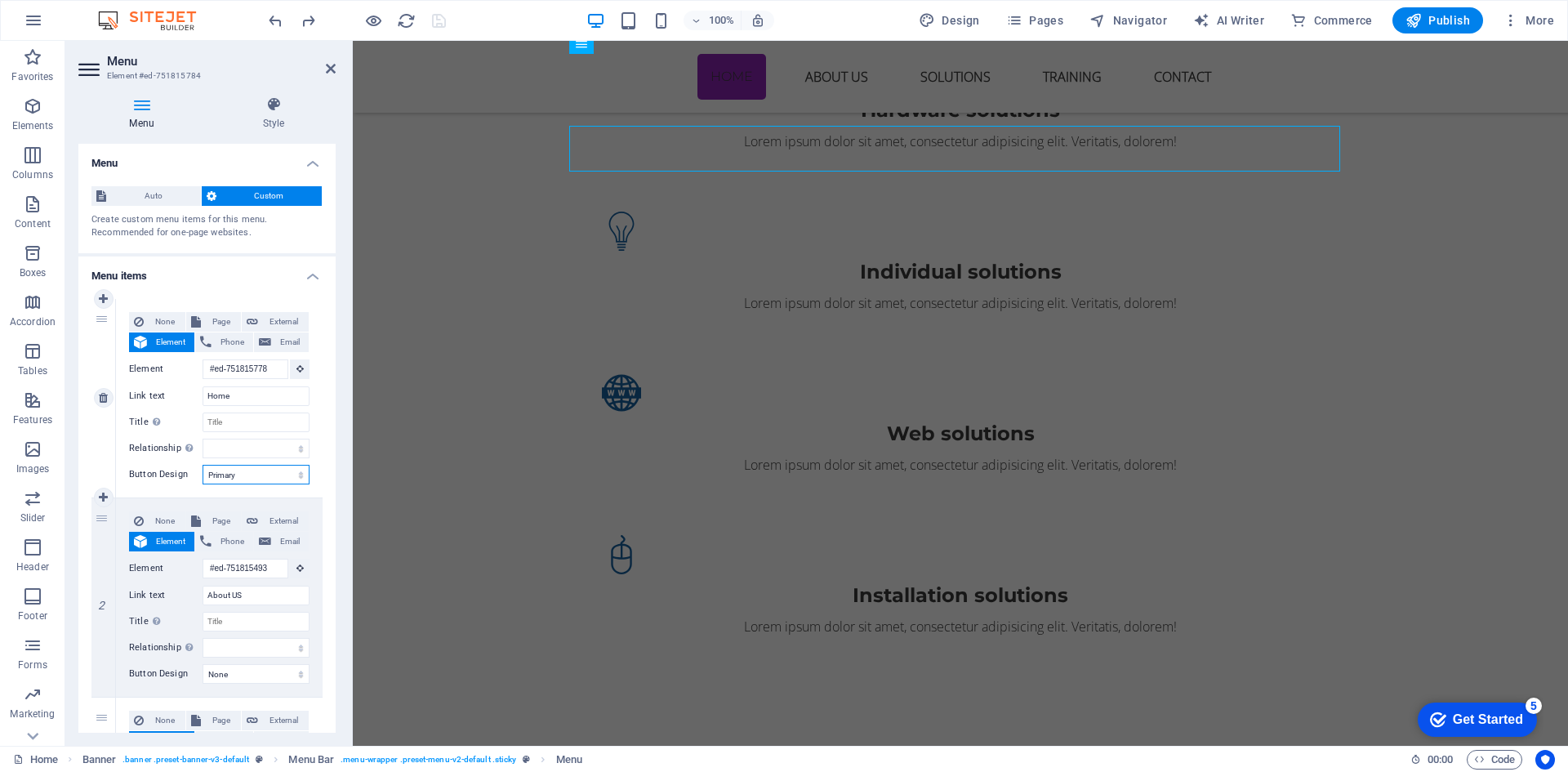
click at [224, 475] on select "None Default Primary Secondary" at bounding box center [256, 474] width 107 height 19
select select
click at [202, 465] on select "None Default Primary Secondary" at bounding box center [256, 474] width 107 height 19
select select
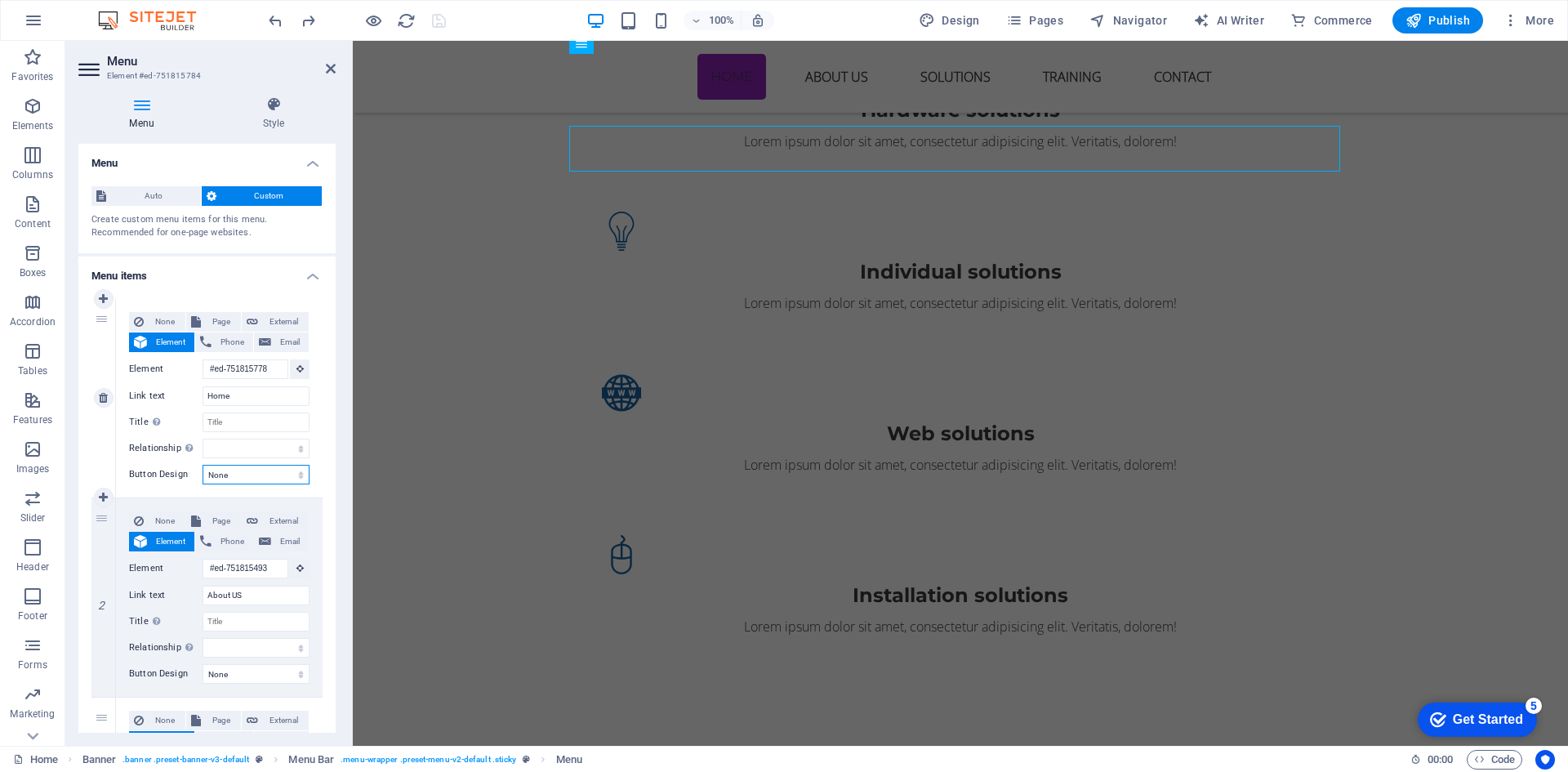
select select
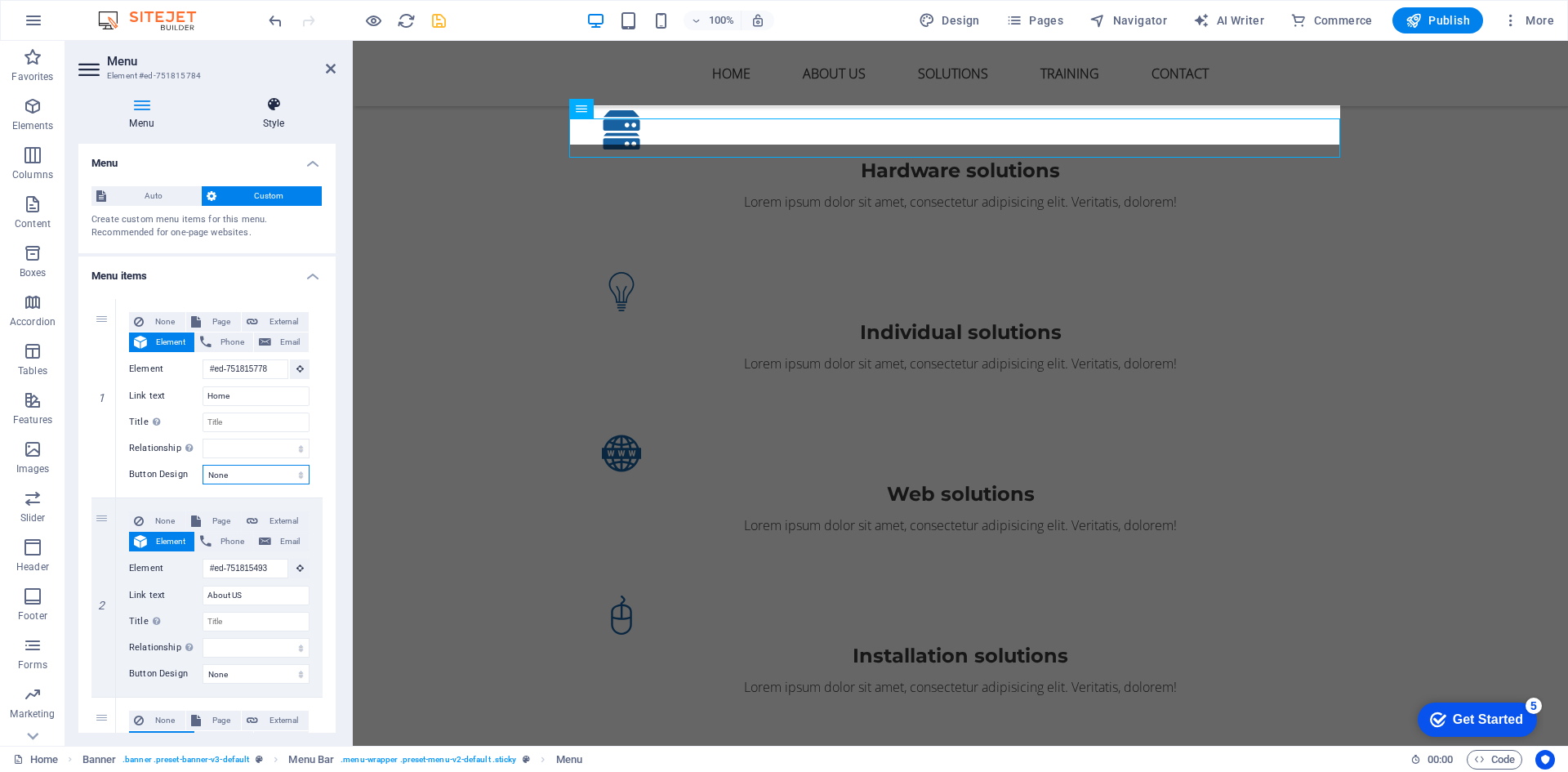
scroll to position [1578, 0]
click at [437, 27] on icon "save" at bounding box center [438, 20] width 18 height 18
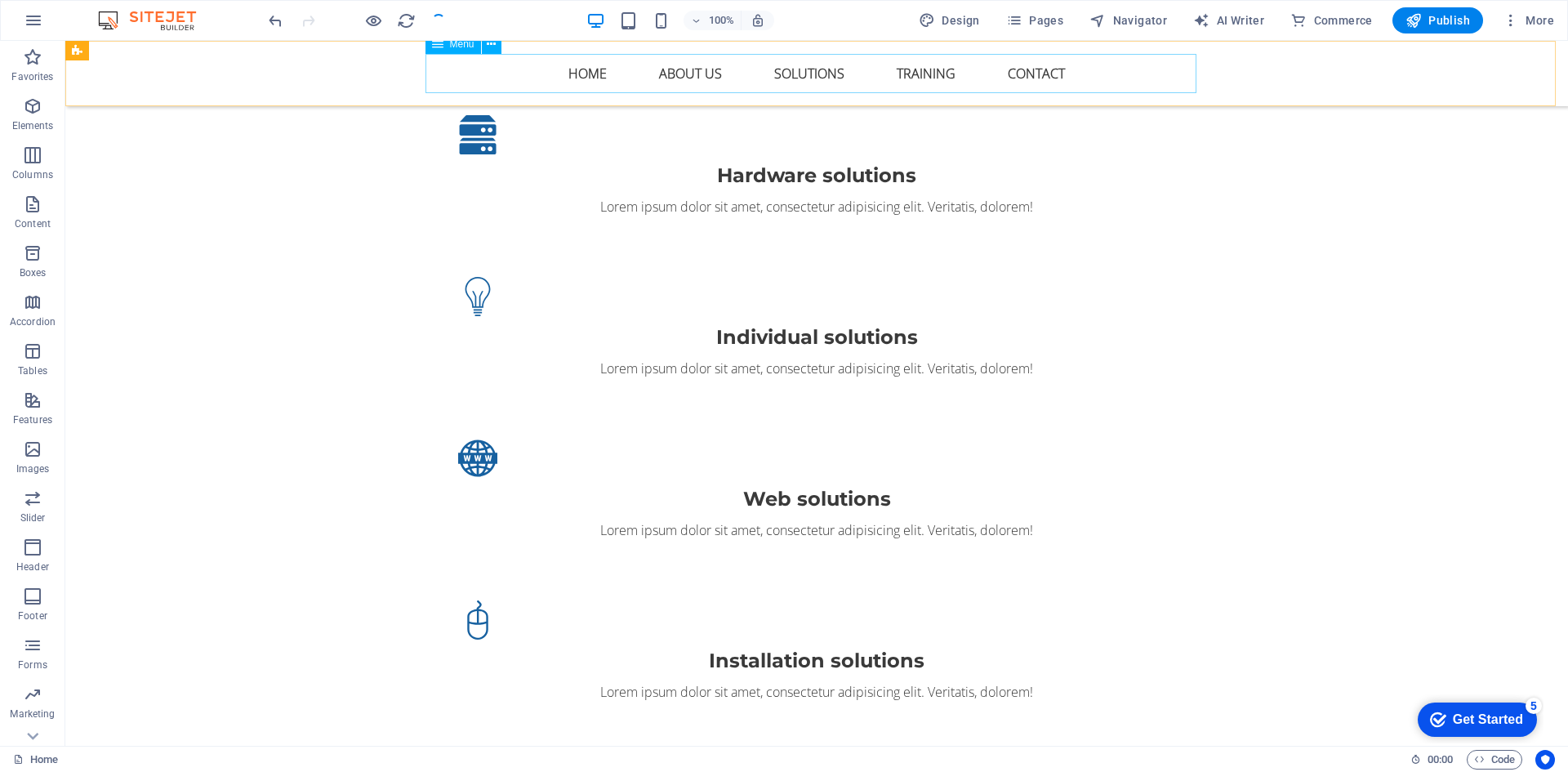
click at [586, 67] on nav "Home About US Solutions Training Contact" at bounding box center [816, 74] width 771 height 39
click at [668, 75] on nav "Home About US Solutions Training Contact" at bounding box center [816, 74] width 771 height 39
click at [798, 75] on nav "Home About US Solutions Training Contact" at bounding box center [816, 74] width 771 height 39
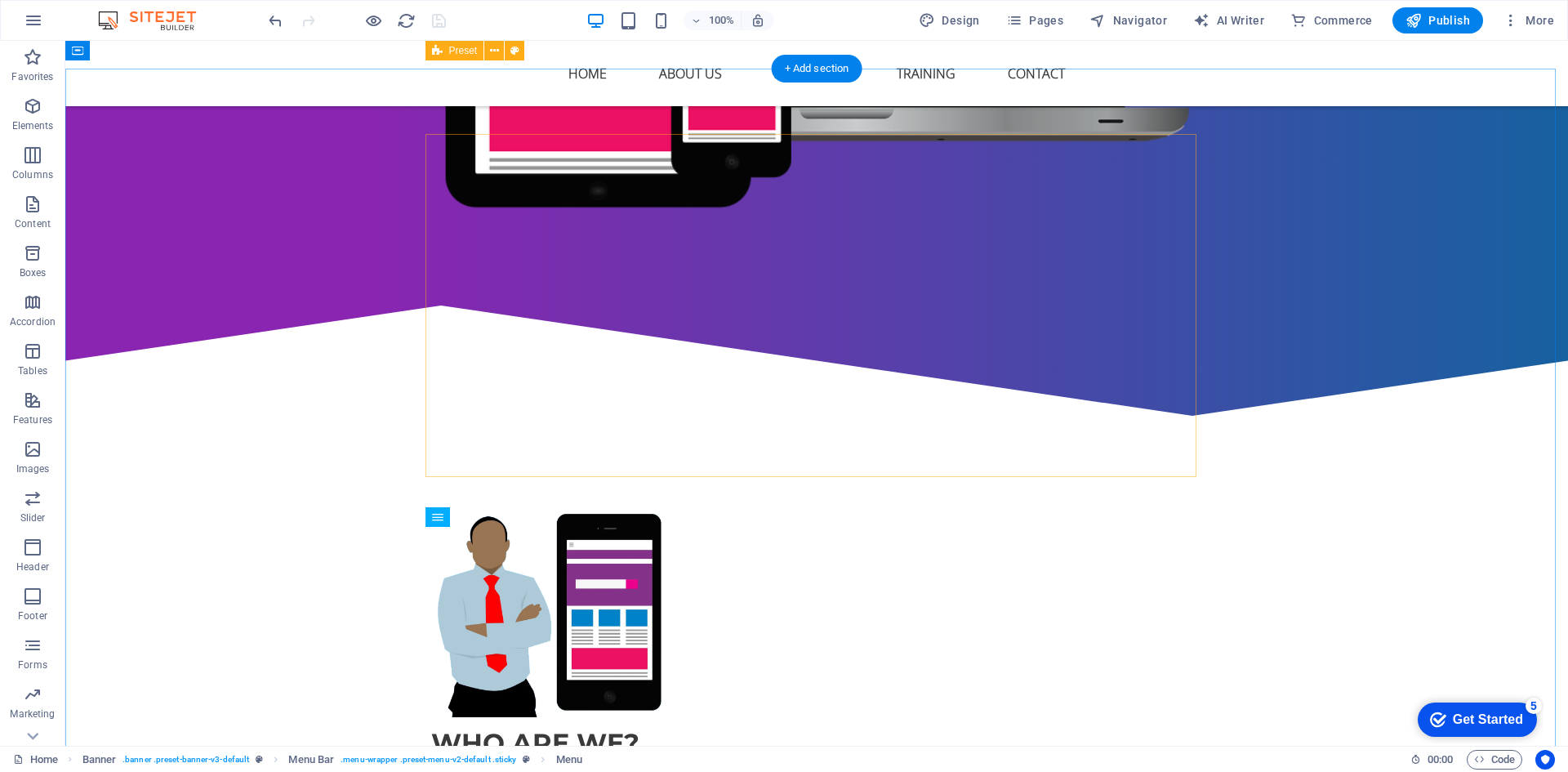
scroll to position [598, 0]
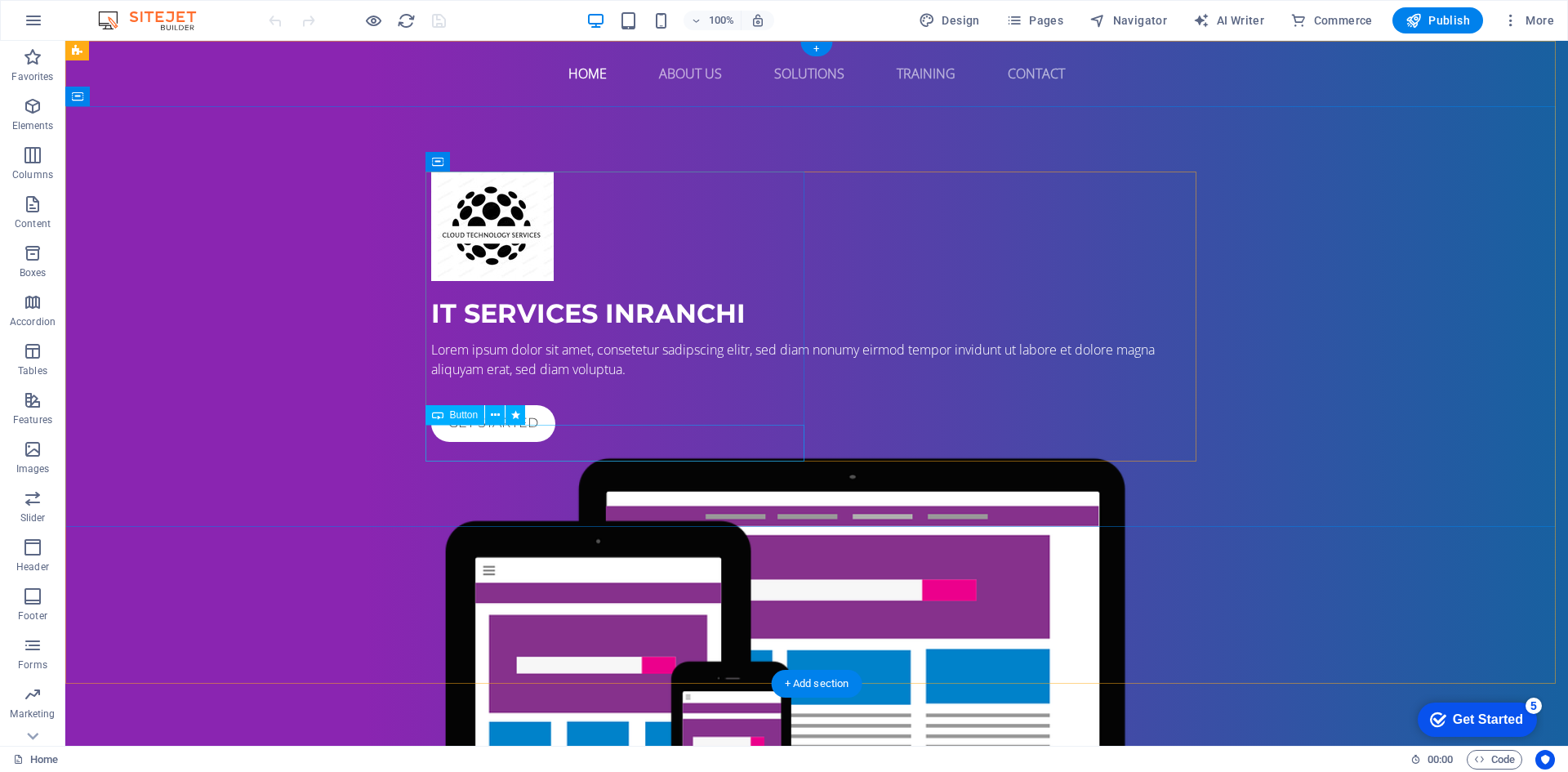
click at [494, 442] on div "Get started" at bounding box center [816, 424] width 771 height 37
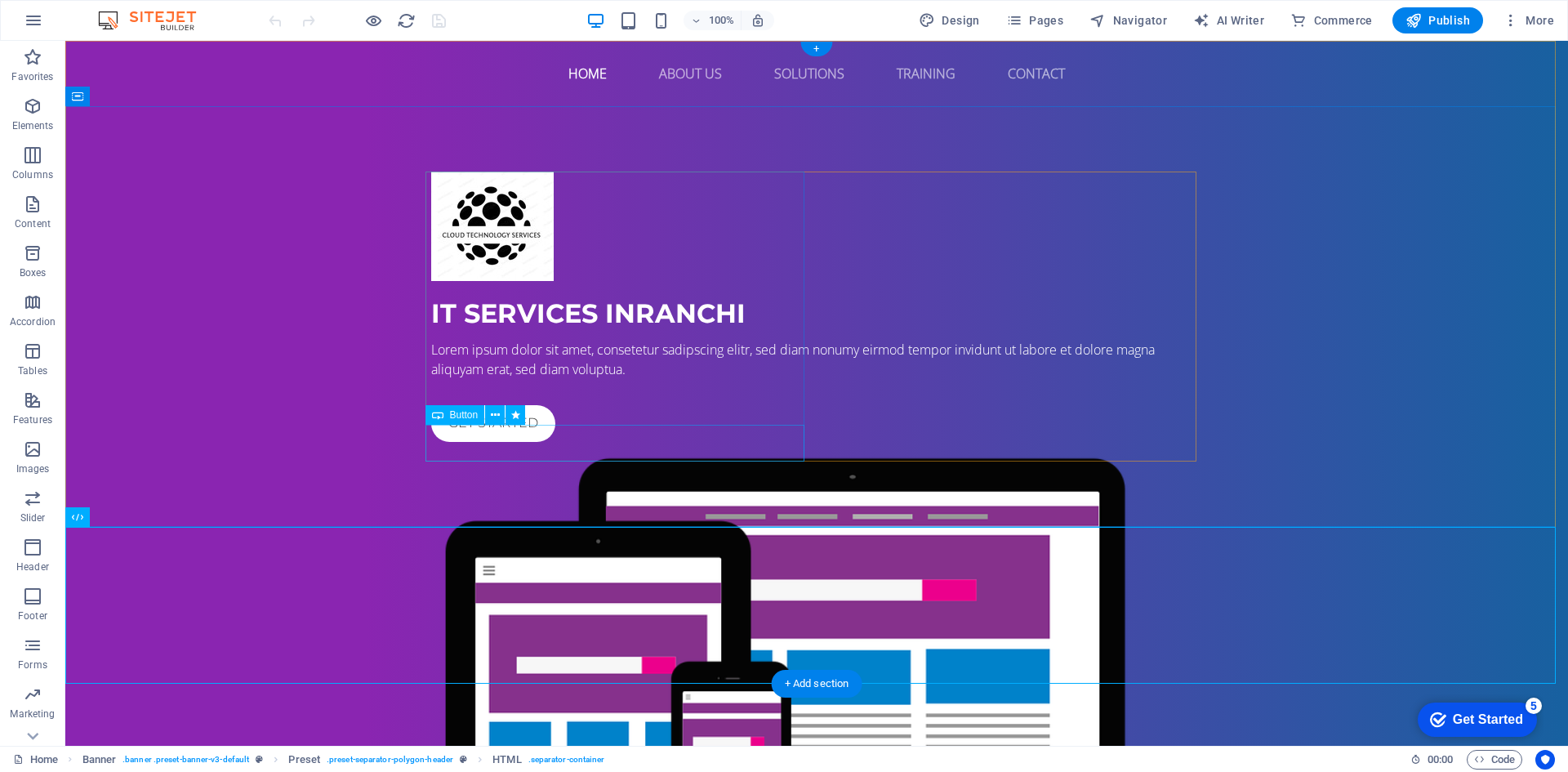
click at [448, 442] on div "Get started" at bounding box center [816, 424] width 771 height 37
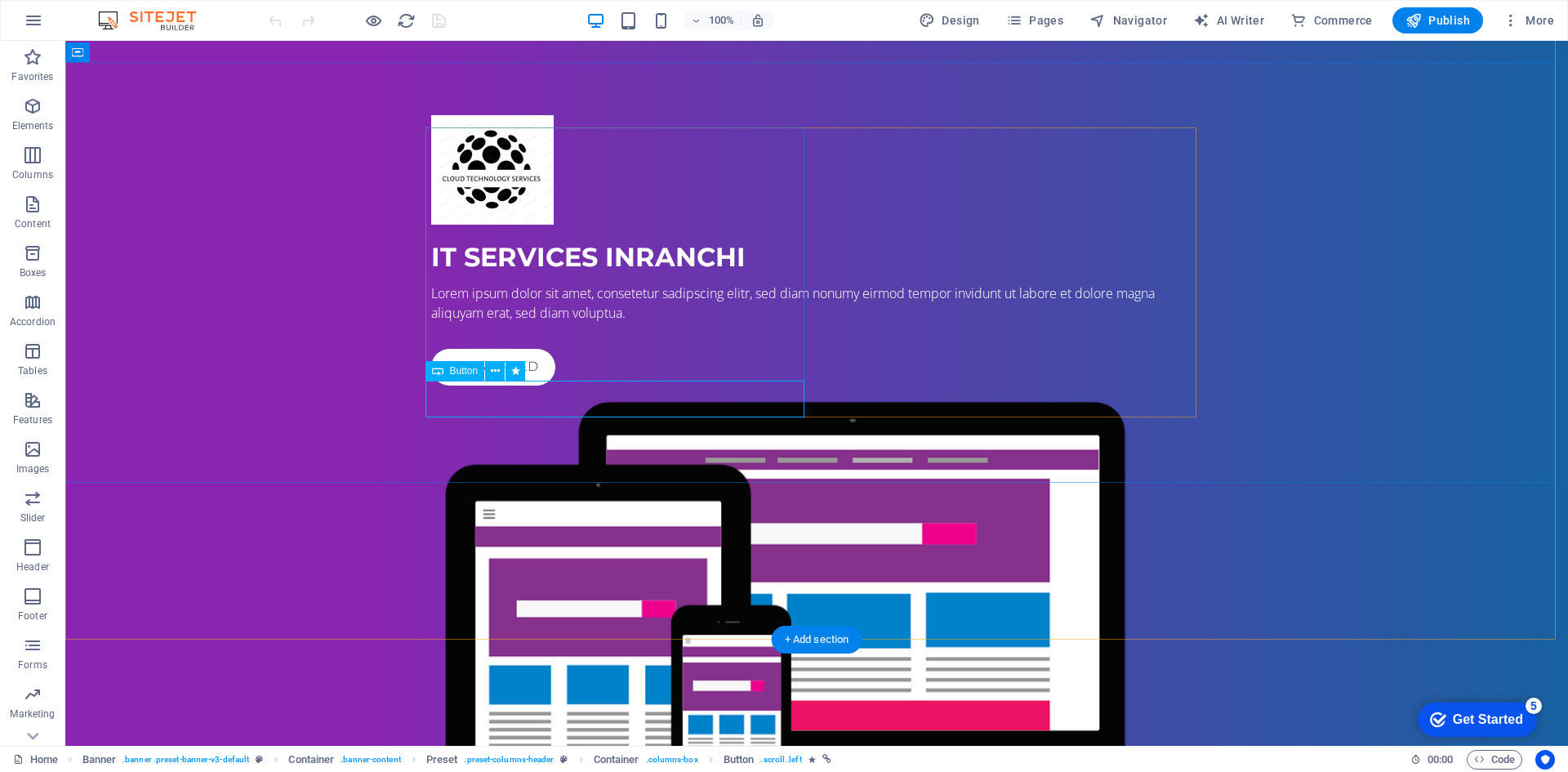
scroll to position [81, 0]
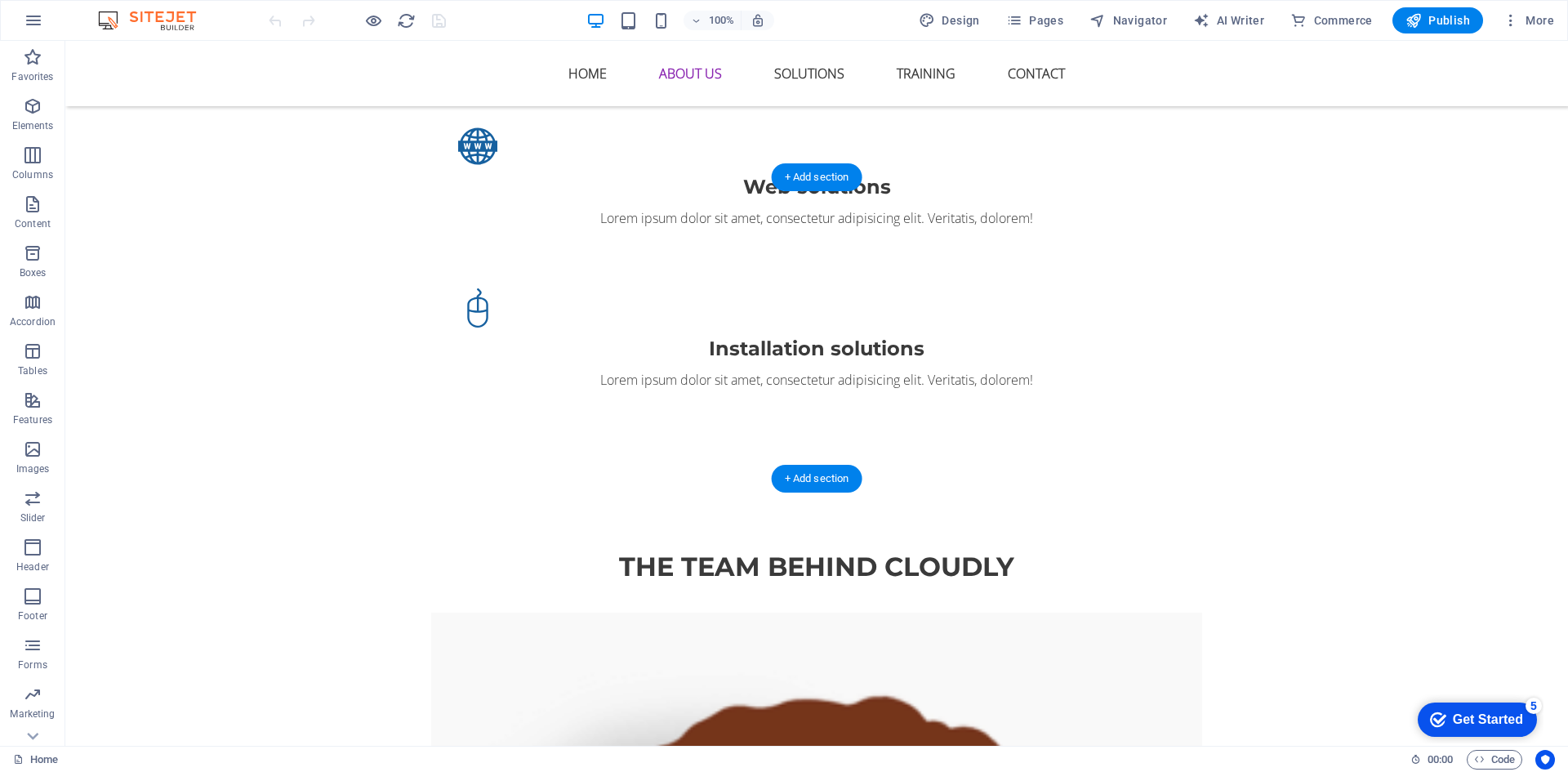
scroll to position [1878, 0]
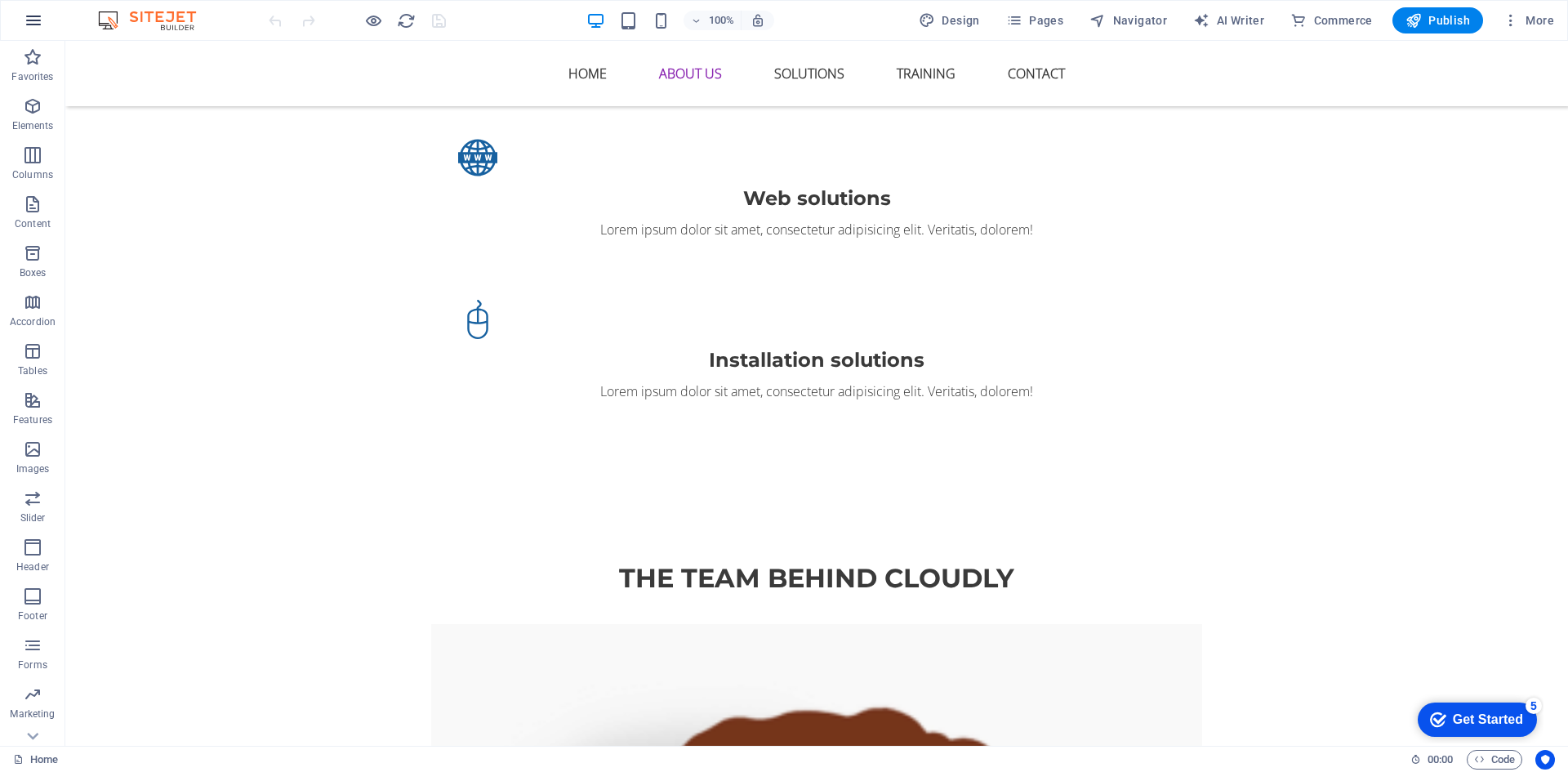
click at [44, 23] on button "button" at bounding box center [33, 20] width 39 height 39
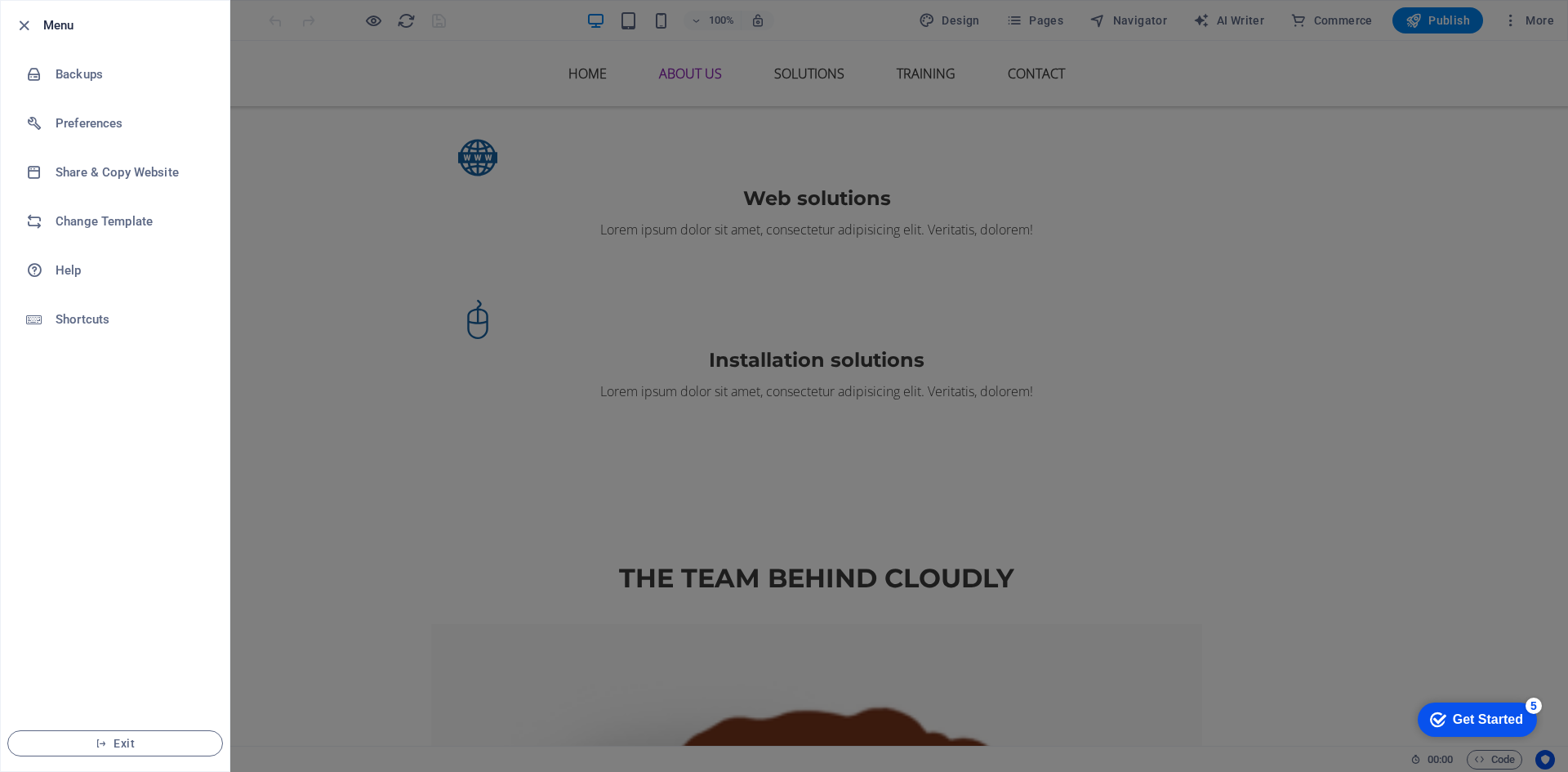
click at [324, 74] on div at bounding box center [784, 386] width 1568 height 772
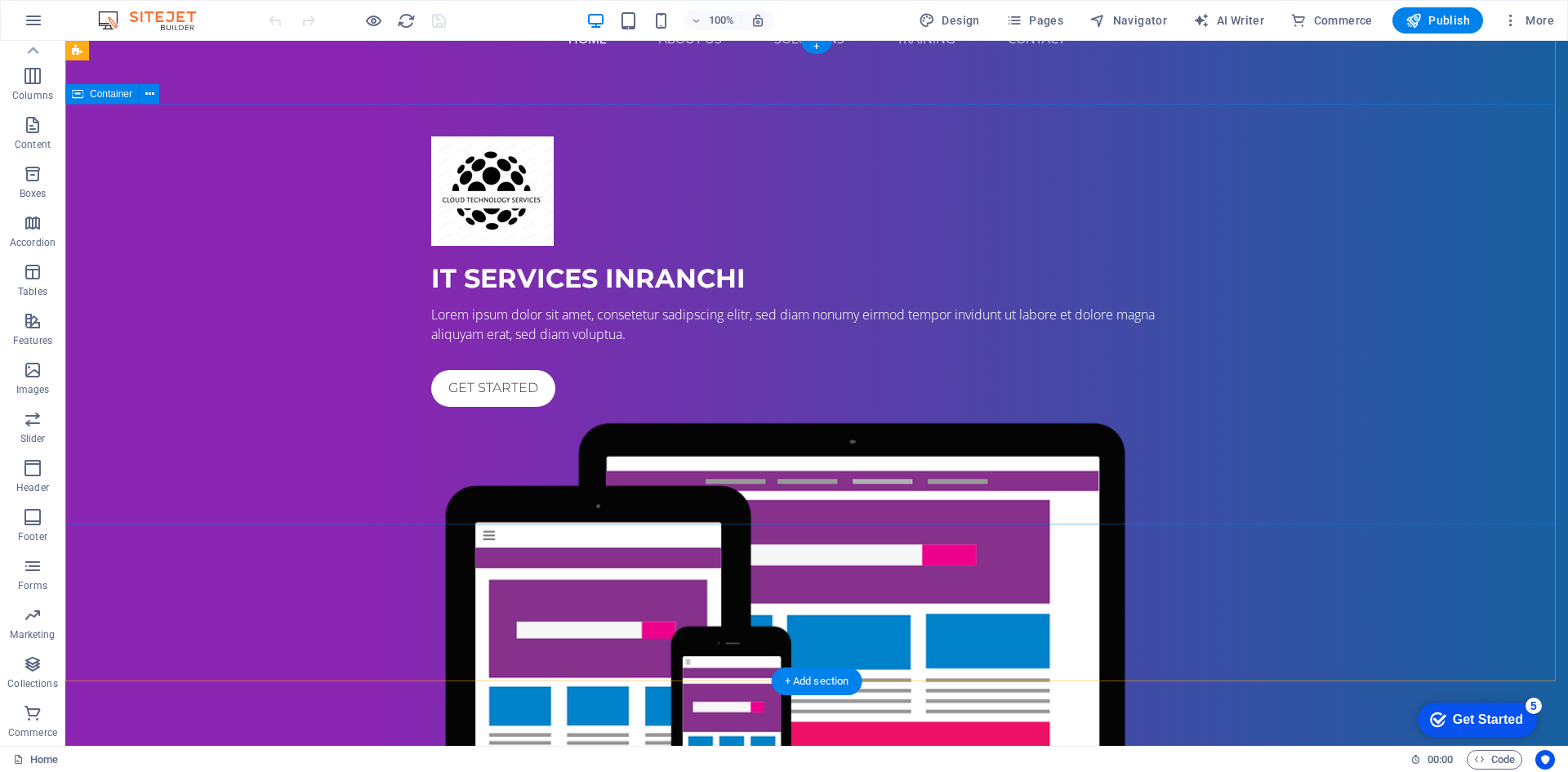
scroll to position [0, 0]
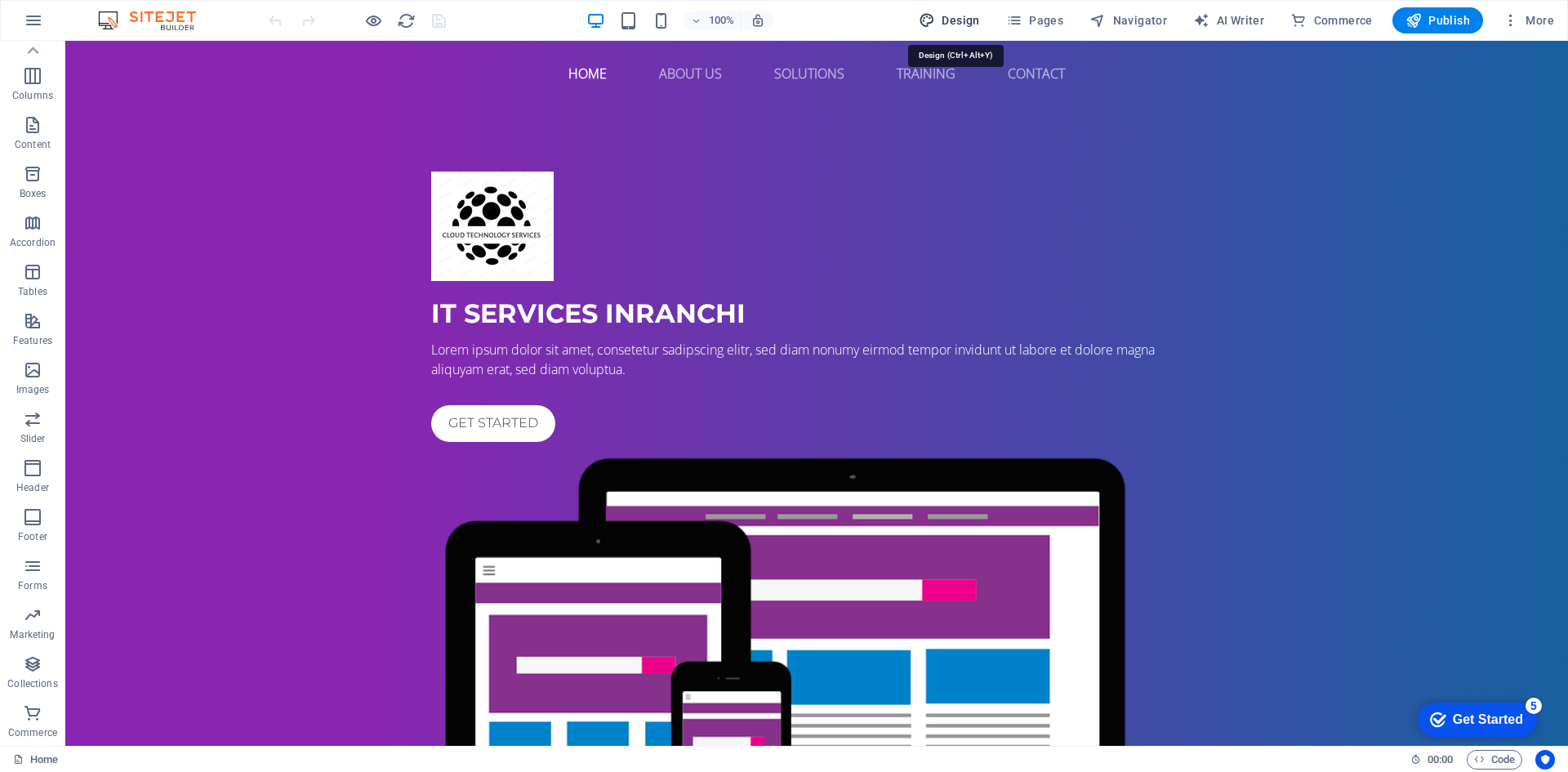
select select "px"
select select "400"
select select "px"
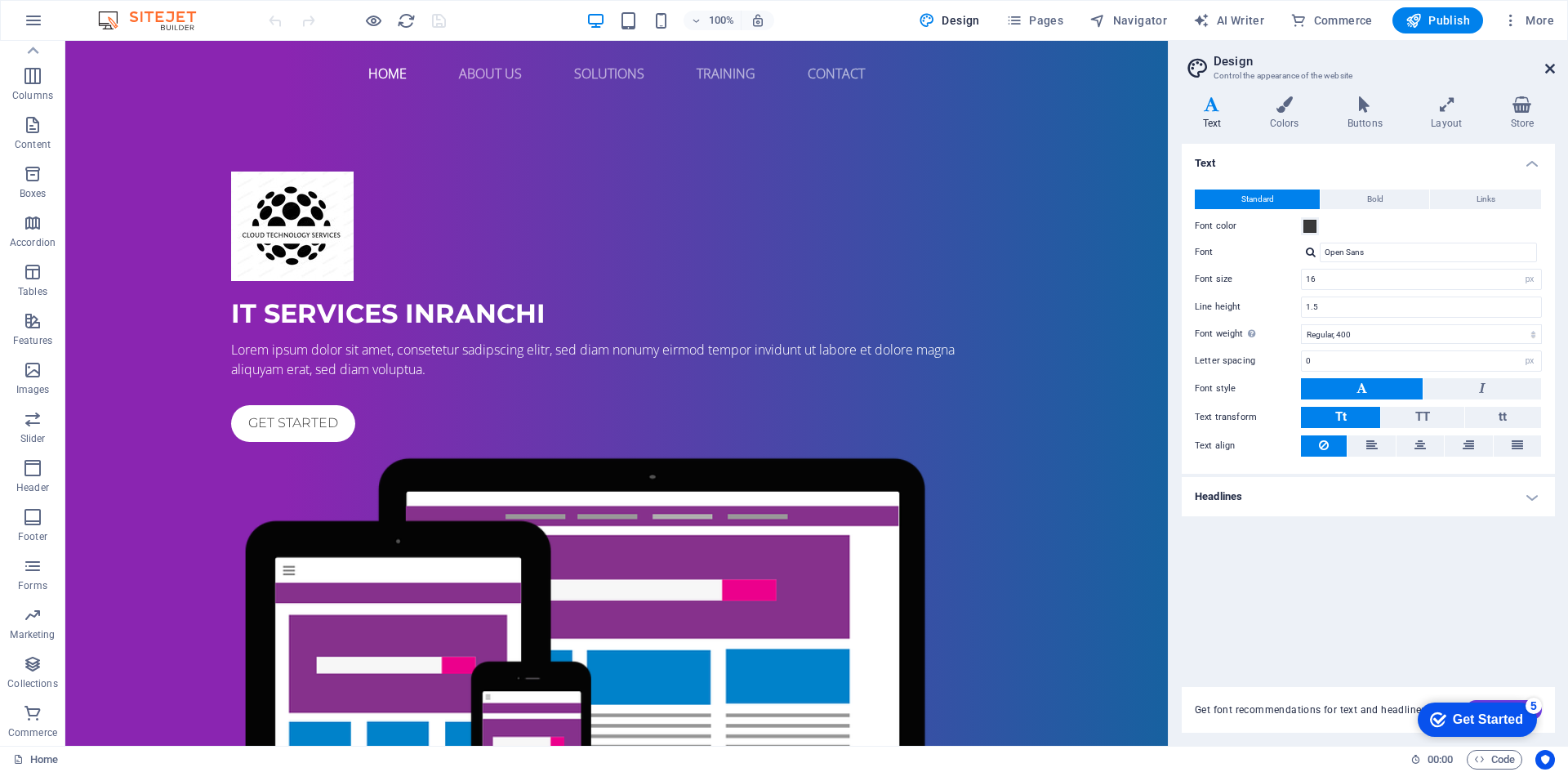
click at [1548, 72] on icon at bounding box center [1550, 68] width 10 height 13
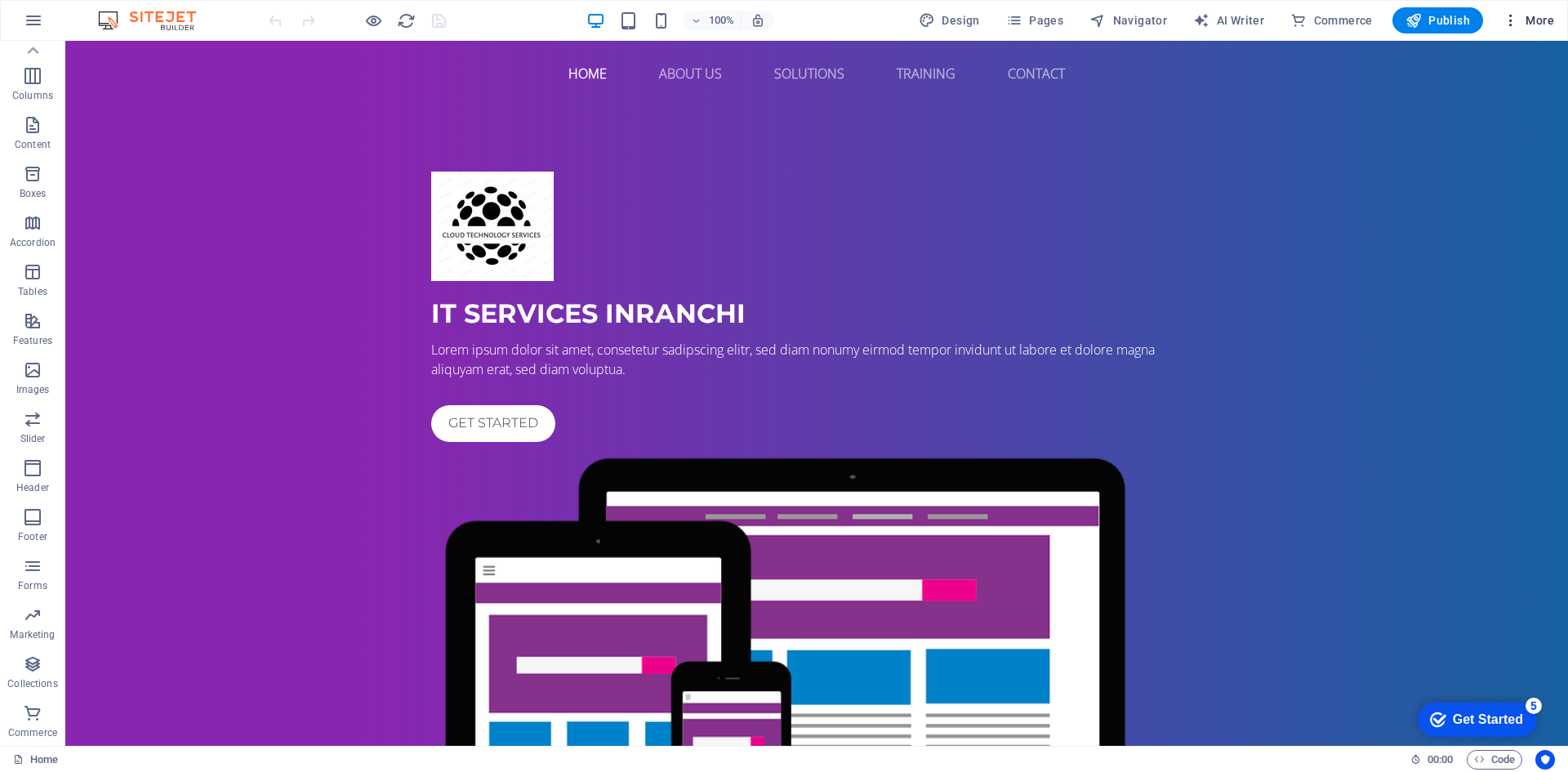
click at [1533, 16] on span "More" at bounding box center [1528, 20] width 52 height 17
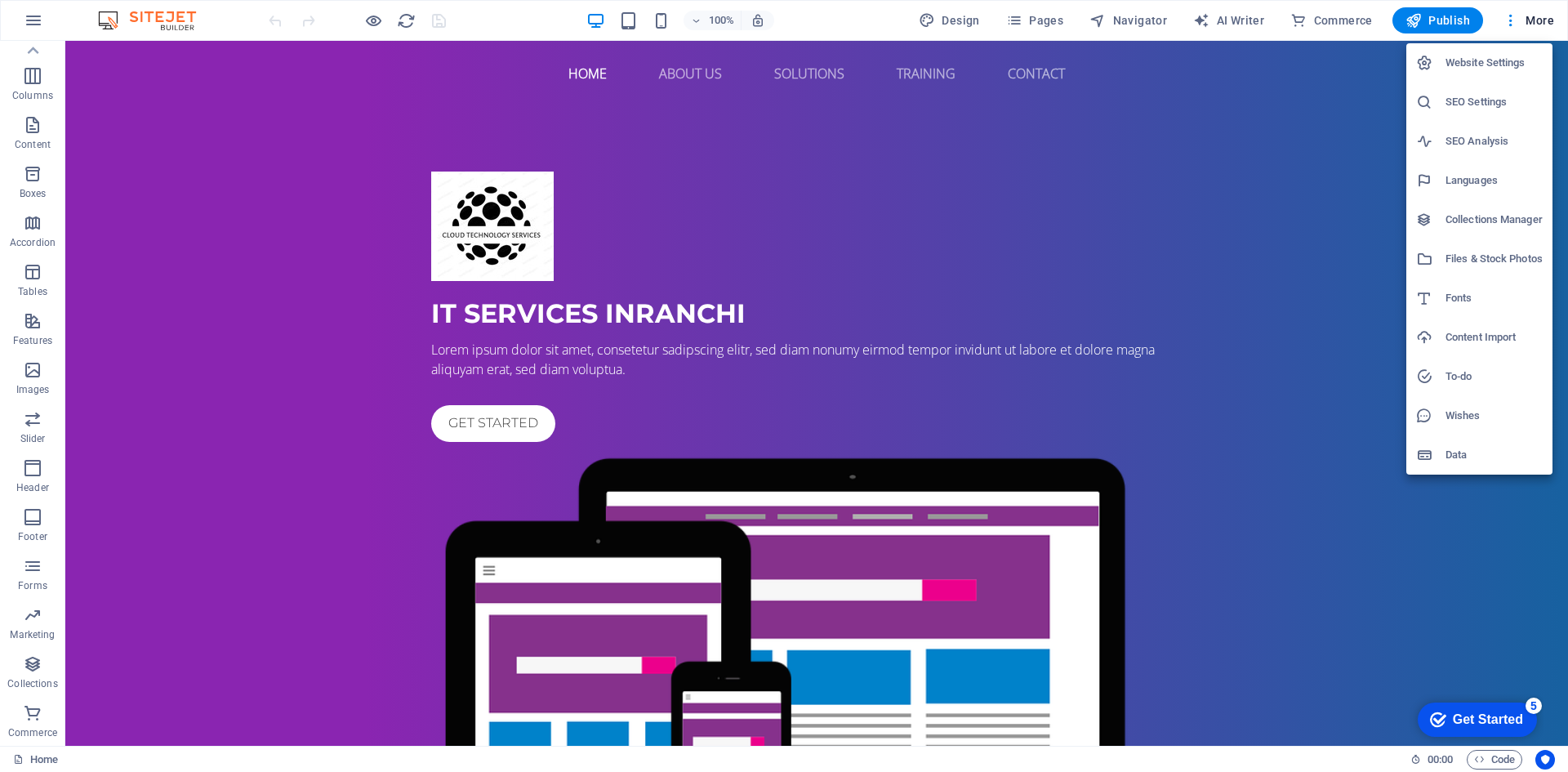
click at [1458, 65] on h6 "Website Settings" at bounding box center [1494, 63] width 97 height 19
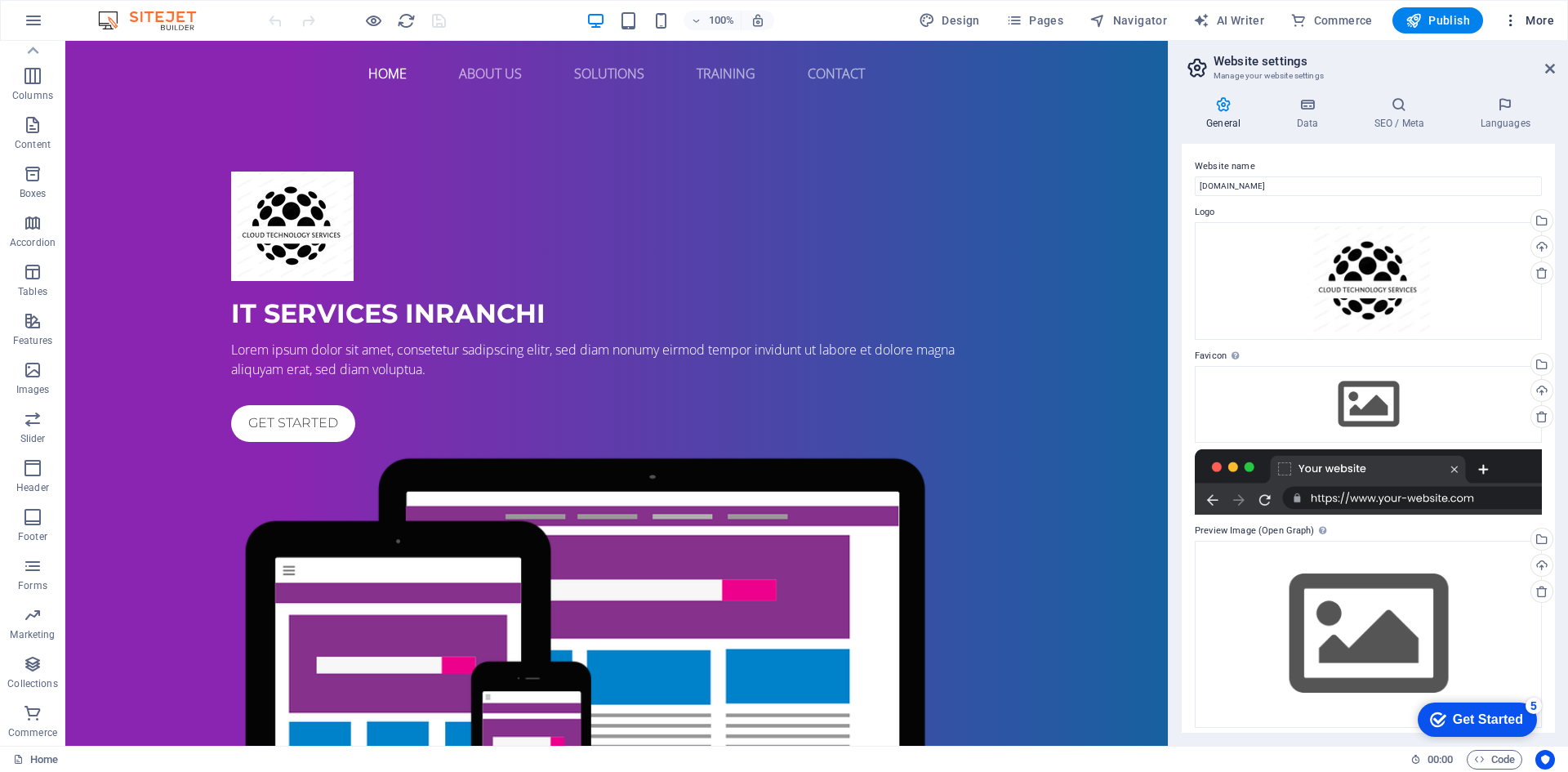
click at [1532, 18] on span "More" at bounding box center [1528, 20] width 52 height 17
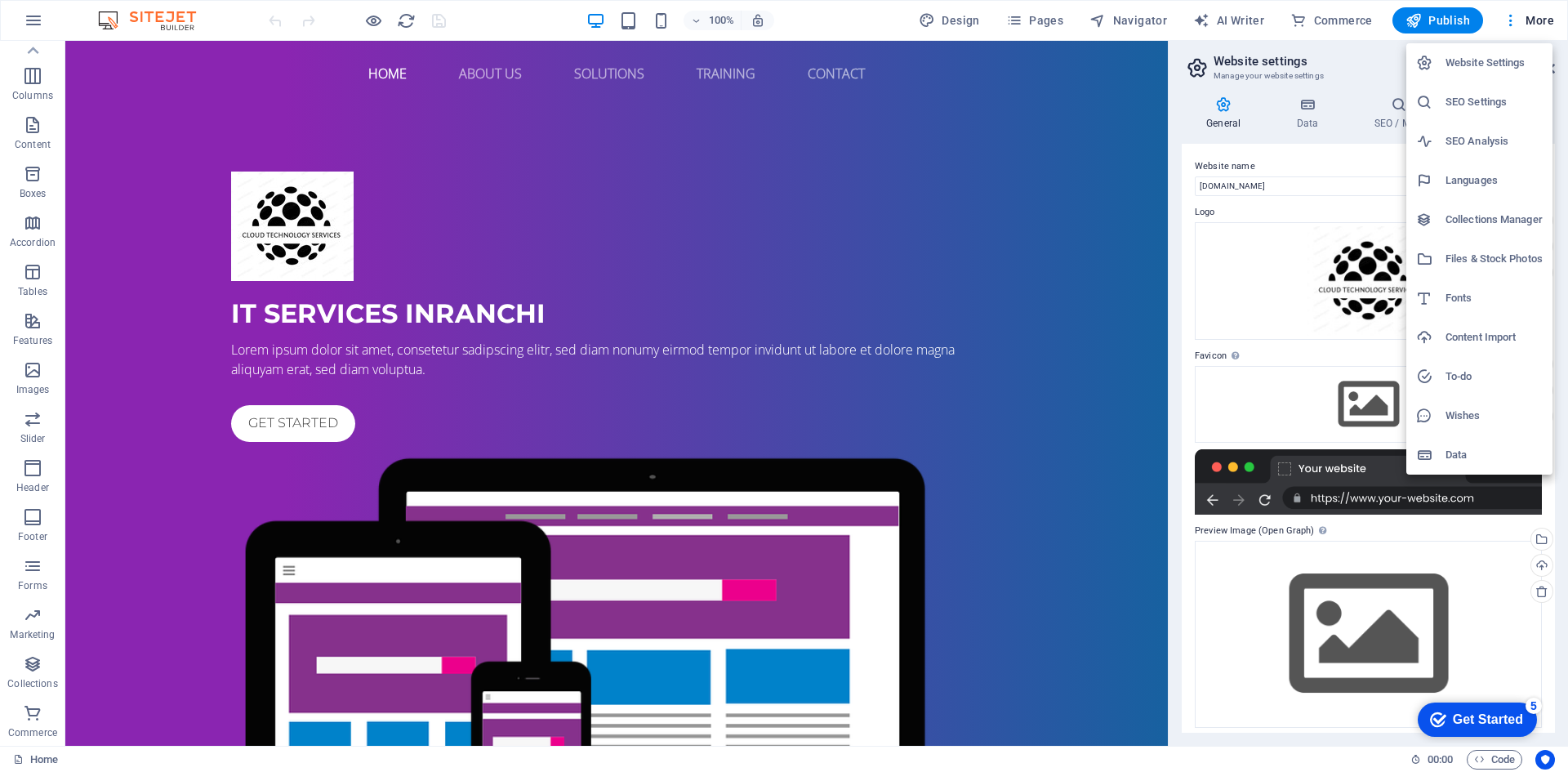
click at [1461, 104] on h6 "SEO Settings" at bounding box center [1494, 102] width 97 height 19
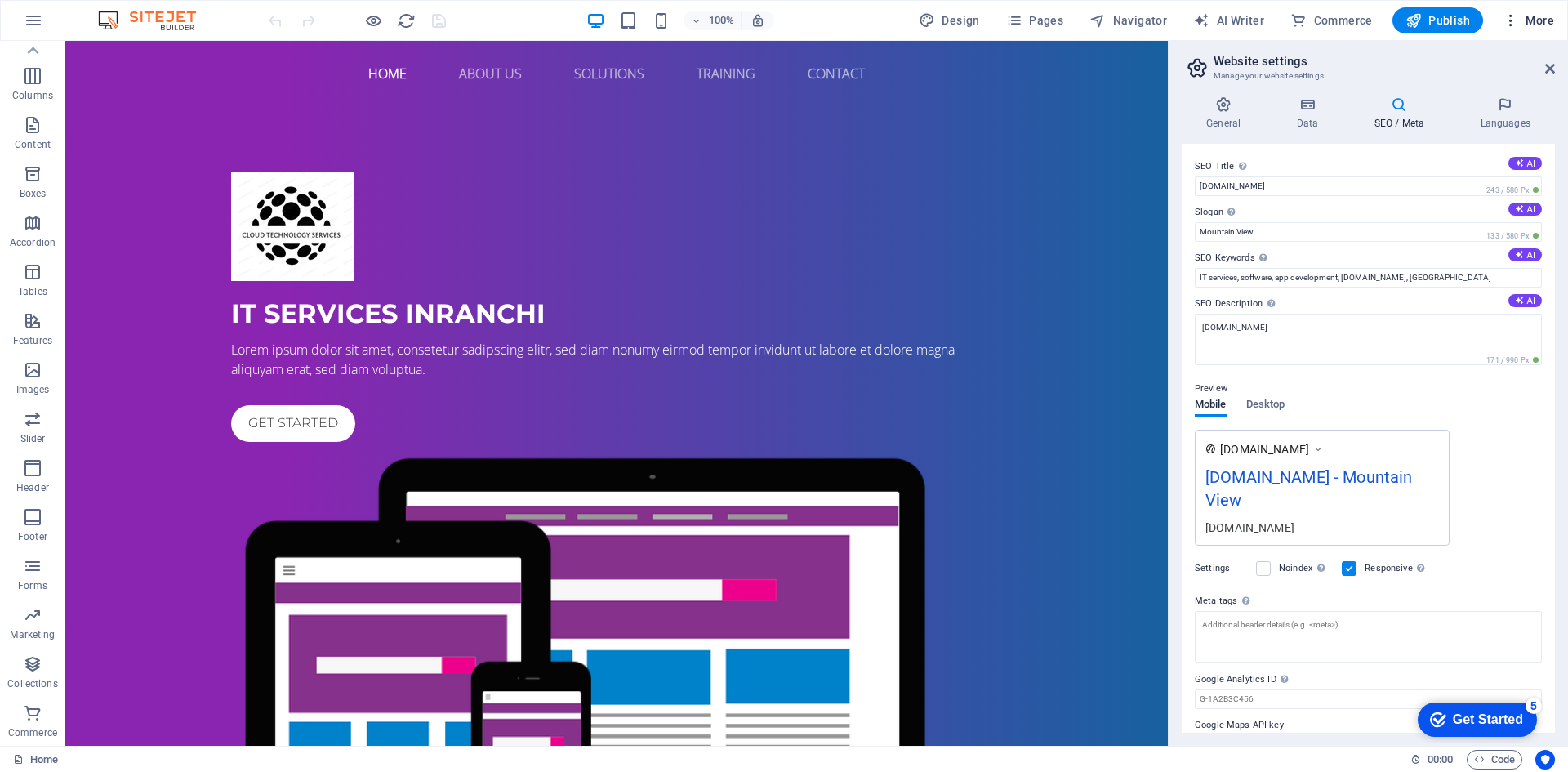
click at [1520, 19] on span "More" at bounding box center [1528, 20] width 52 height 17
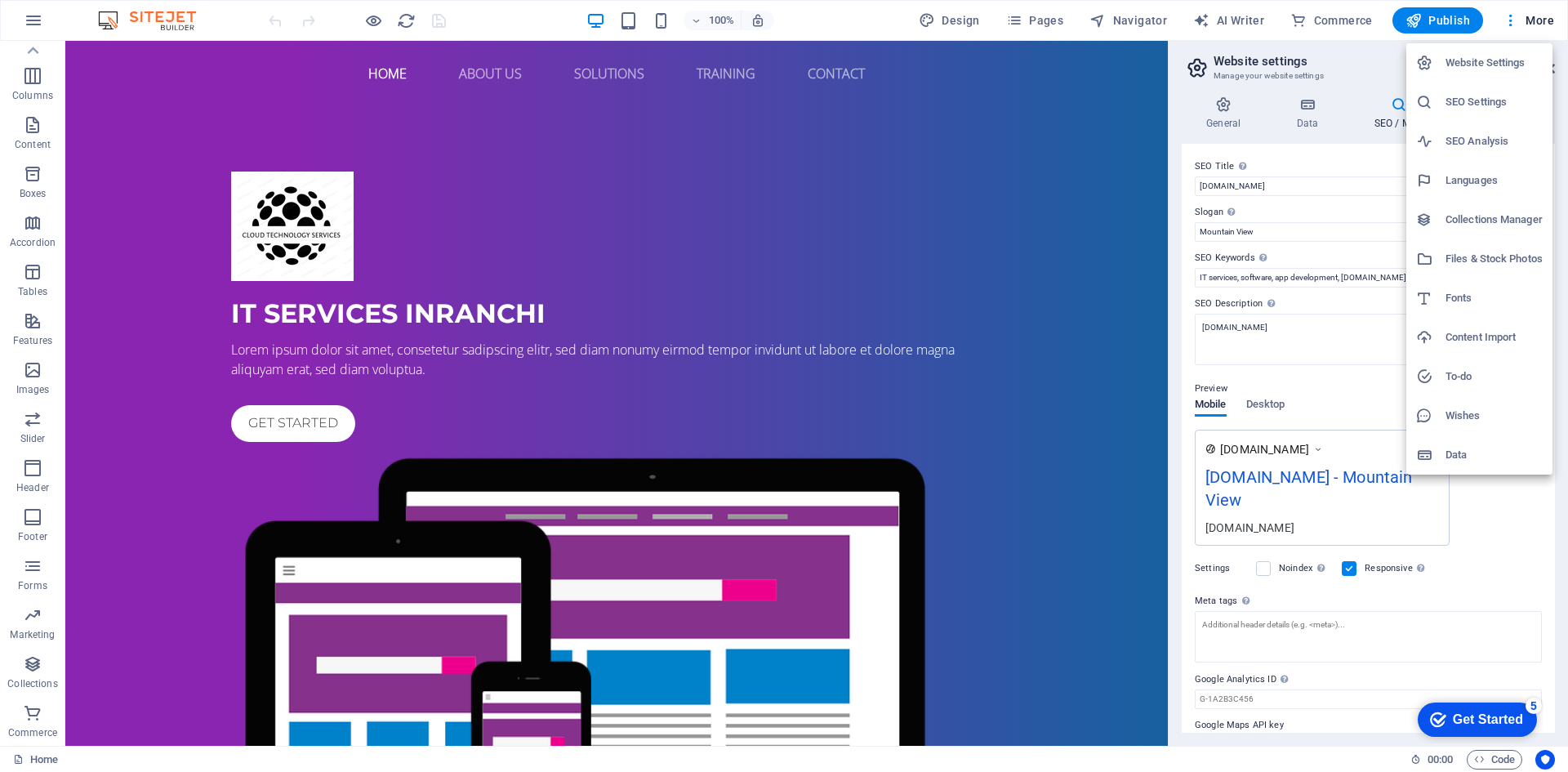
click at [1531, 15] on div at bounding box center [784, 386] width 1568 height 772
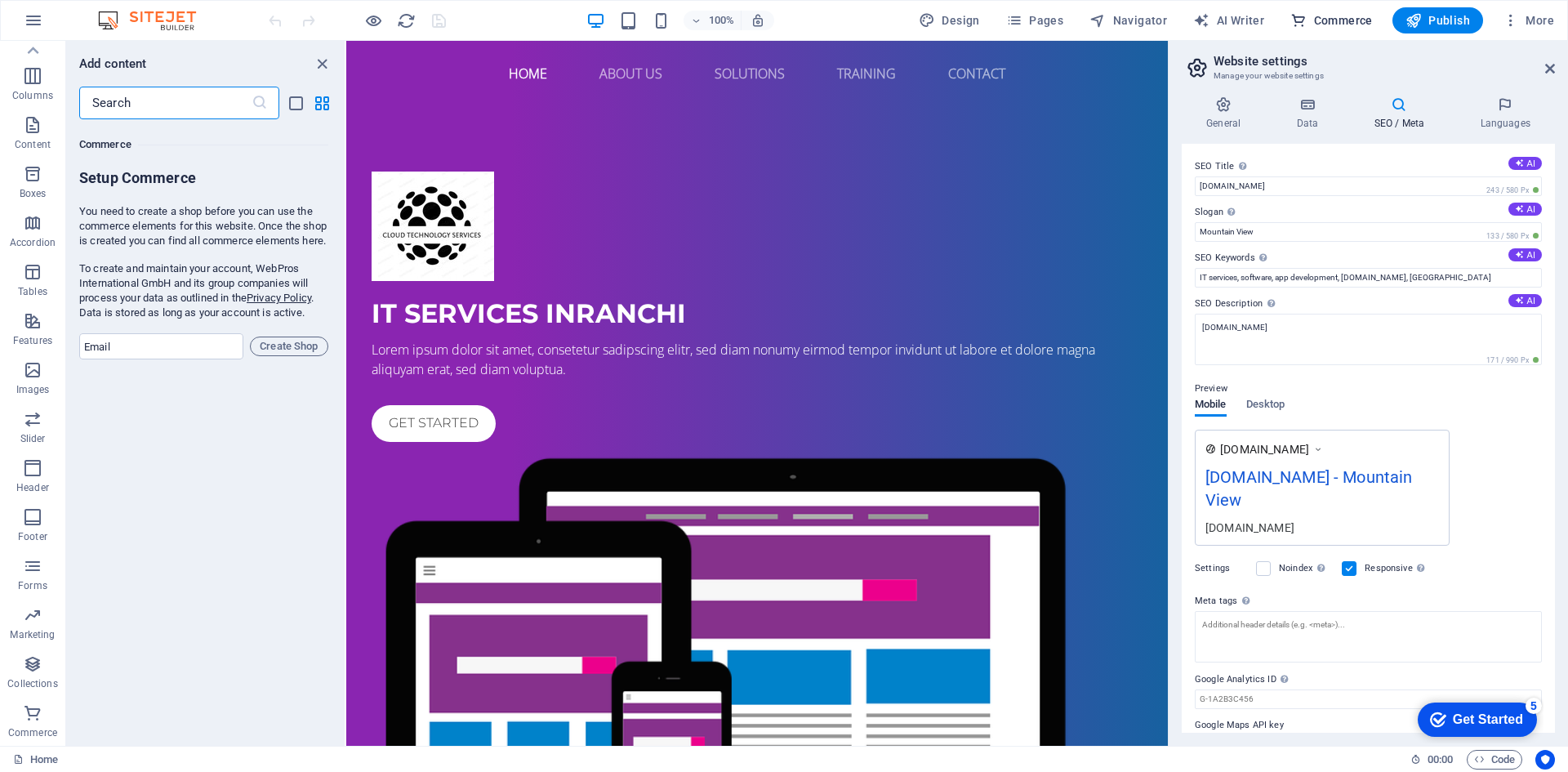
scroll to position [15741, 0]
click at [1130, 18] on span "Navigator" at bounding box center [1128, 20] width 78 height 17
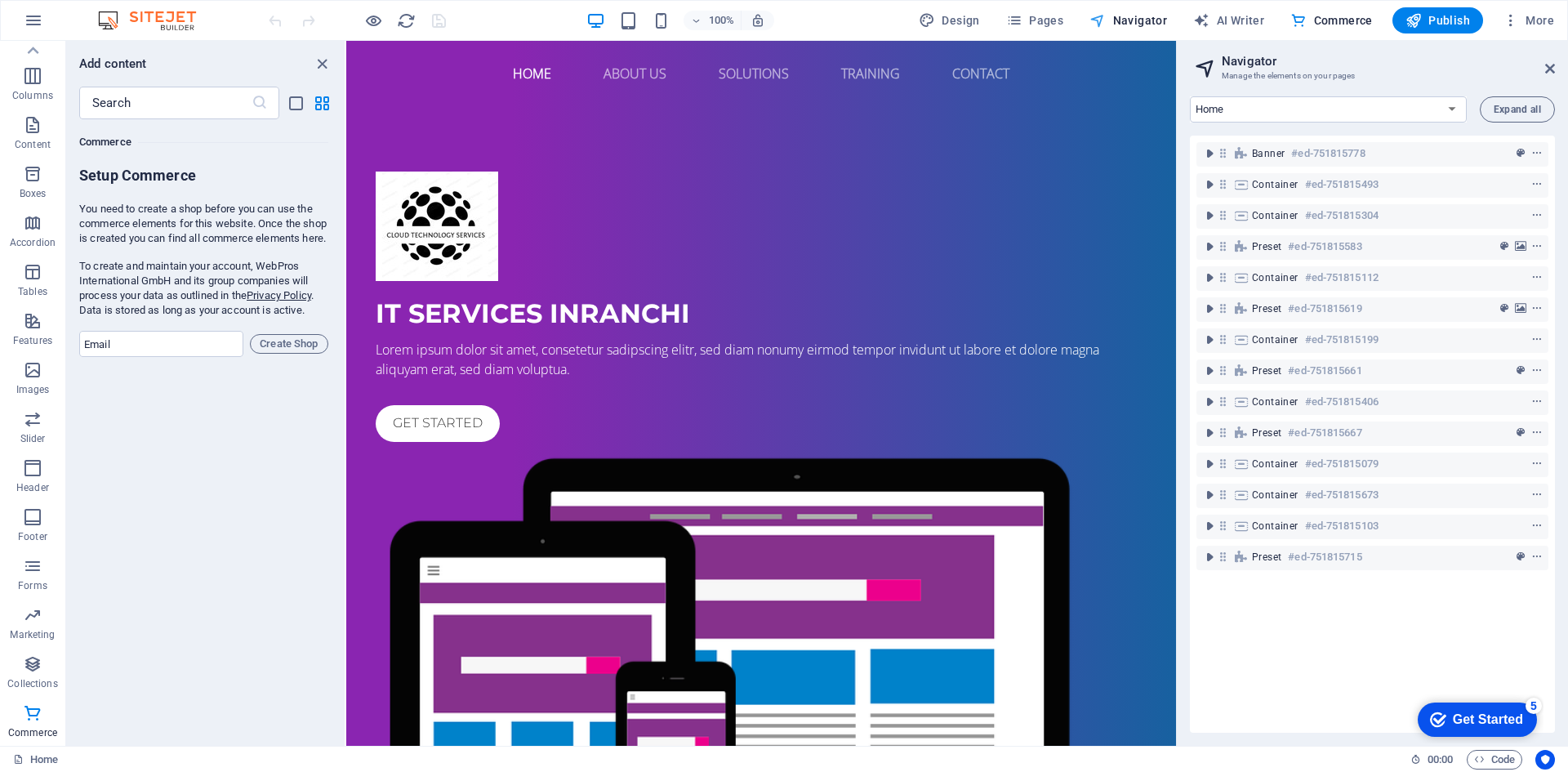
click at [1141, 24] on span "Navigator" at bounding box center [1128, 20] width 78 height 17
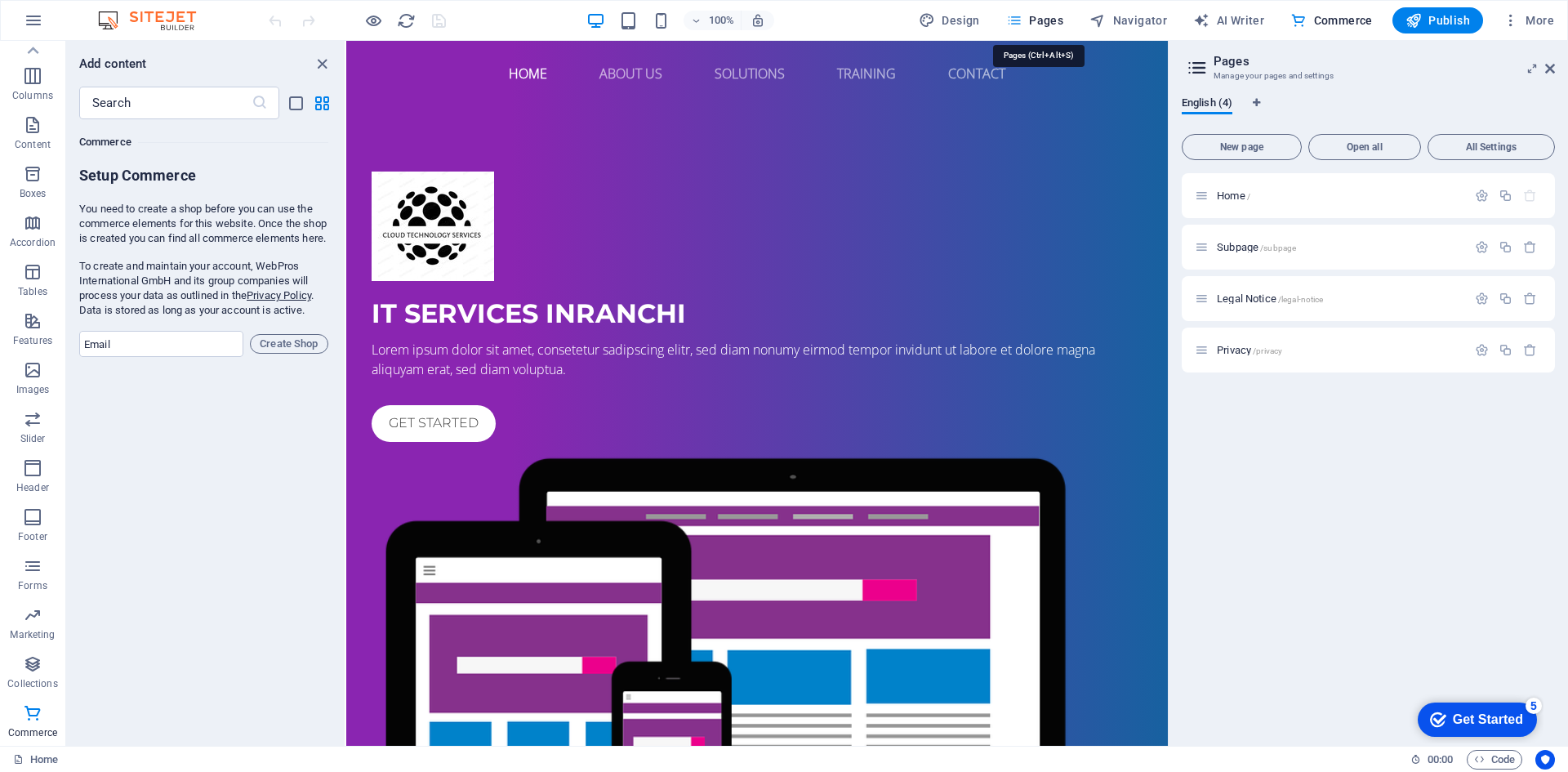
click at [1546, 67] on icon at bounding box center [1550, 68] width 10 height 13
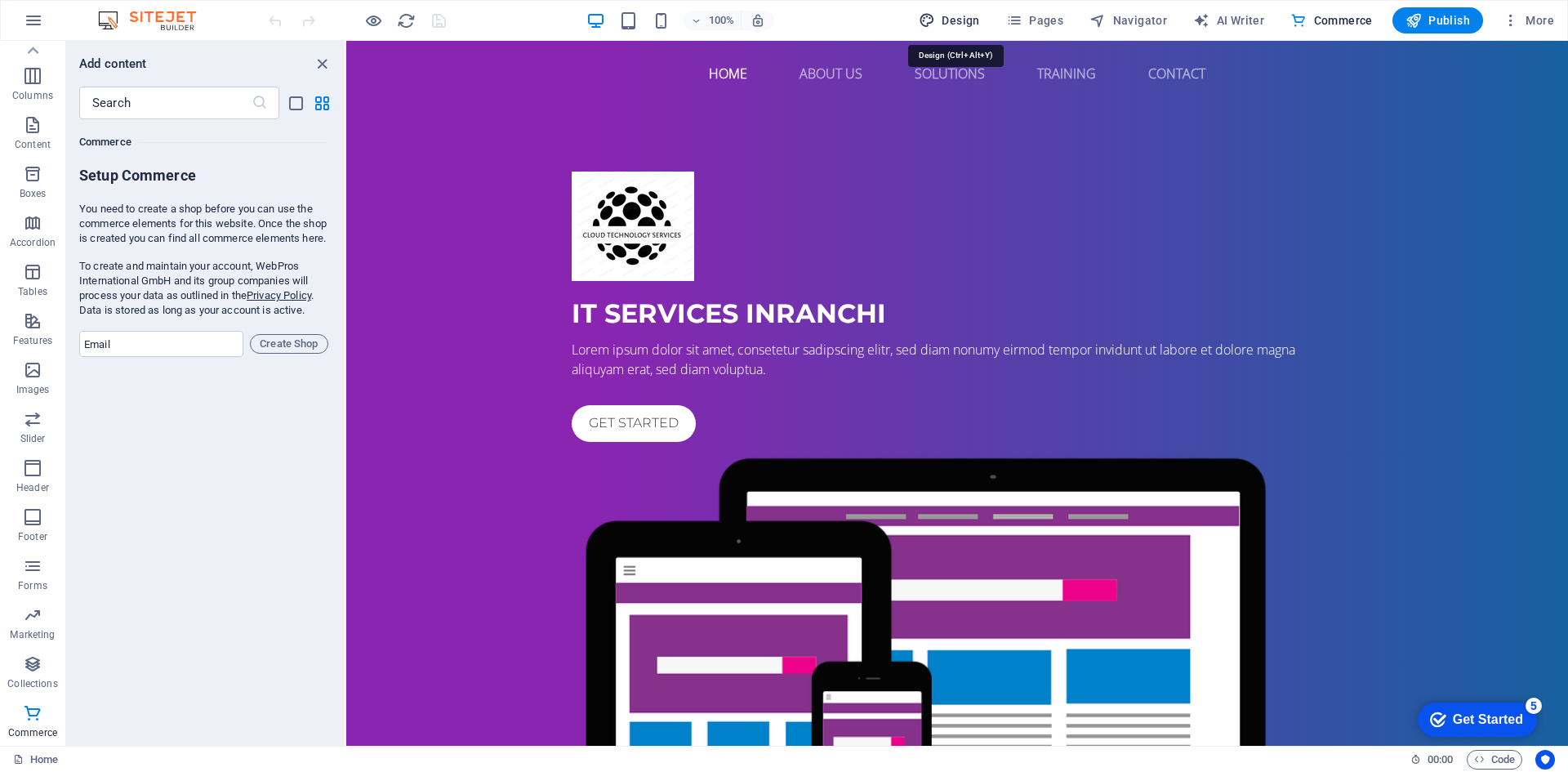
select select "px"
select select "400"
select select "px"
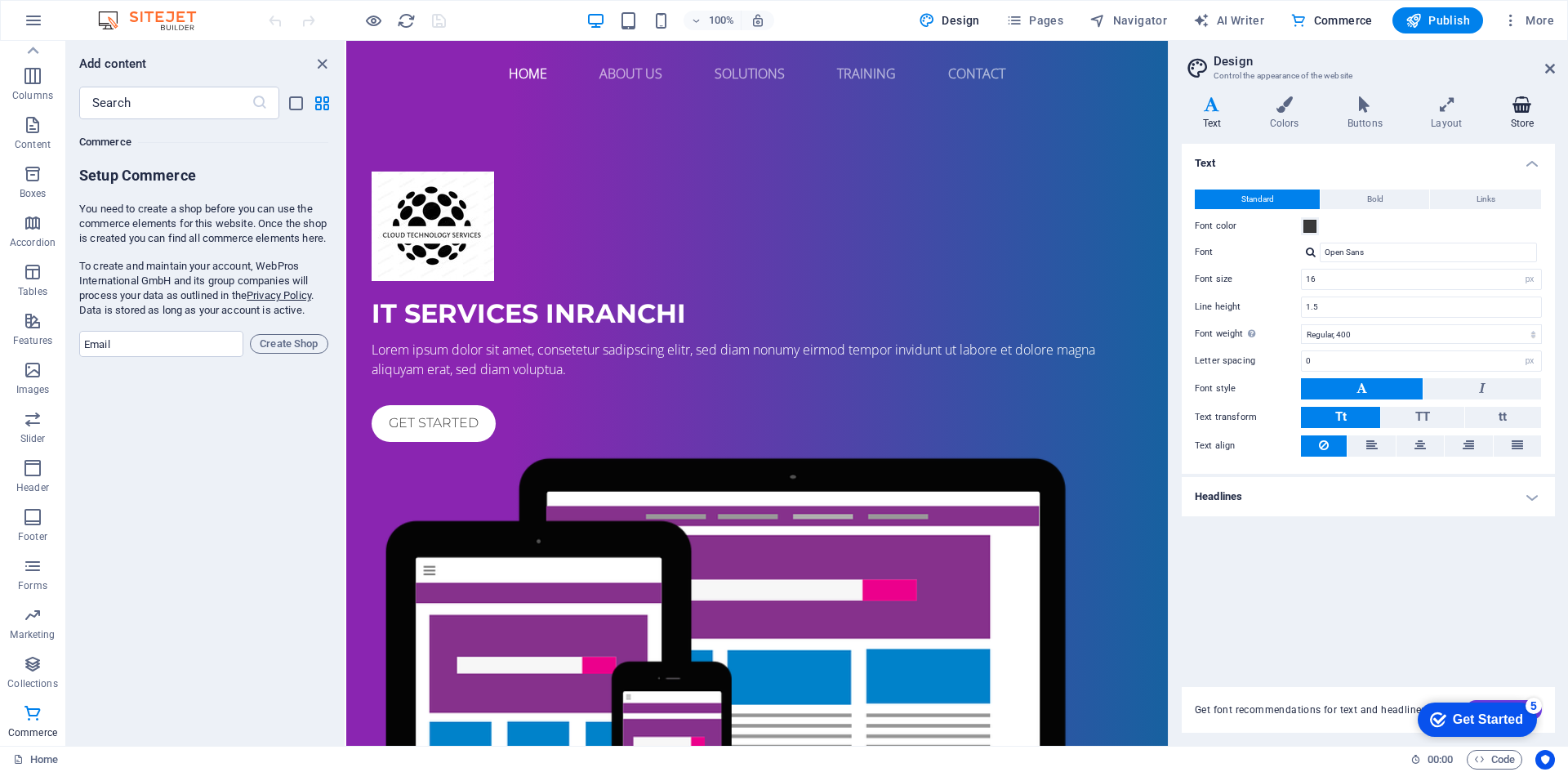
click at [1526, 104] on icon at bounding box center [1522, 104] width 66 height 17
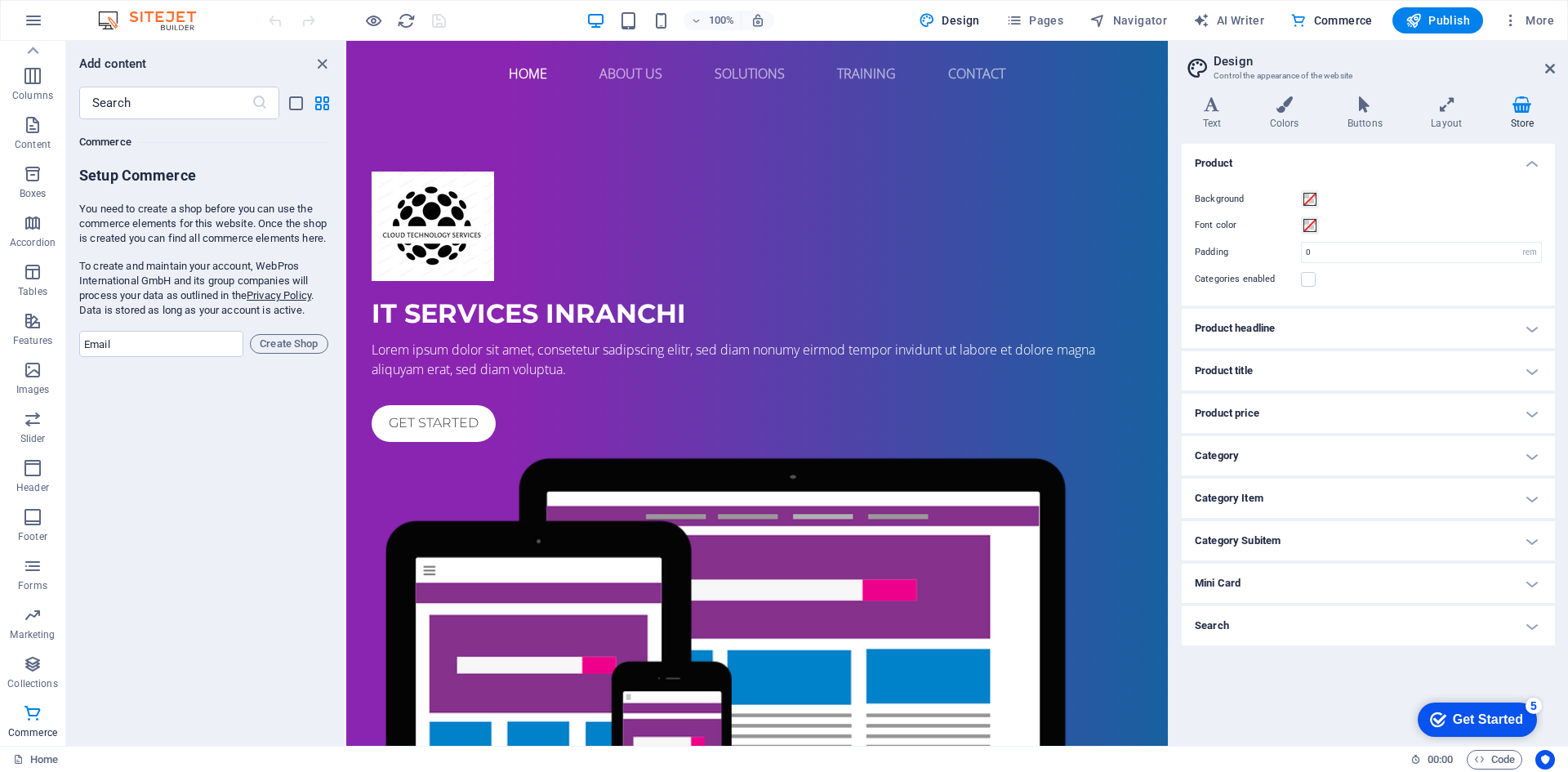
click at [1544, 71] on header "Design Control the appearance of the website" at bounding box center [1369, 62] width 370 height 43
click at [1548, 73] on icon at bounding box center [1550, 68] width 10 height 13
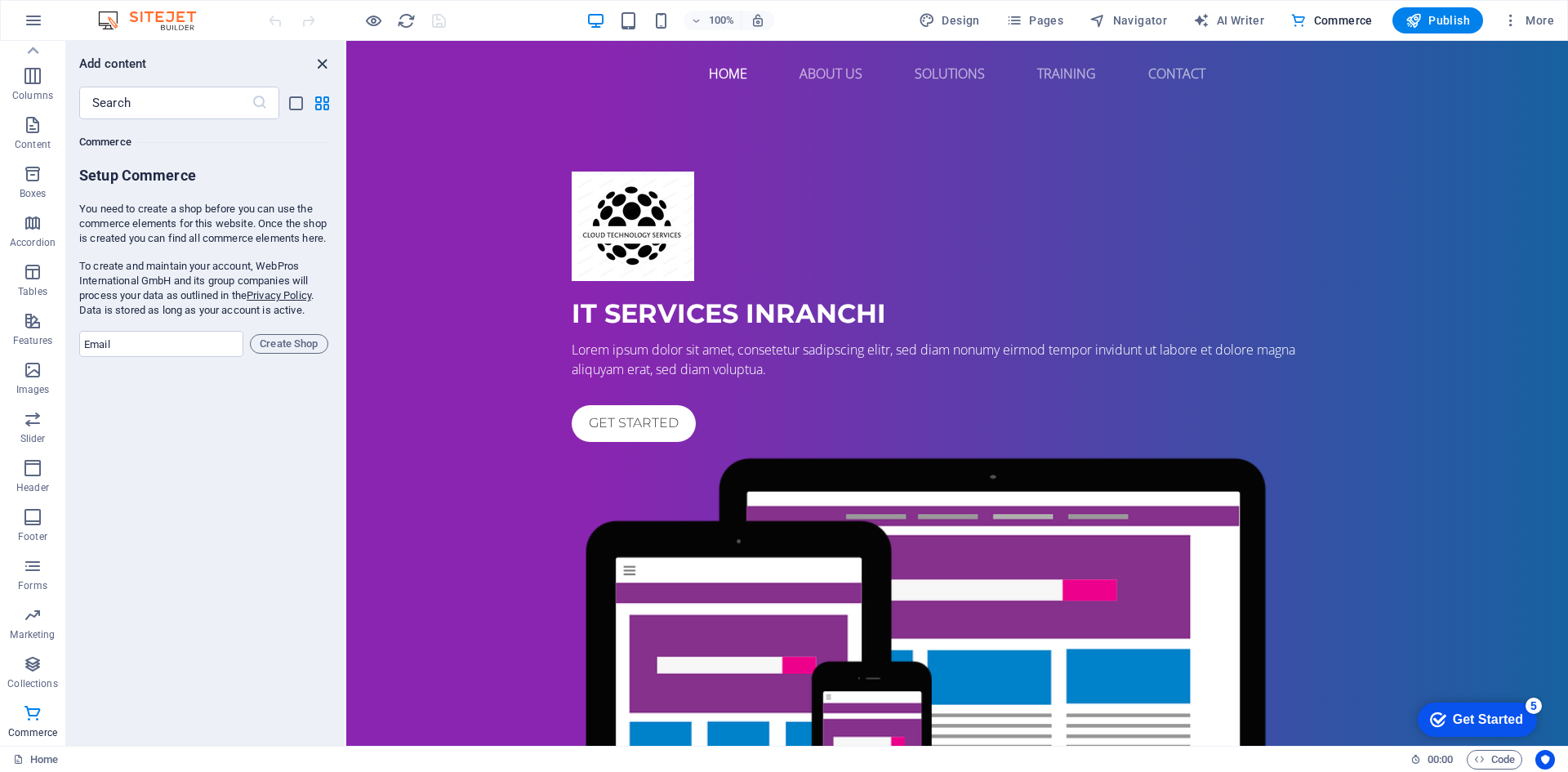
click at [322, 65] on icon "close panel" at bounding box center [321, 64] width 18 height 18
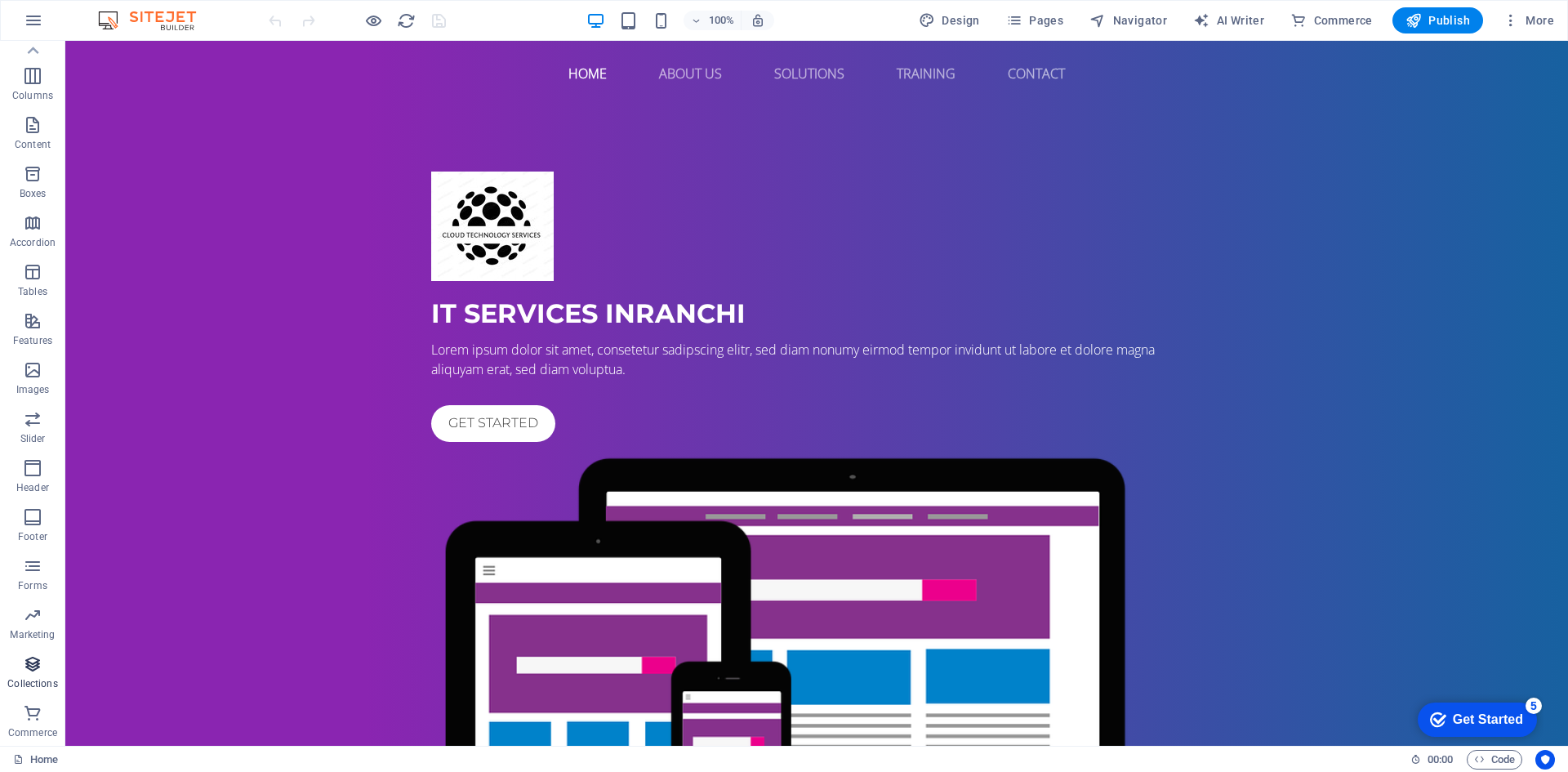
click at [14, 676] on span "Collections" at bounding box center [32, 674] width 66 height 39
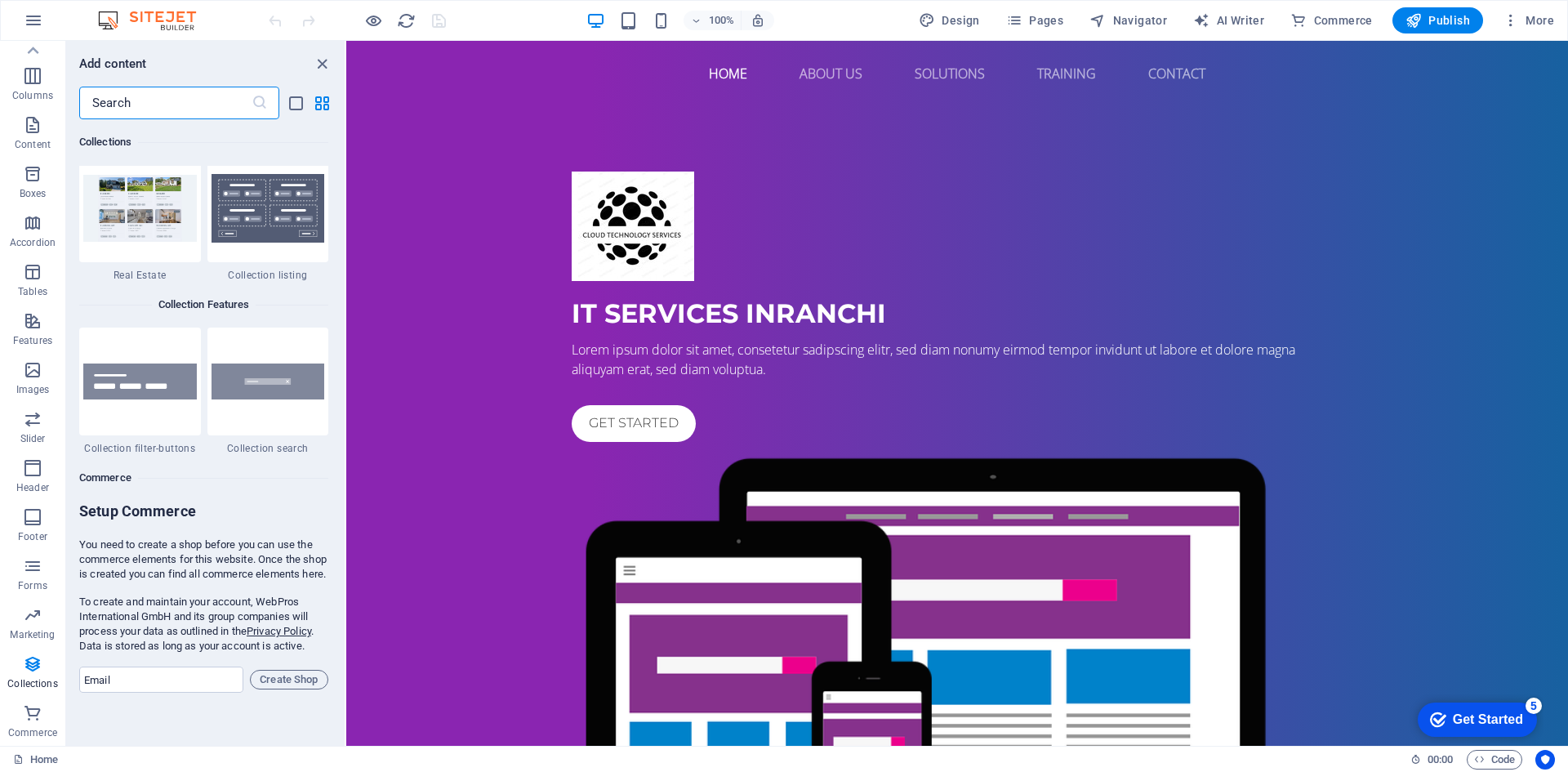
scroll to position [15443, 0]
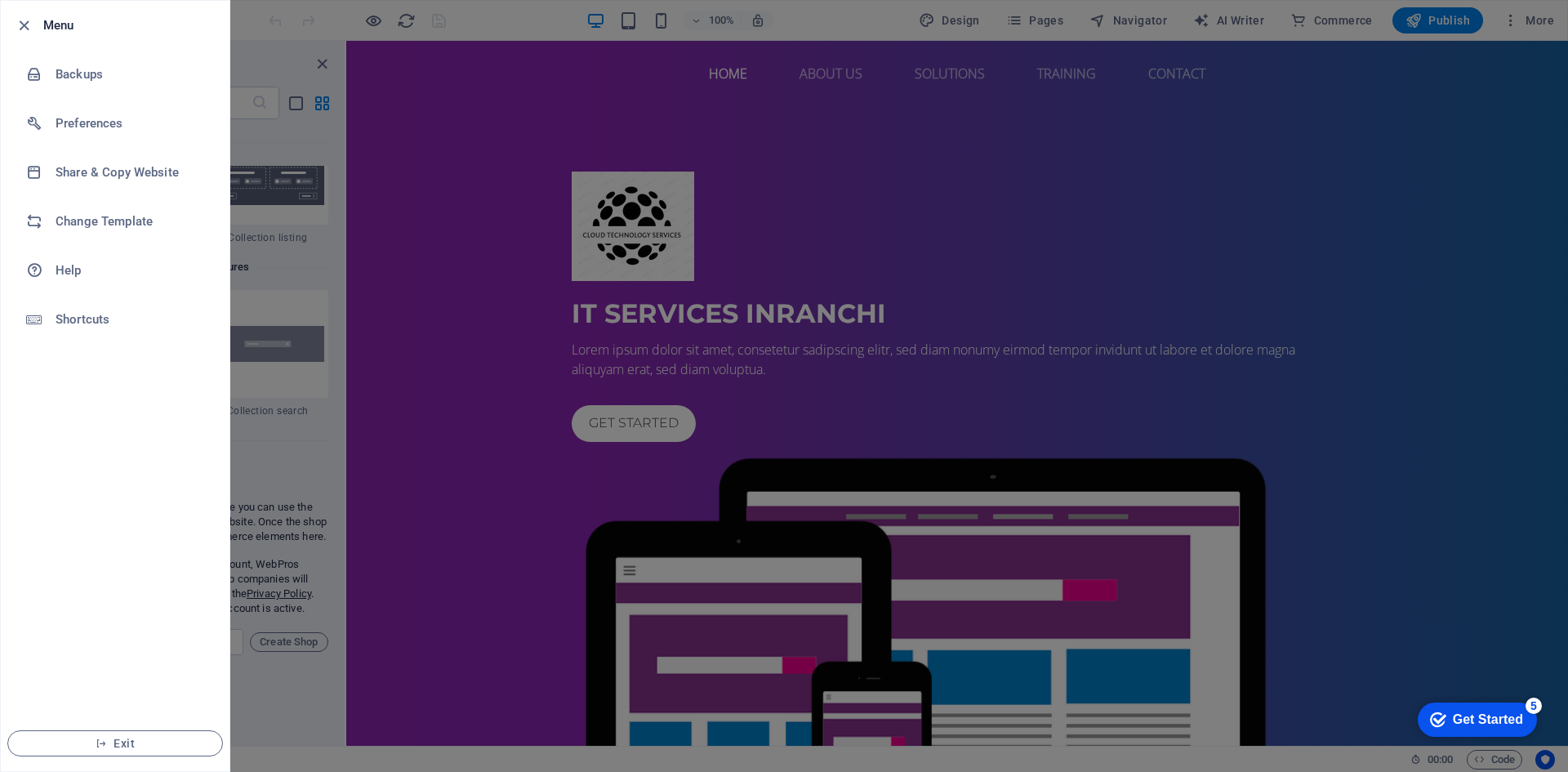
click at [531, 39] on div at bounding box center [784, 386] width 1568 height 772
